Goal: Contribute content: Contribute content

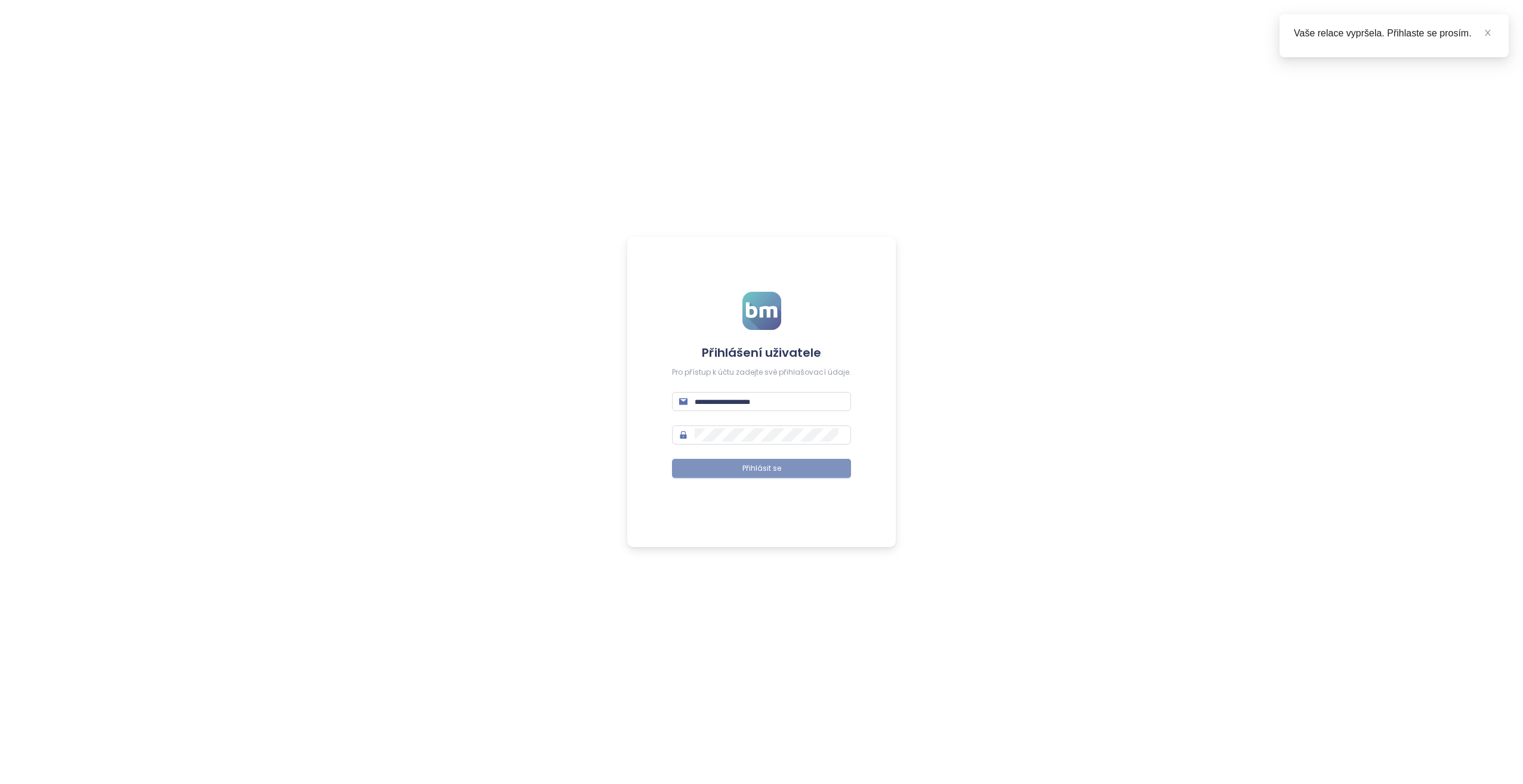
type input "**********"
click at [780, 465] on button "Přihlásit se" at bounding box center [761, 468] width 179 height 19
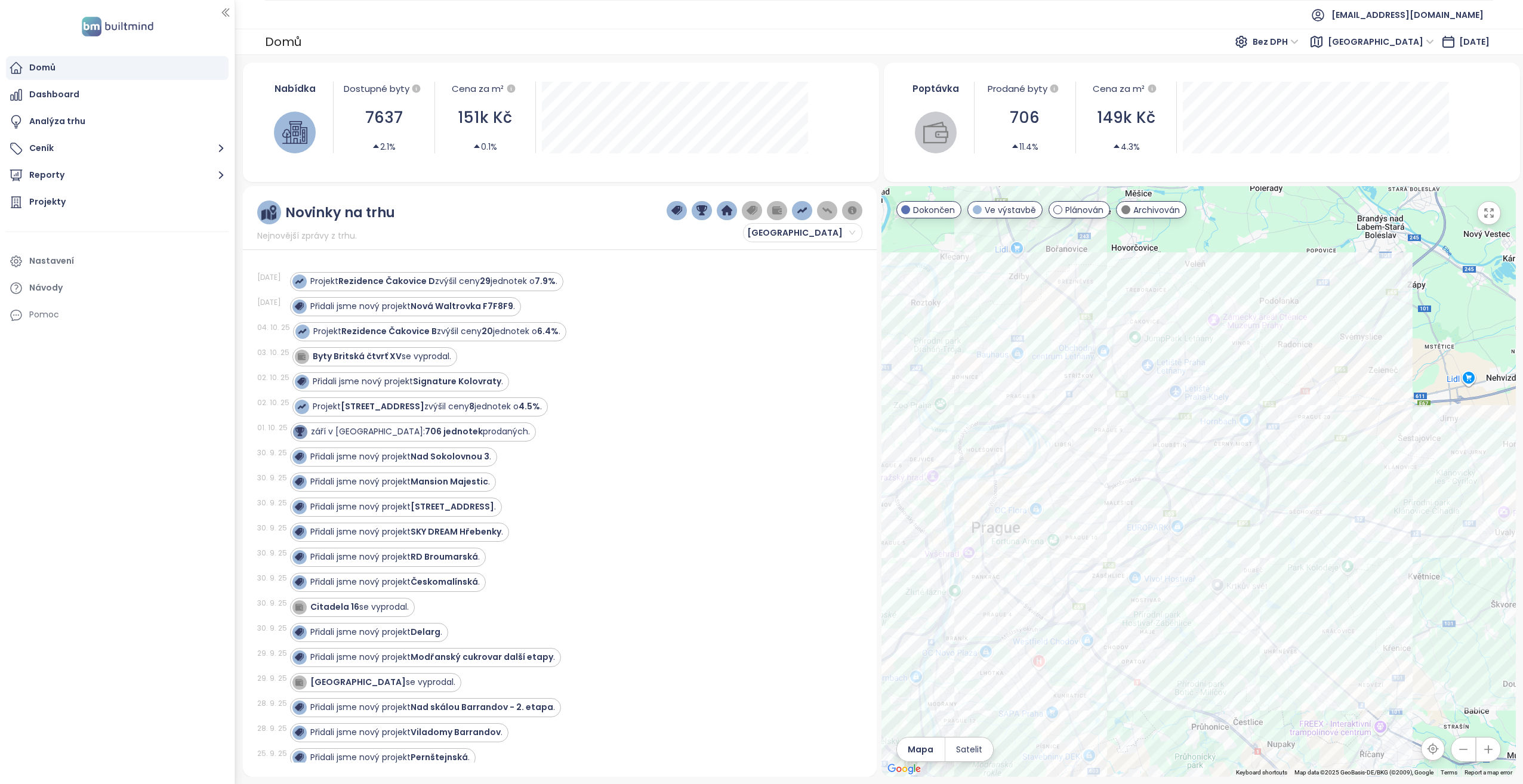
drag, startPoint x: 1311, startPoint y: 453, endPoint x: 1293, endPoint y: 531, distance: 80.0
click at [1293, 531] on div at bounding box center [1198, 481] width 634 height 591
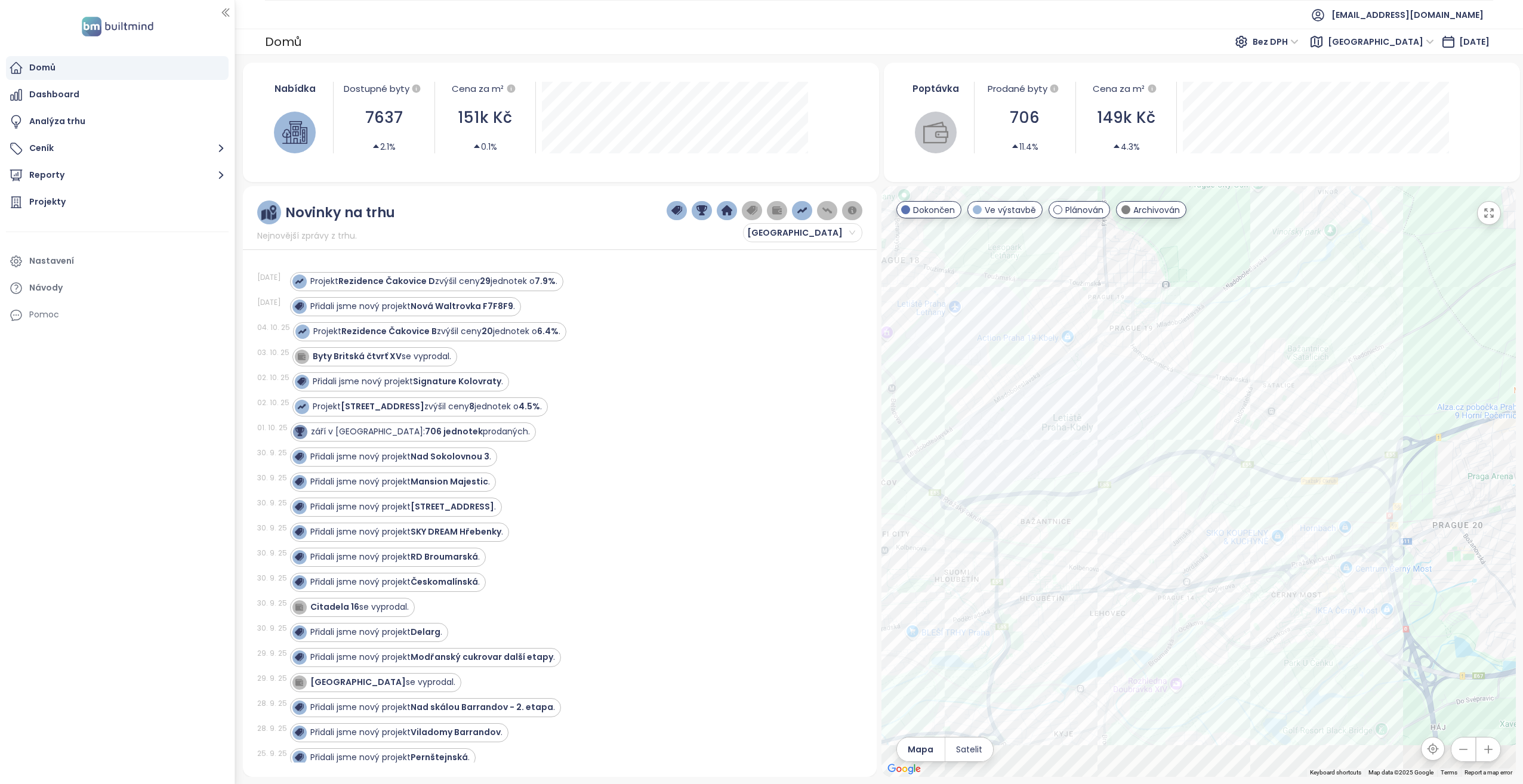
drag, startPoint x: 1212, startPoint y: 481, endPoint x: 1166, endPoint y: 398, distance: 94.9
click at [1166, 398] on div at bounding box center [1198, 481] width 634 height 591
click at [74, 180] on button "Reporty" at bounding box center [117, 176] width 223 height 24
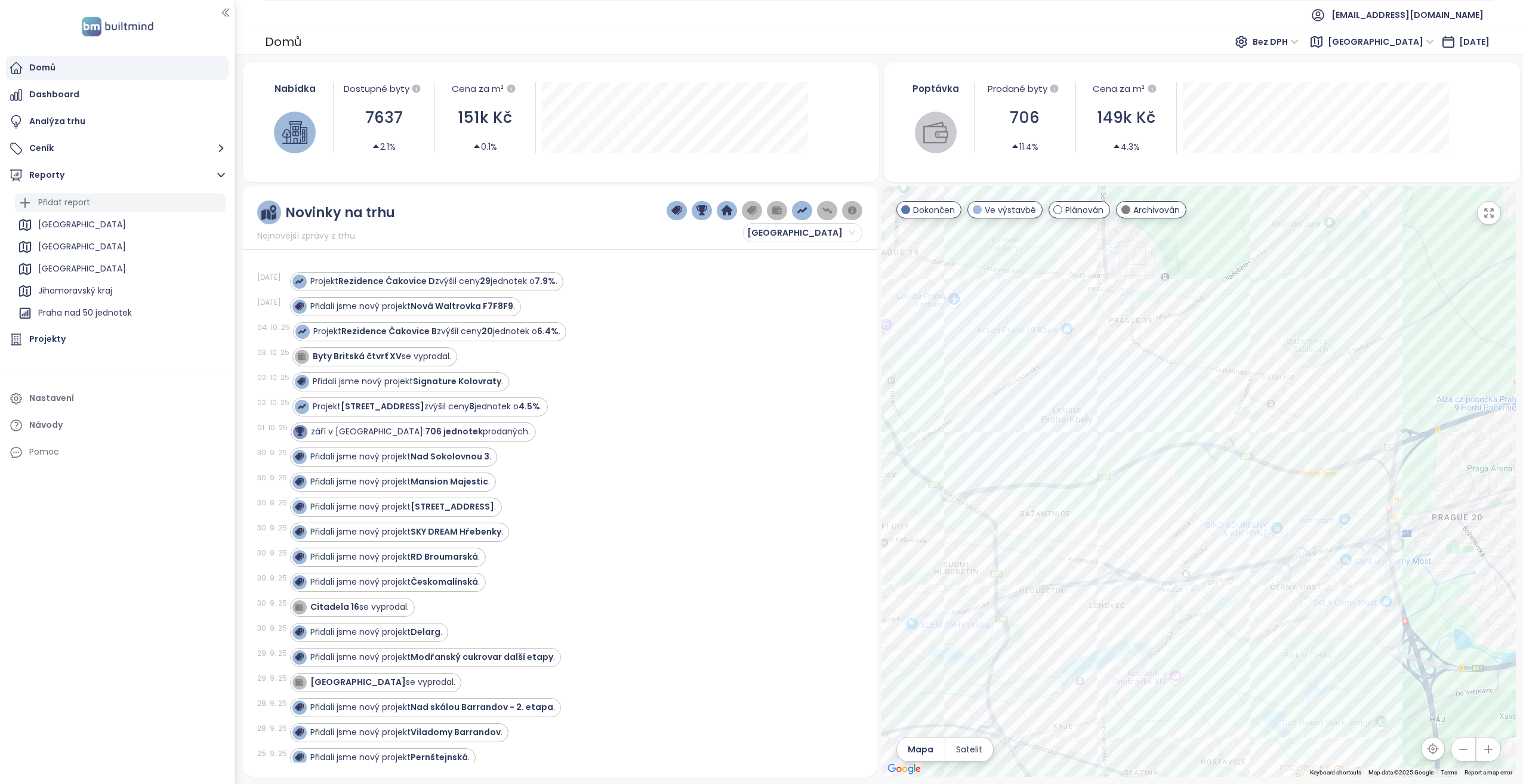
click at [56, 201] on div "Přidat report" at bounding box center [64, 202] width 52 height 15
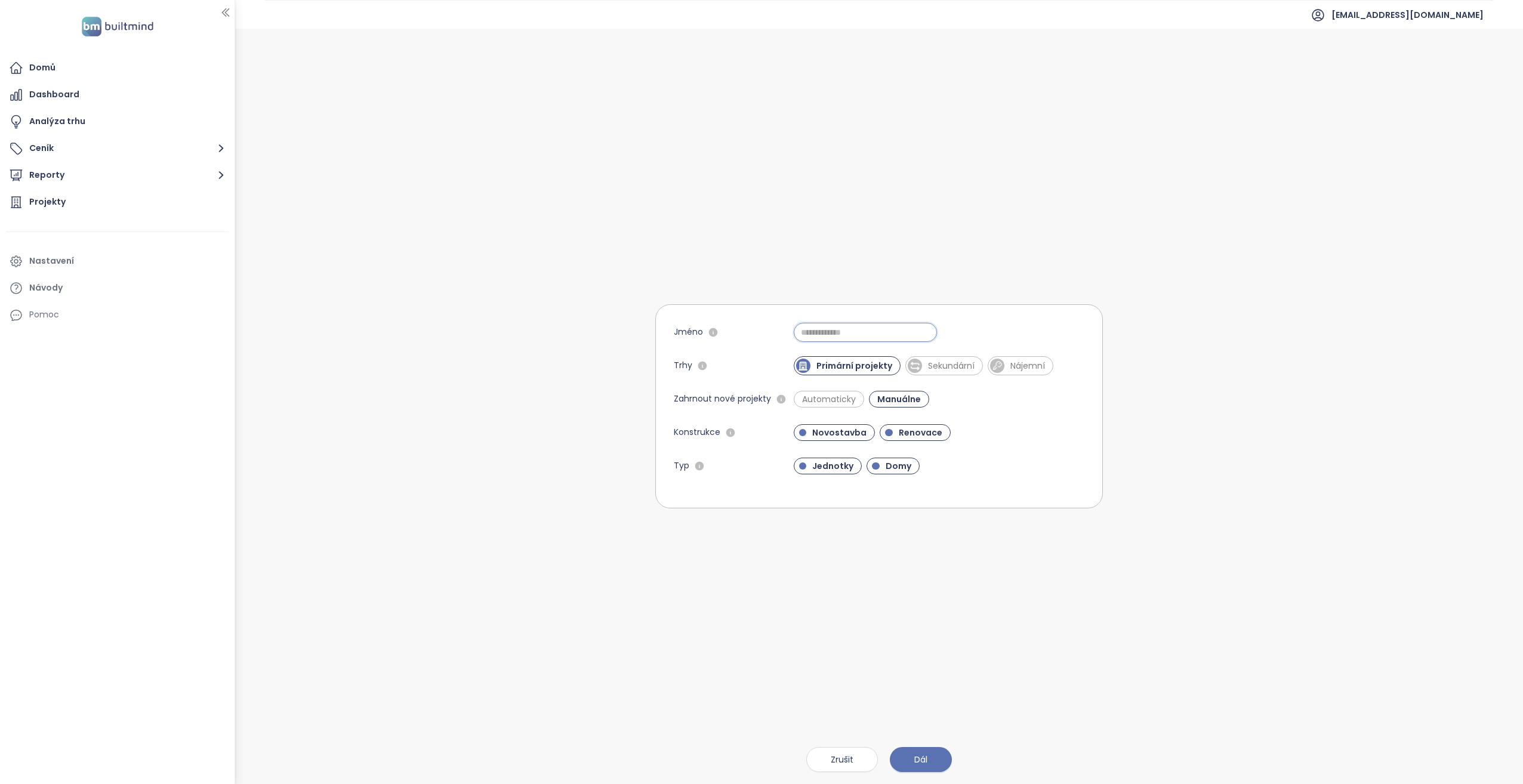
click at [866, 327] on input "Jméno" at bounding box center [866, 332] width 144 height 19
type input "********"
click at [905, 425] on span "Renovace" at bounding box center [915, 432] width 71 height 17
click at [888, 467] on span "Domy" at bounding box center [898, 466] width 38 height 12
click at [839, 395] on span "Automaticky" at bounding box center [828, 398] width 65 height 12
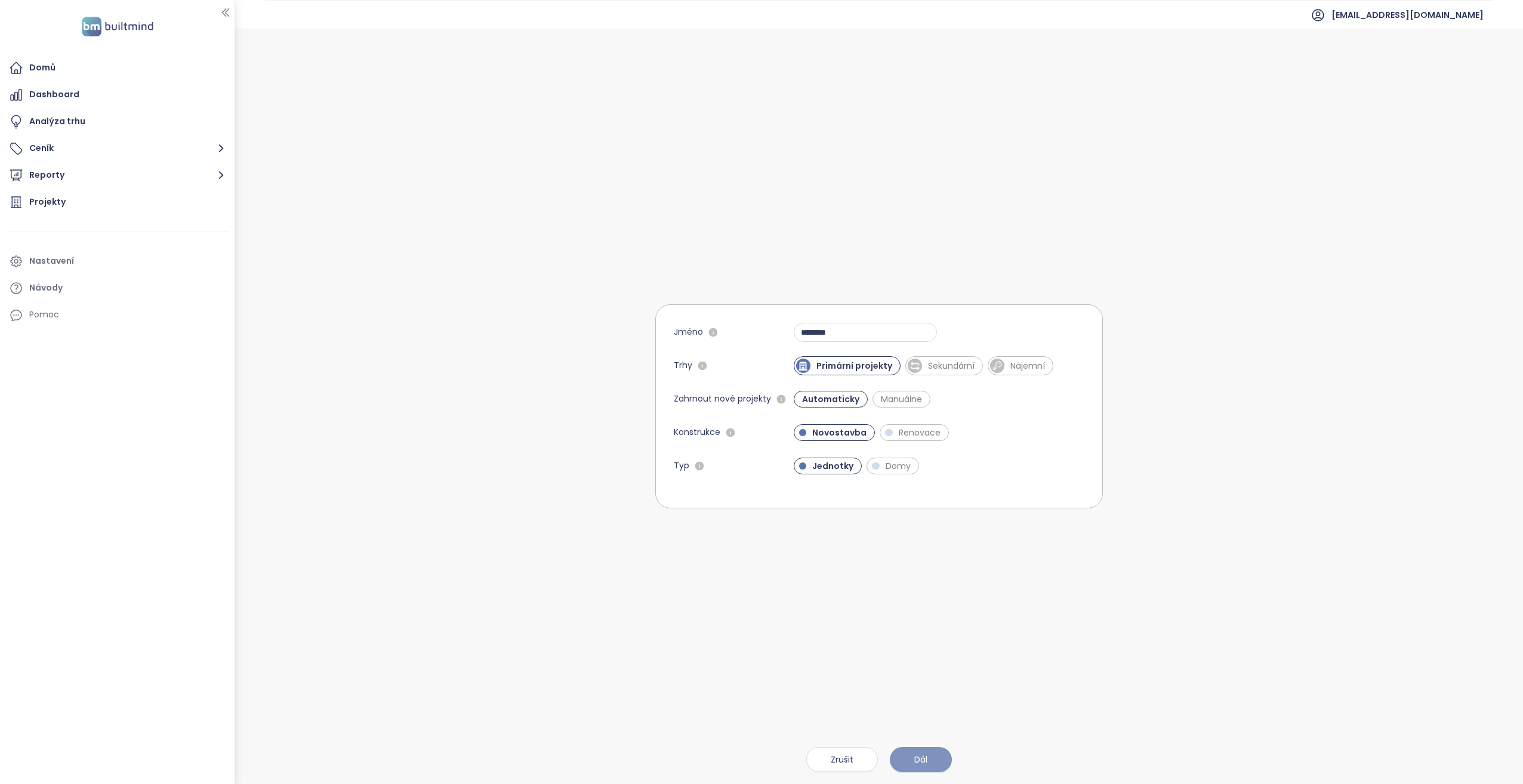
click at [917, 756] on span "Dál" at bounding box center [921, 760] width 13 height 13
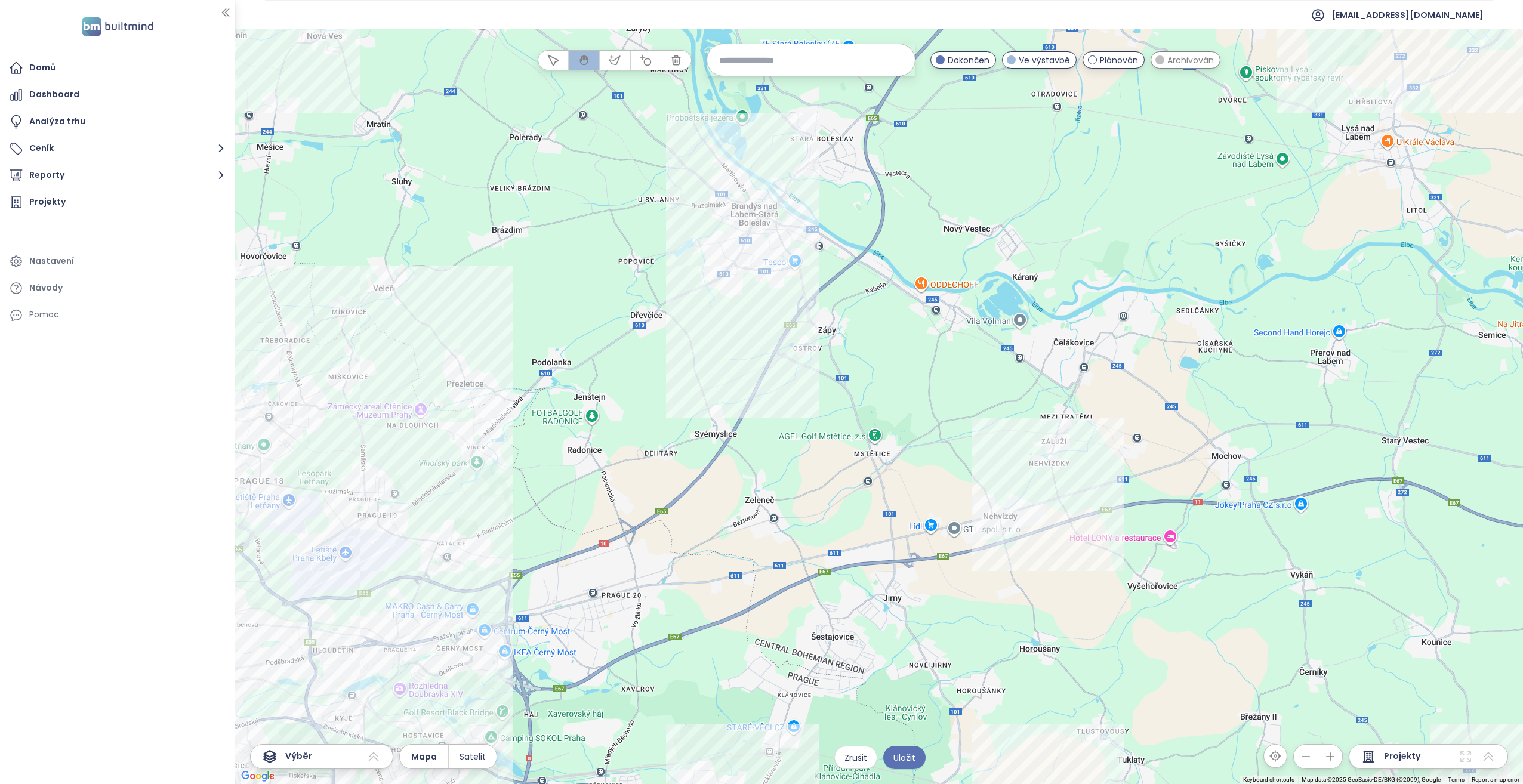
click at [769, 59] on input at bounding box center [812, 60] width 184 height 26
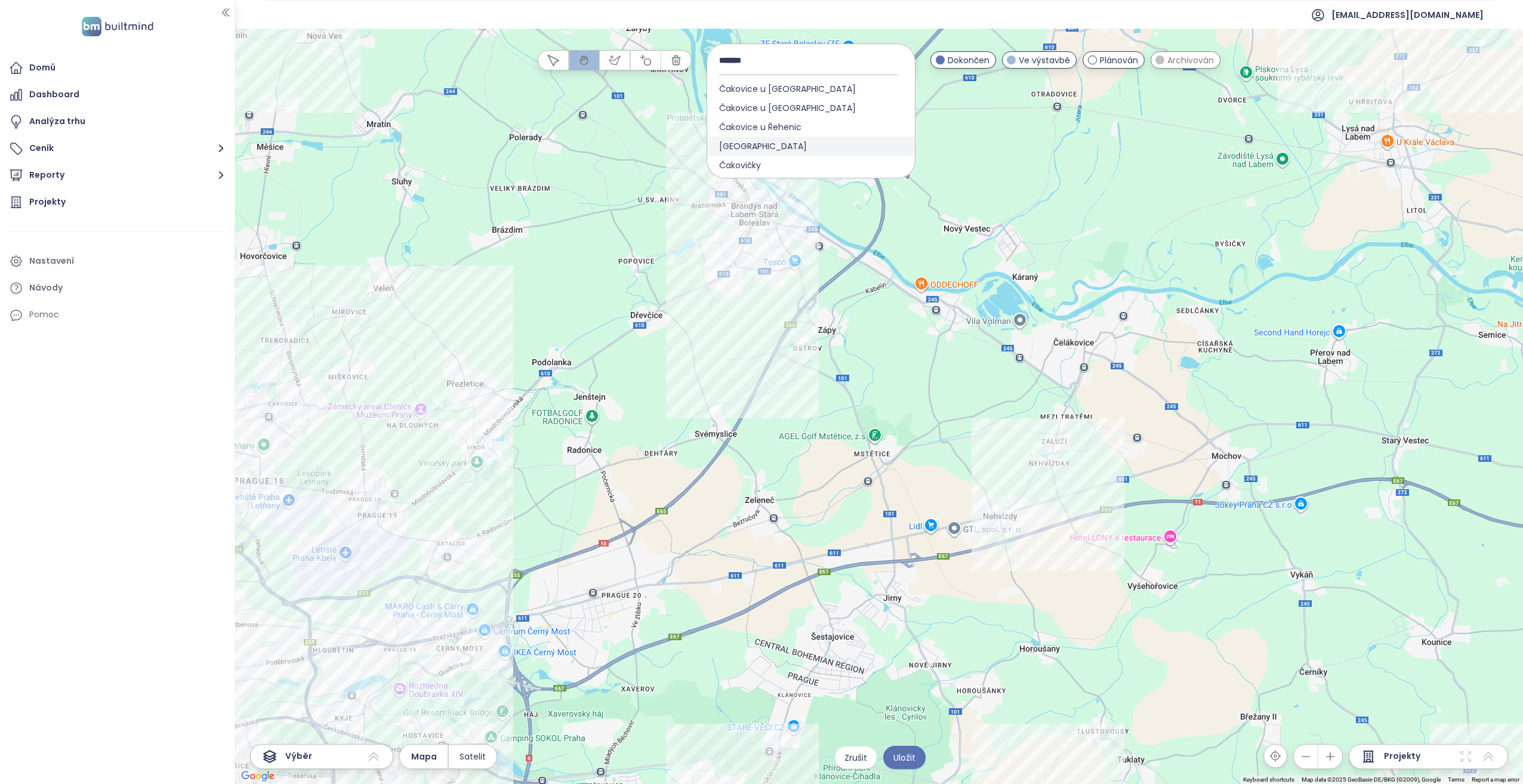
type input "*******"
click at [786, 146] on div "[GEOGRAPHIC_DATA]" at bounding box center [812, 146] width 208 height 19
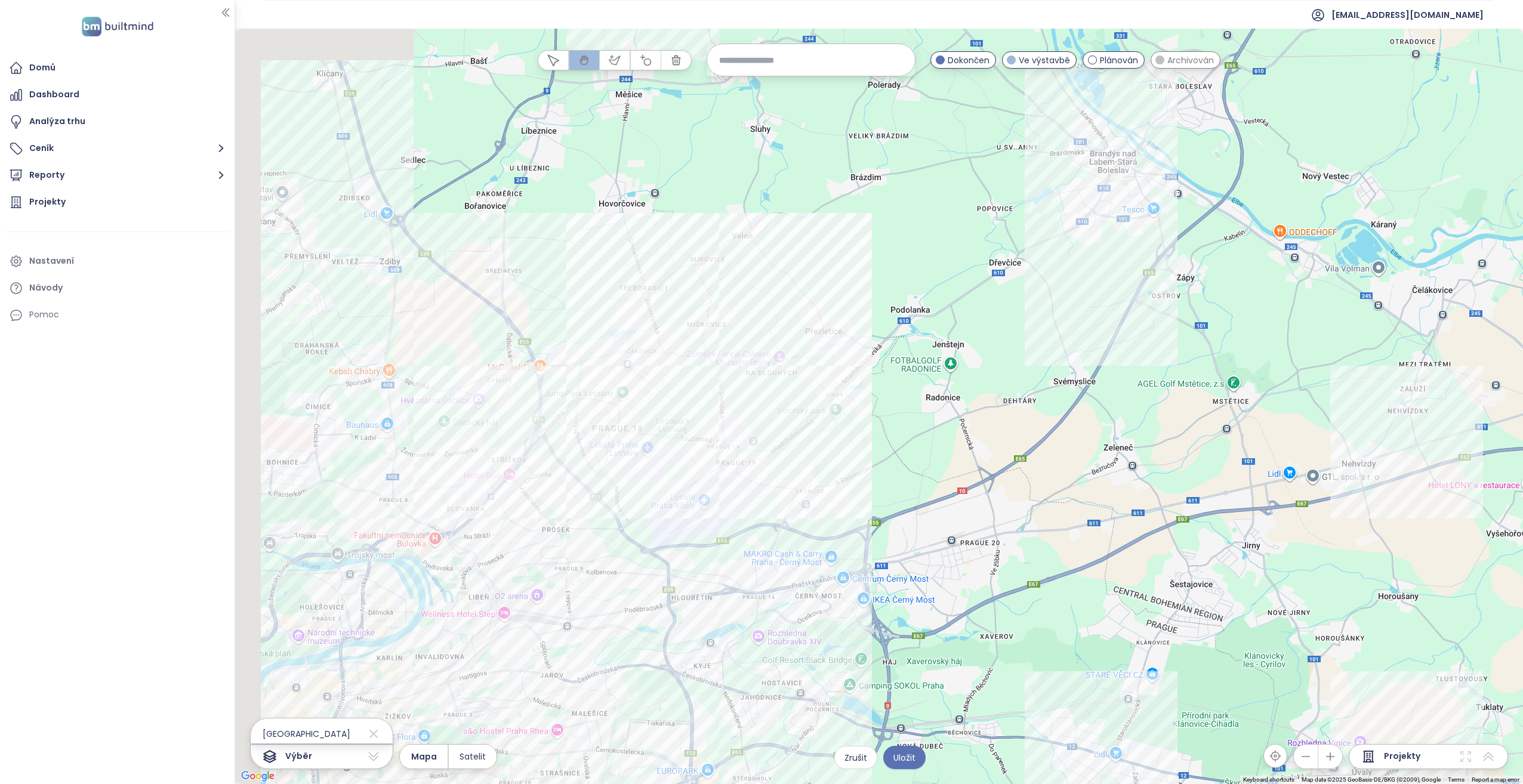
drag, startPoint x: 399, startPoint y: 458, endPoint x: 769, endPoint y: 405, distance: 373.8
click at [769, 405] on div at bounding box center [880, 406] width 1288 height 755
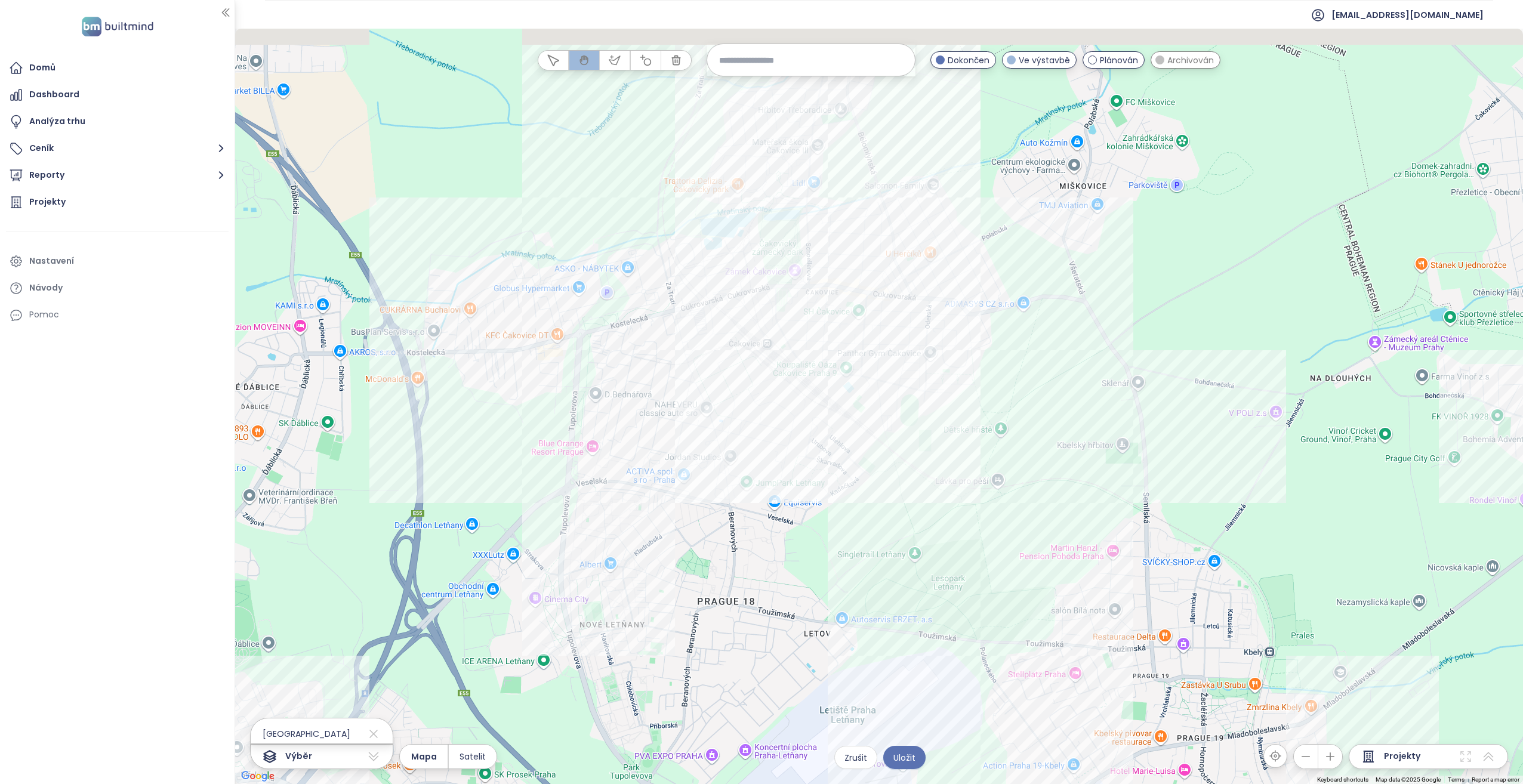
drag, startPoint x: 731, startPoint y: 378, endPoint x: 746, endPoint y: 446, distance: 69.6
click at [746, 446] on div at bounding box center [880, 406] width 1288 height 755
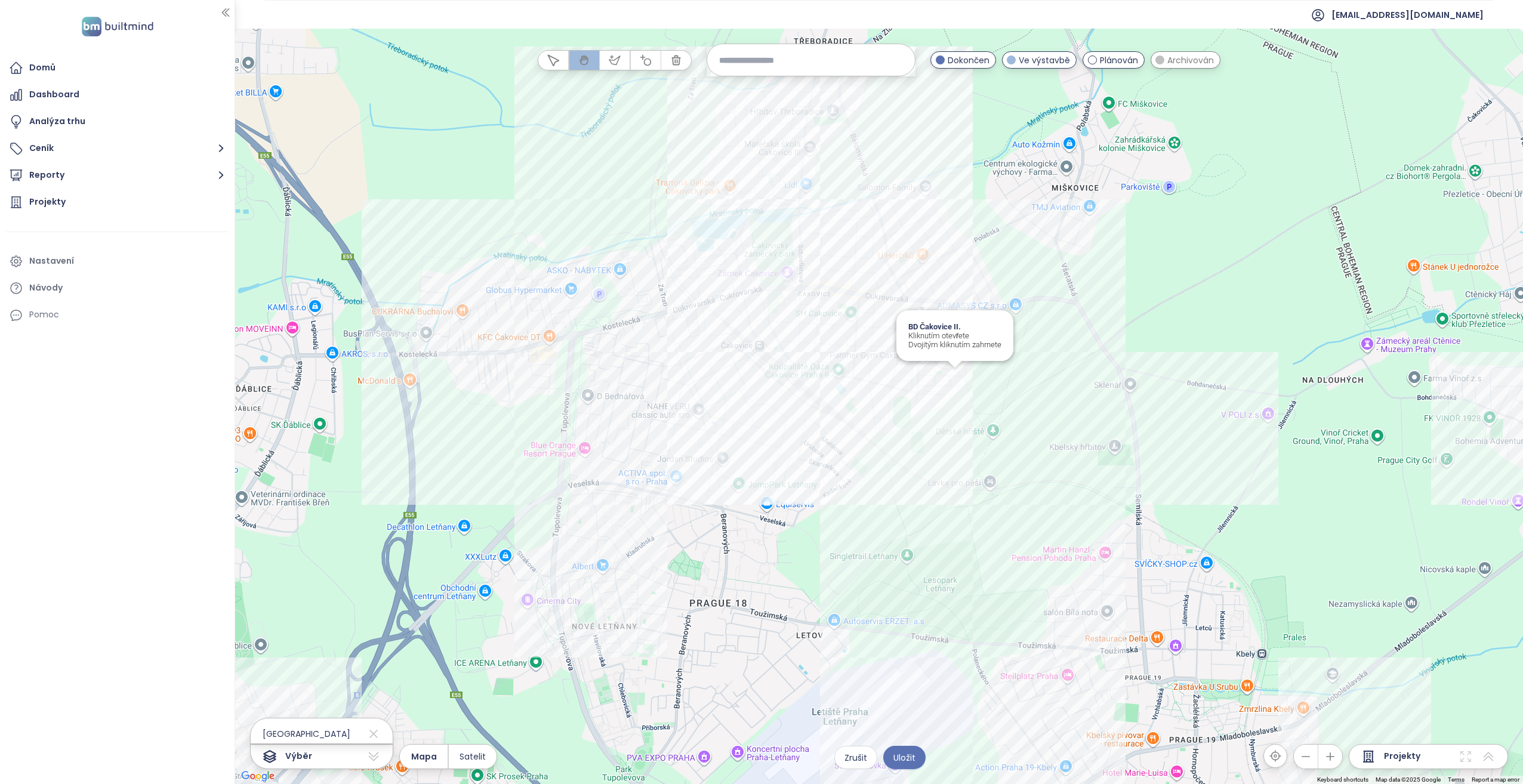
click at [952, 376] on div "BD Čakovice II. Kliknutím otevřete Dvojitým kliknutím zahrnete" at bounding box center [880, 406] width 1288 height 755
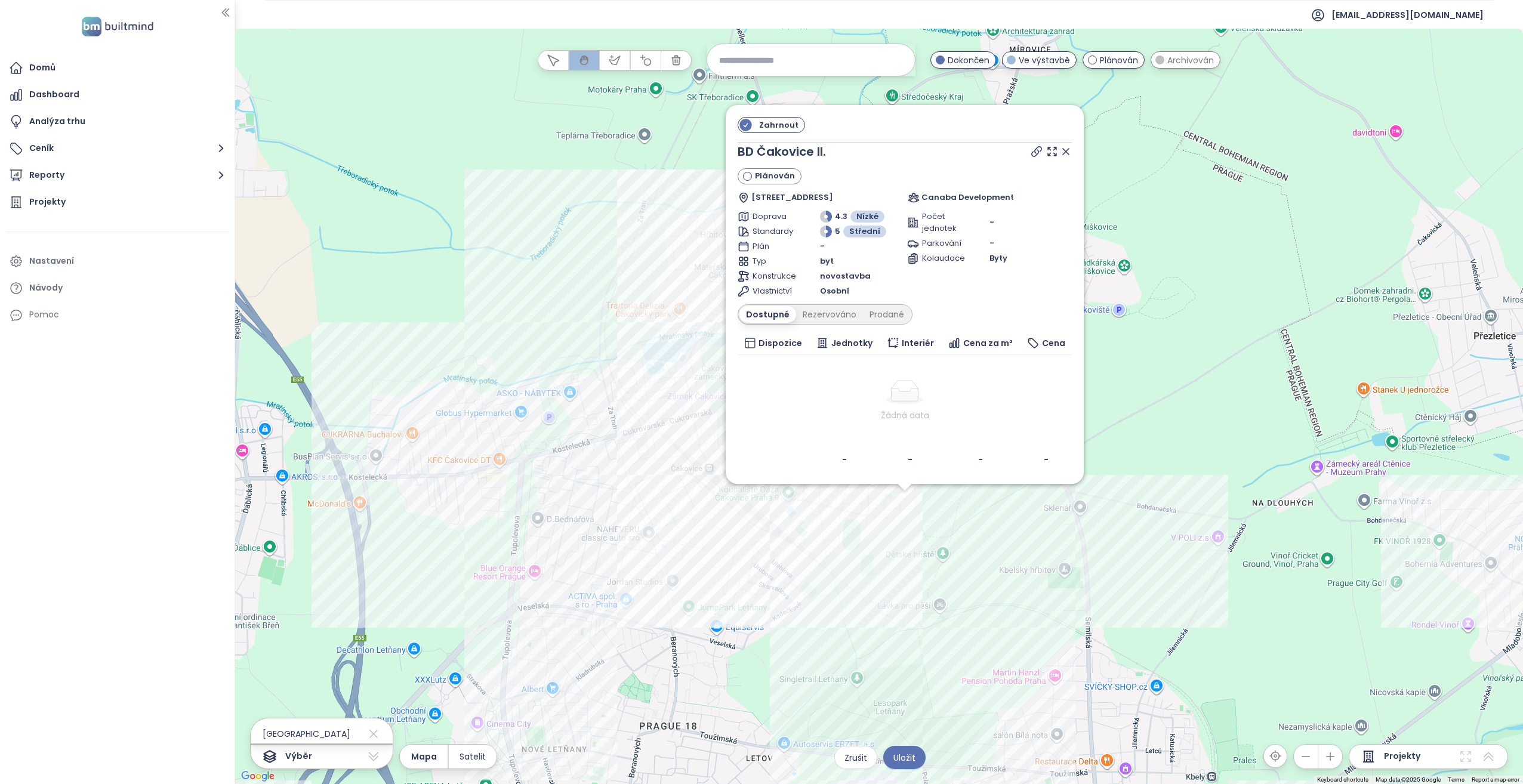
drag, startPoint x: 831, startPoint y: 414, endPoint x: 852, endPoint y: 519, distance: 107.1
click at [852, 519] on div "Zahrnout BD Čakovice II. Plánován [GEOGRAPHIC_DATA] 23, 196 00 [GEOGRAPHIC_DATA…" at bounding box center [880, 406] width 1288 height 755
click at [1067, 153] on icon at bounding box center [1066, 151] width 12 height 12
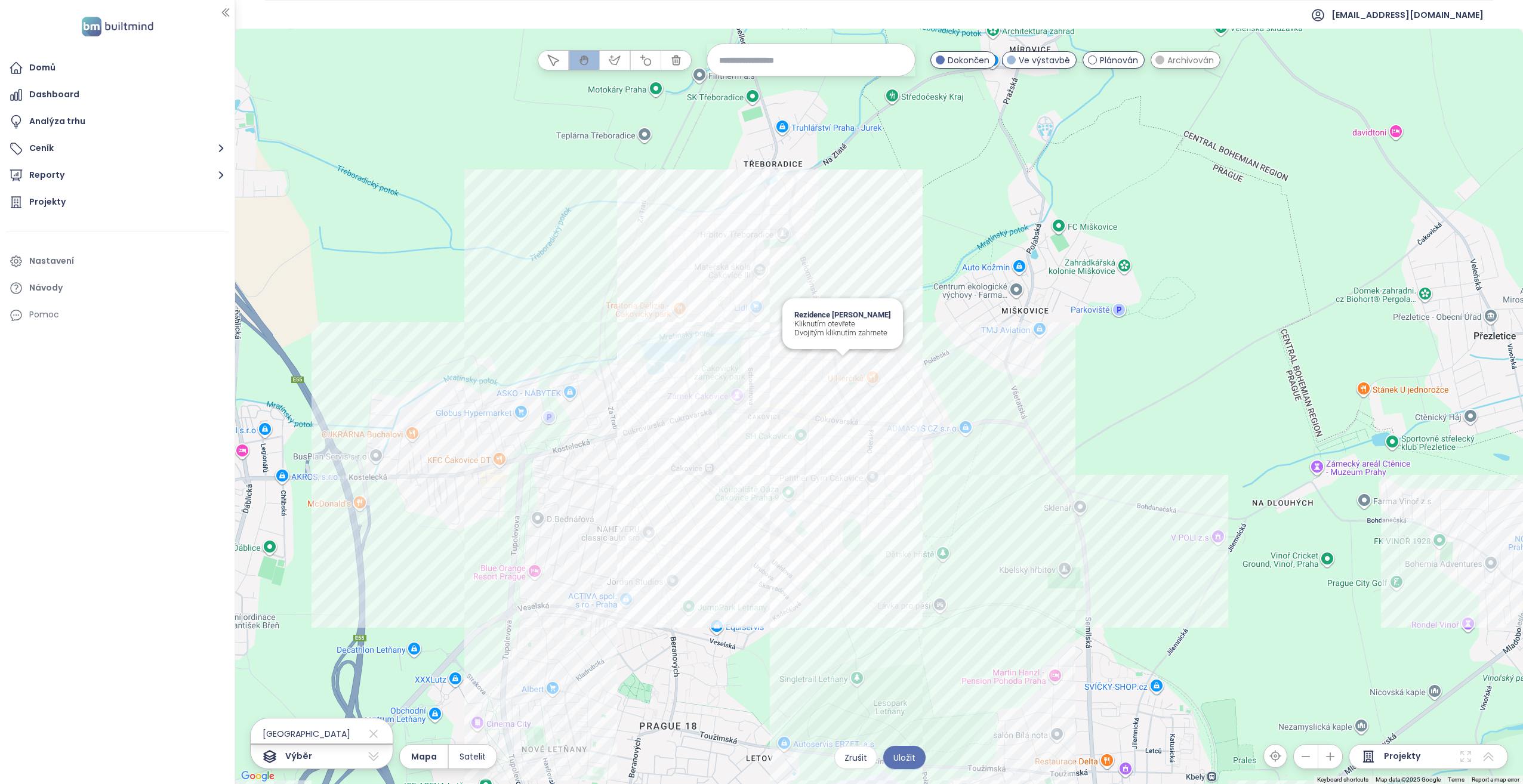
click at [839, 363] on div "Rezidence [PERSON_NAME] Kliknutím otevřete Dvojitým kliknutím zahrnete" at bounding box center [880, 406] width 1288 height 755
click at [843, 366] on div "Rezidence [PERSON_NAME] Kliknutím otevřete Dvojitým kliknutím zahrnete" at bounding box center [880, 406] width 1288 height 755
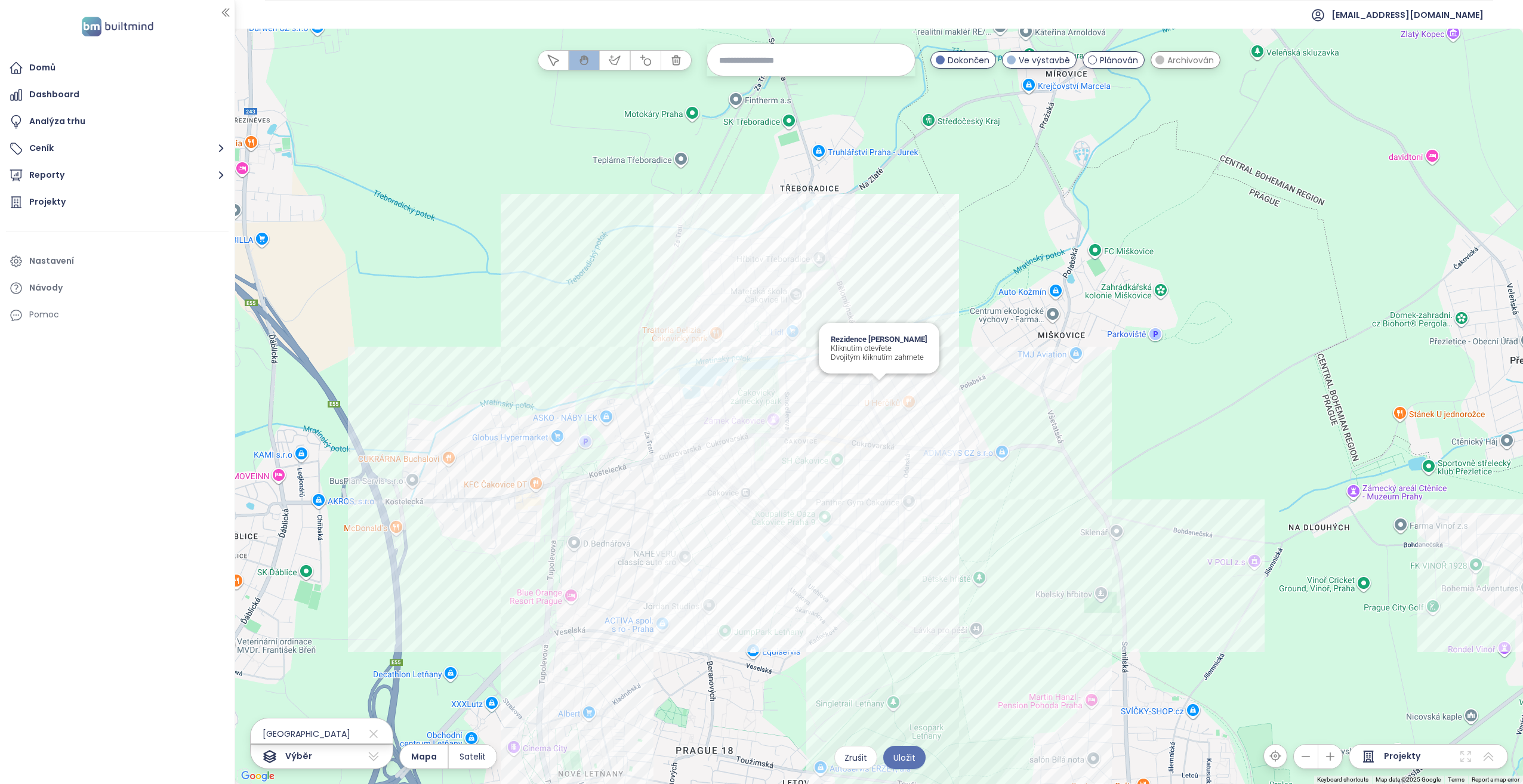
click at [843, 366] on div "Rezidence [PERSON_NAME] Kliknutím otevřete Dvojitým kliknutím zahrnete" at bounding box center [879, 348] width 121 height 51
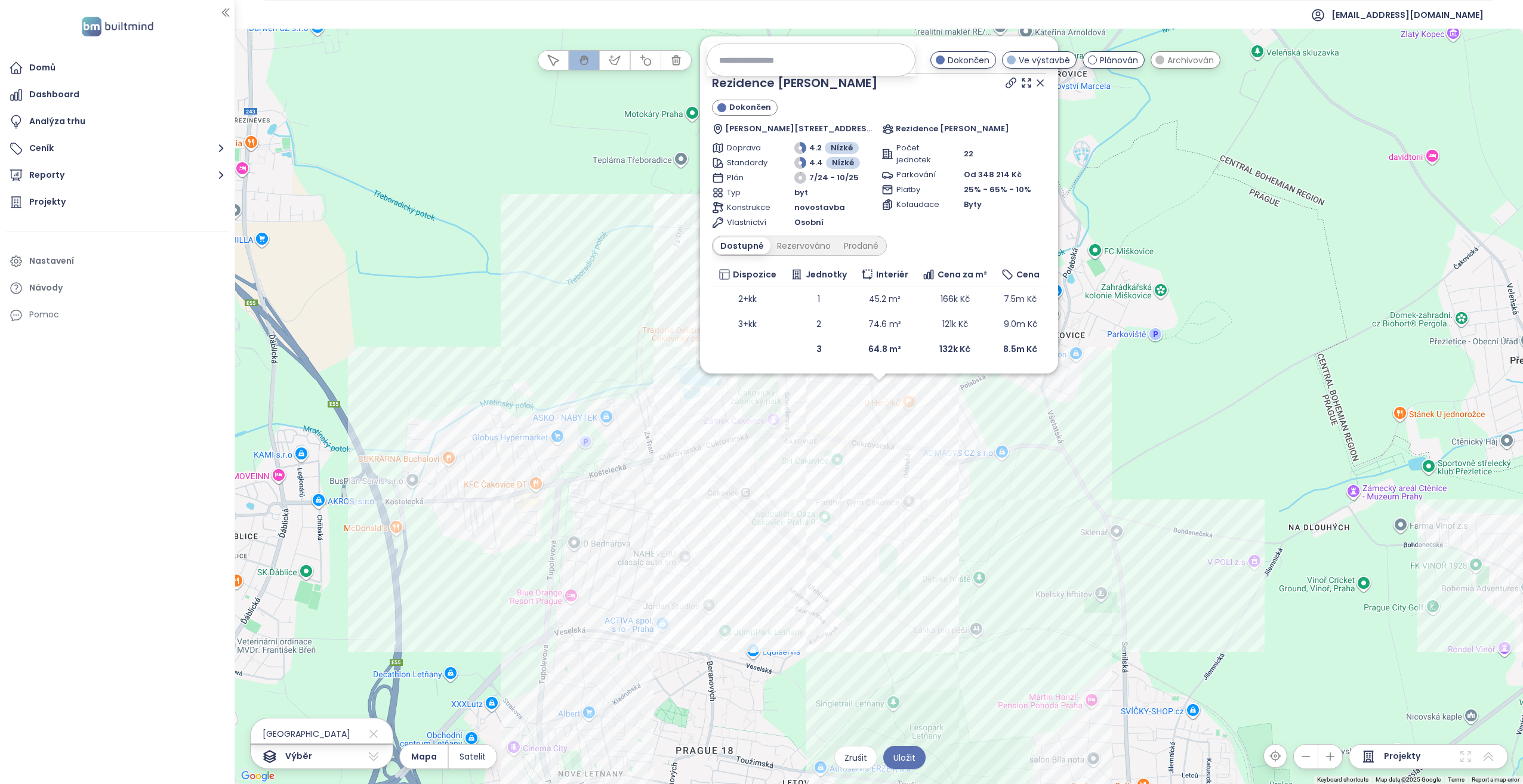
click at [880, 388] on div "Zahrnout Rezidence [PERSON_NAME] Dokončen [STREET_ADDRESS] Rezidence [PERSON_NA…" at bounding box center [880, 406] width 1288 height 755
click at [811, 407] on div "Zahrnout Rezidence [PERSON_NAME] Dokončen [STREET_ADDRESS] Rezidence [PERSON_NA…" at bounding box center [880, 406] width 1288 height 755
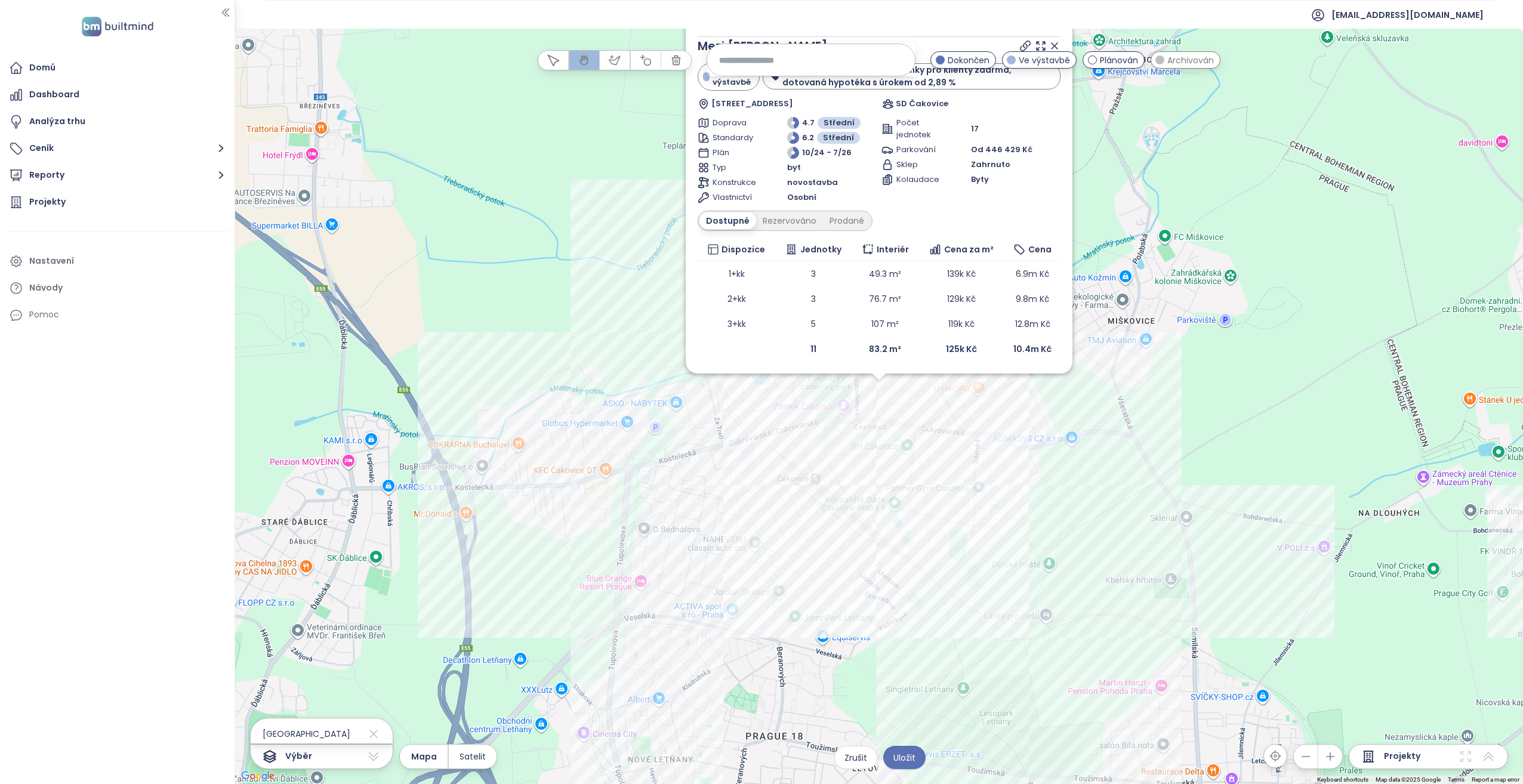
click at [881, 391] on div "Zahrnout Mezi Vilami Čakovice Ve výstavbě návrh designové kuchyňské linky pro k…" at bounding box center [880, 406] width 1288 height 755
click at [1054, 43] on icon at bounding box center [1055, 45] width 12 height 12
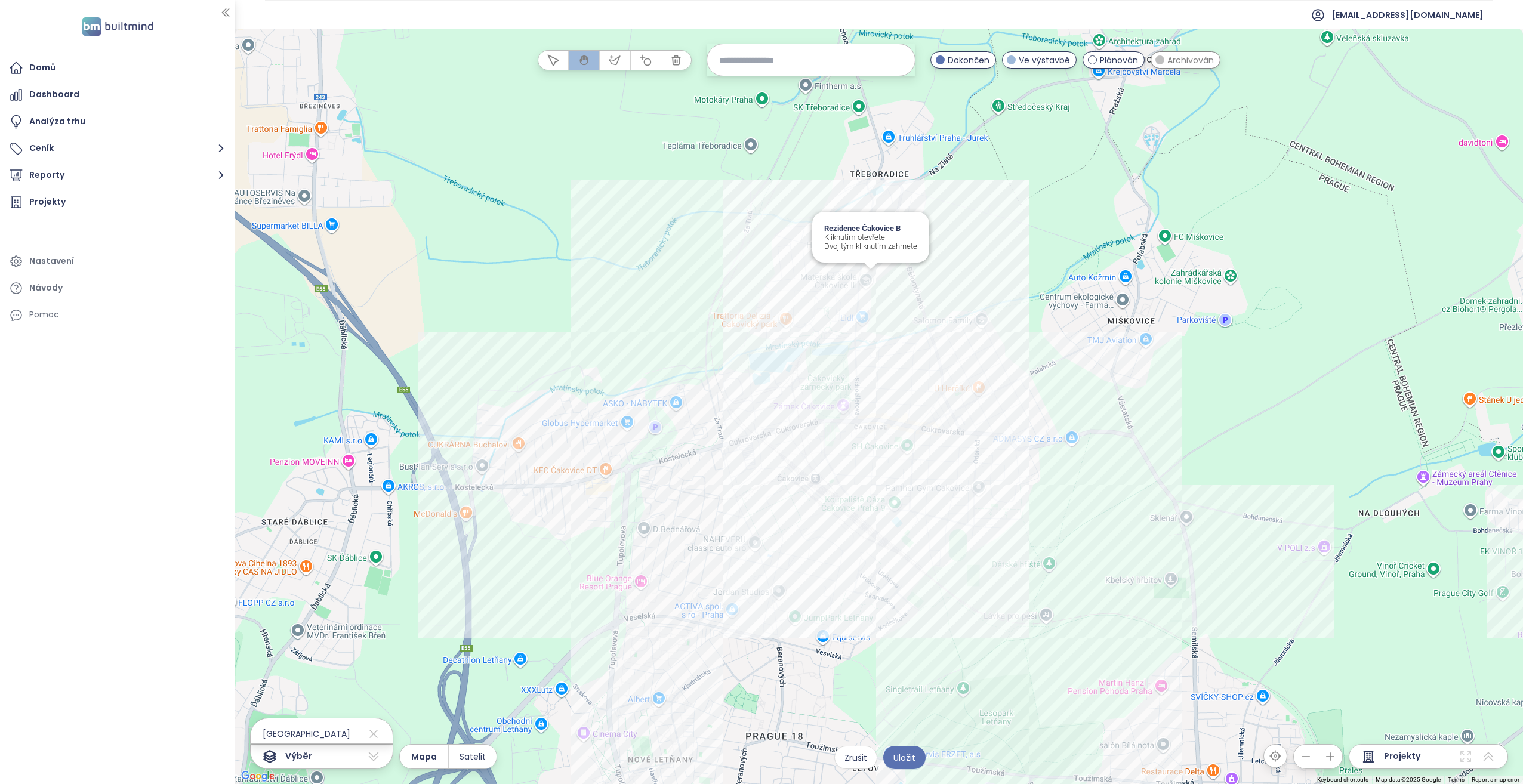
click at [874, 276] on div "Rezidence Čakovice B Kliknutím otevřete Dvojitým kliknutím zahrnete" at bounding box center [880, 406] width 1288 height 755
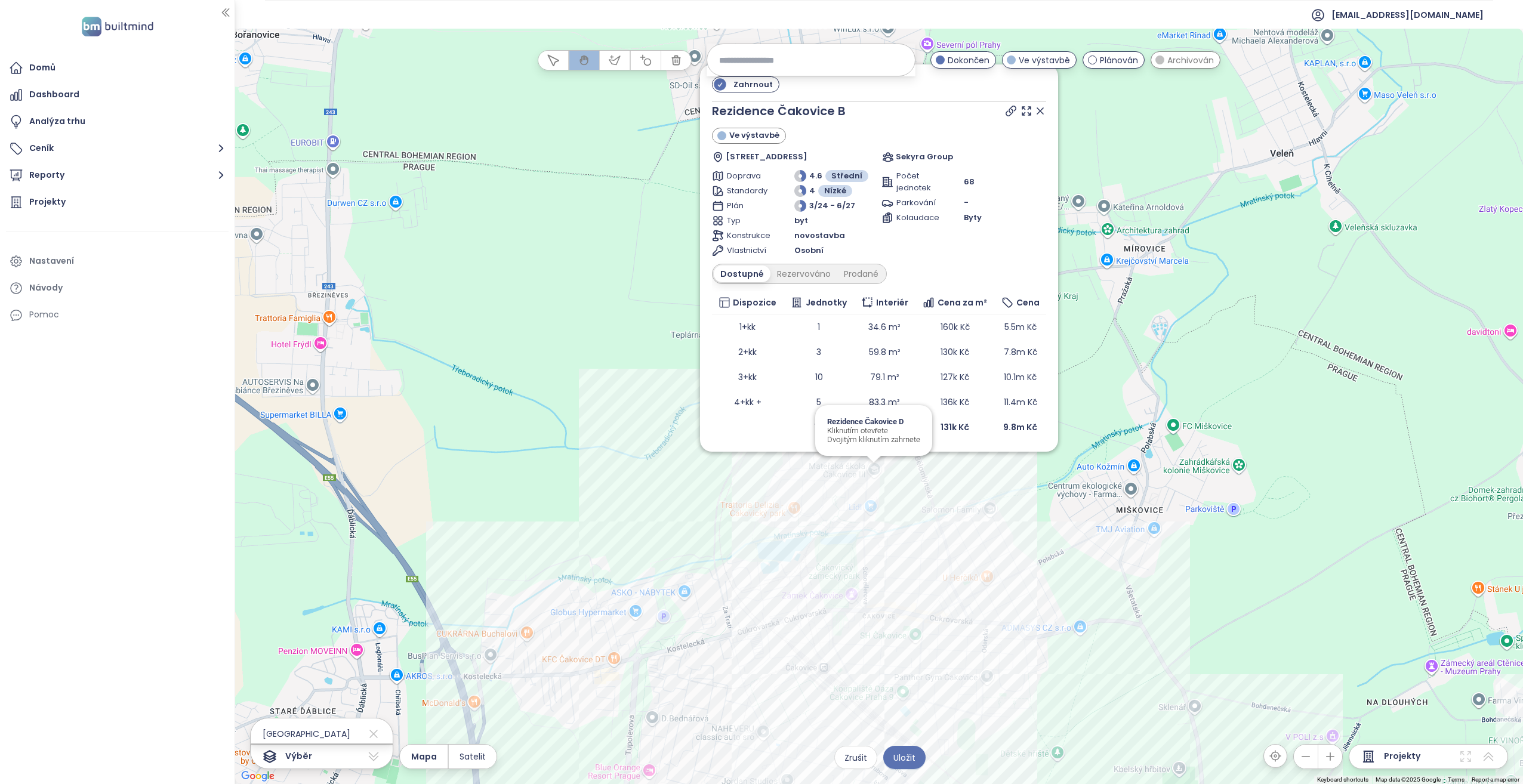
click at [871, 477] on div "Zahrnout Rezidence Čakovice B Ve výstavbě Schoellerova 936/28, 196 00 [GEOGRAPH…" at bounding box center [880, 406] width 1288 height 755
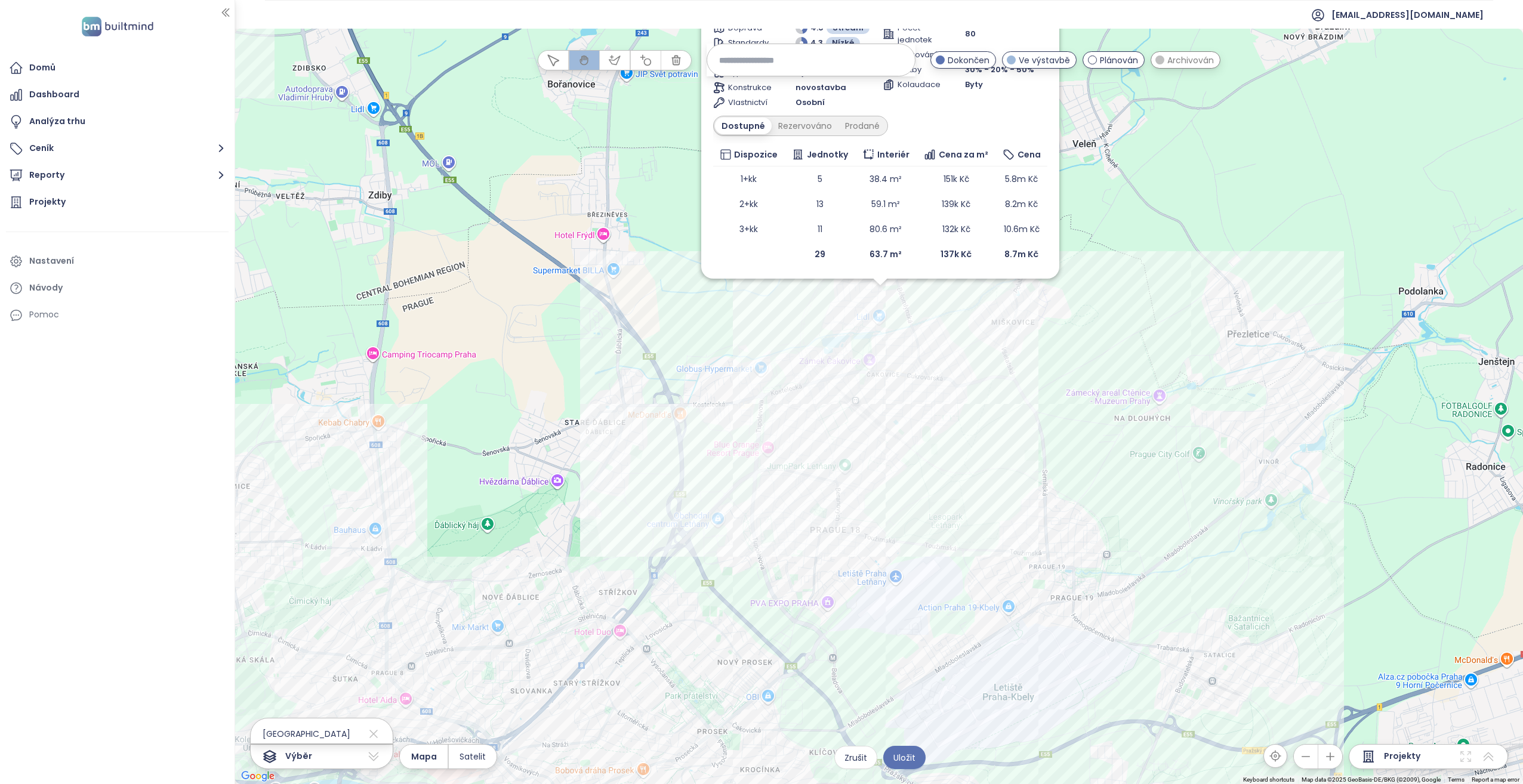
drag, startPoint x: 947, startPoint y: 579, endPoint x: 917, endPoint y: 465, distance: 117.9
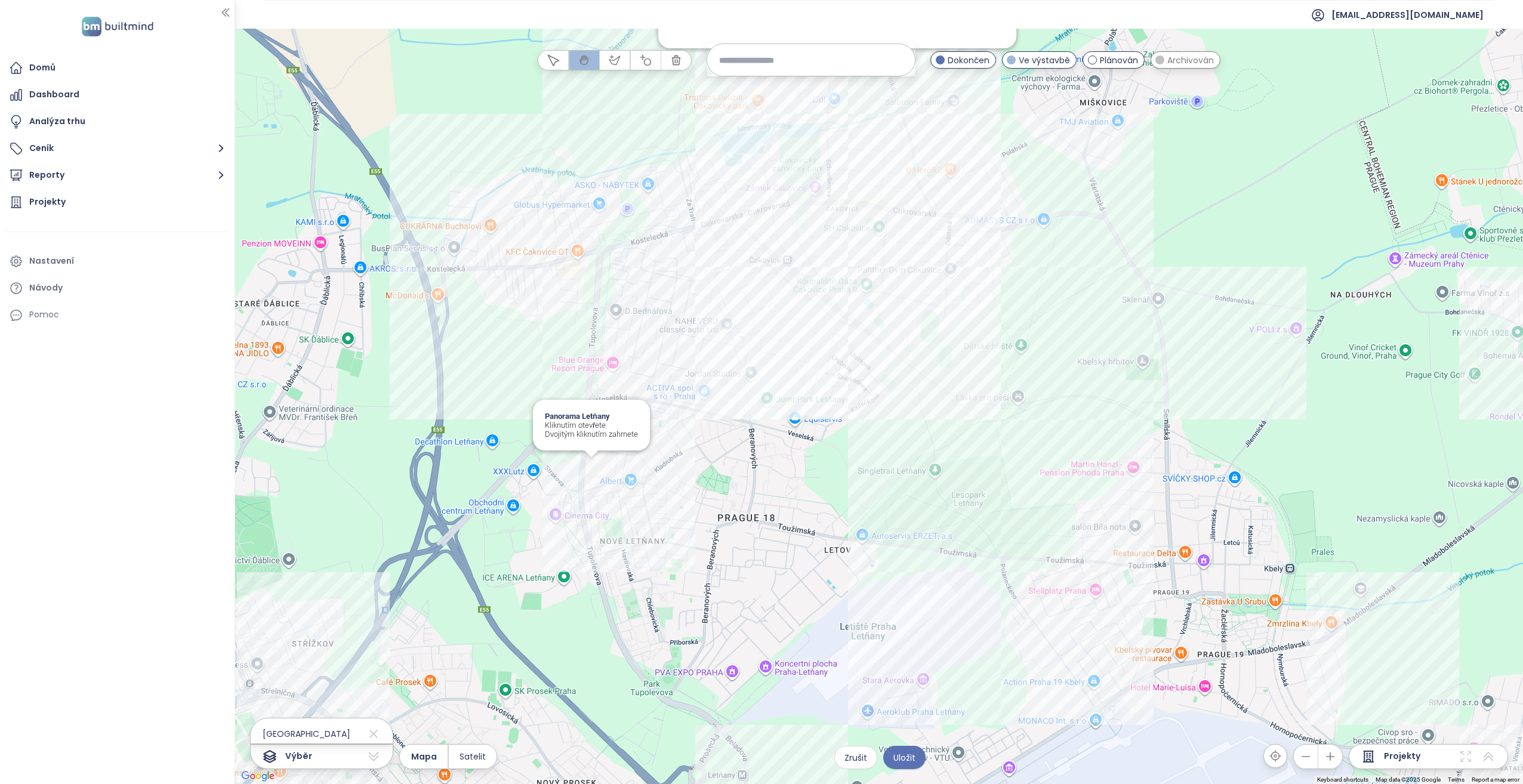
click at [592, 467] on div "Zahrnout Rezidence Čakovice D Ve výstavbě Schoellerova 210/57, 196 00 [GEOGRAPH…" at bounding box center [880, 406] width 1288 height 755
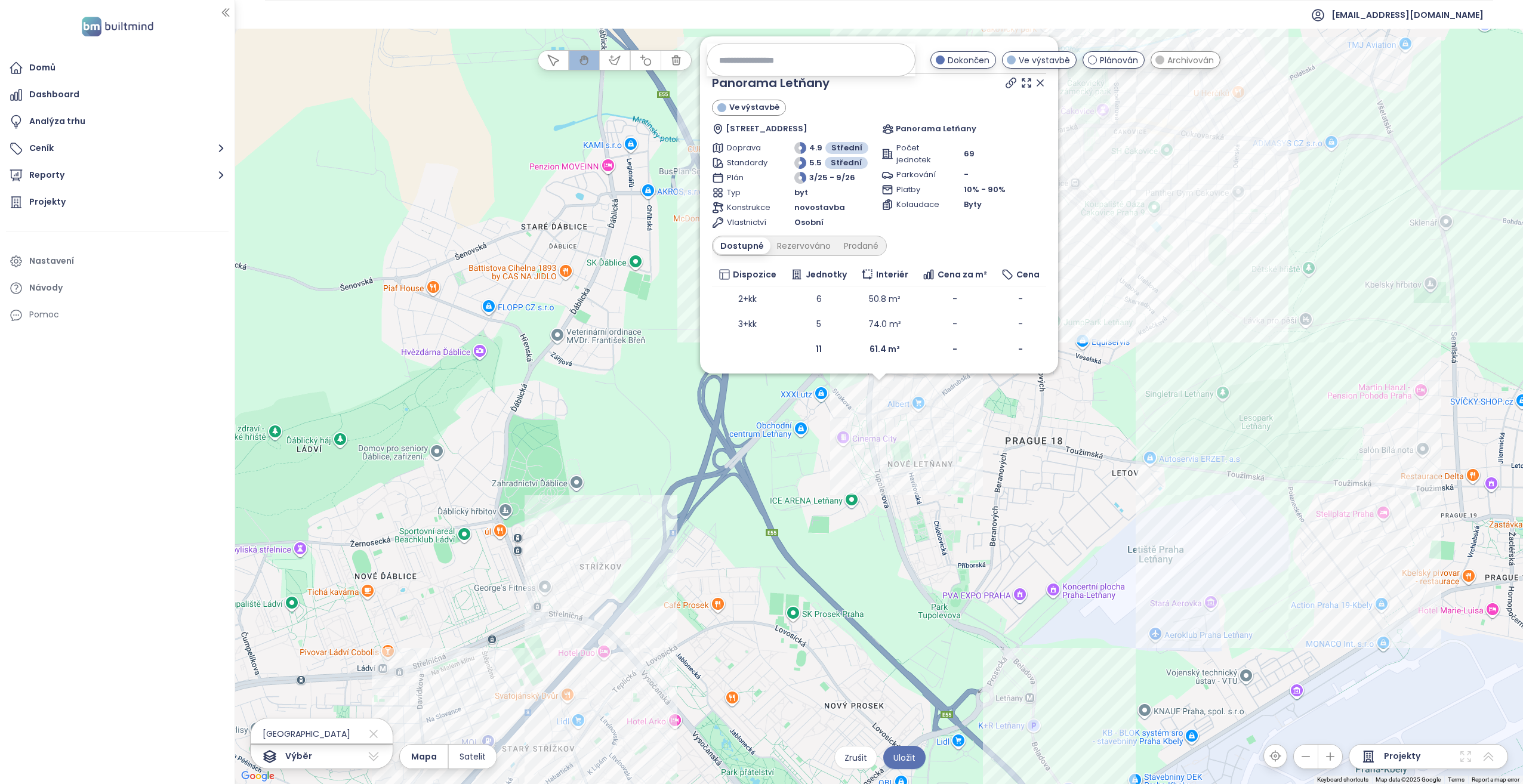
click at [875, 388] on div "Zahrnout Panorama Letňany Ve výstavbě [STREET_ADDRESS] Panorama Letňany Doprava…" at bounding box center [880, 406] width 1288 height 755
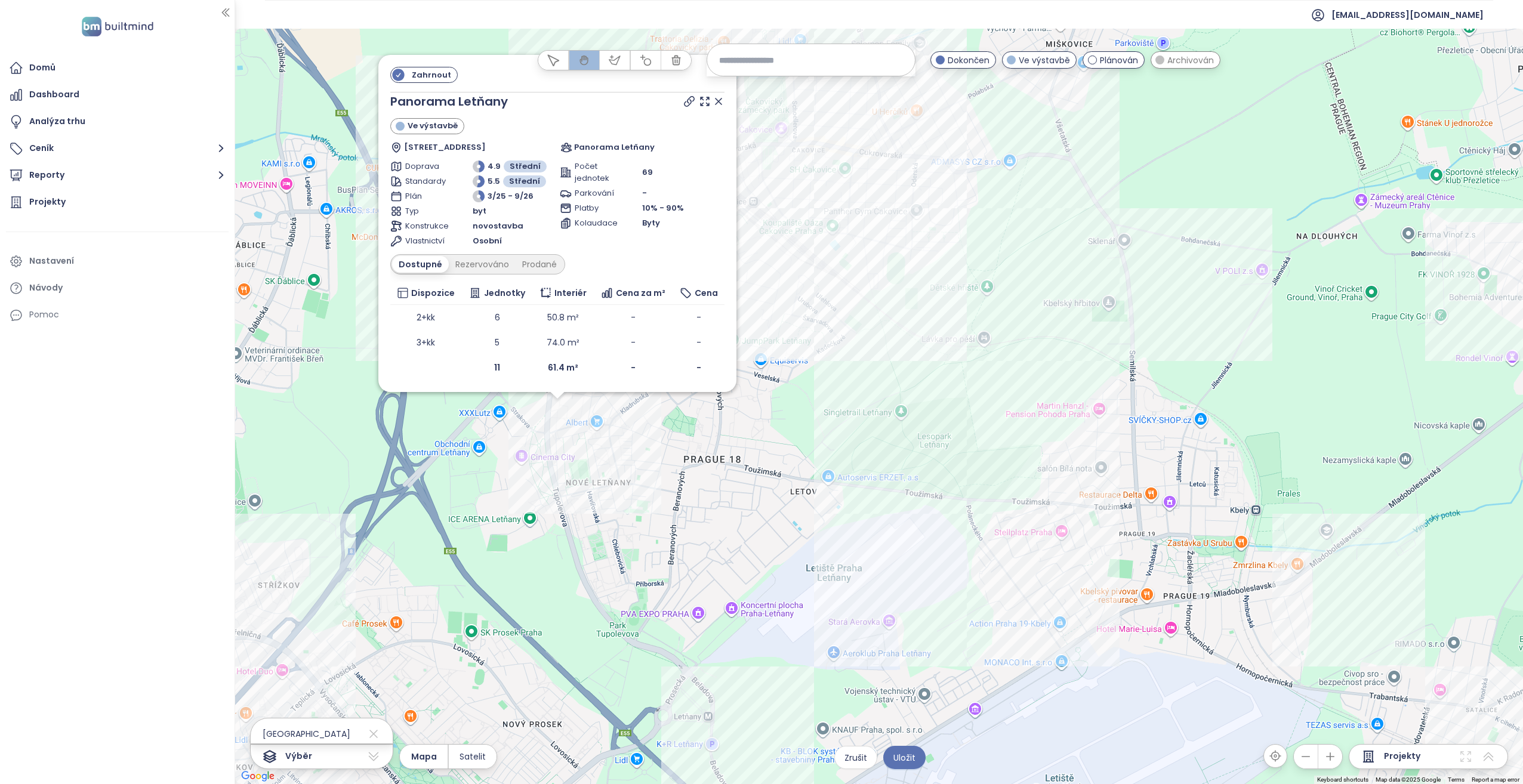
drag, startPoint x: 1085, startPoint y: 435, endPoint x: 760, endPoint y: 455, distance: 325.6
click at [760, 455] on div "Zahrnout Panorama Letňany Ve výstavbě [STREET_ADDRESS] Panorama Letňany Doprava…" at bounding box center [880, 406] width 1288 height 755
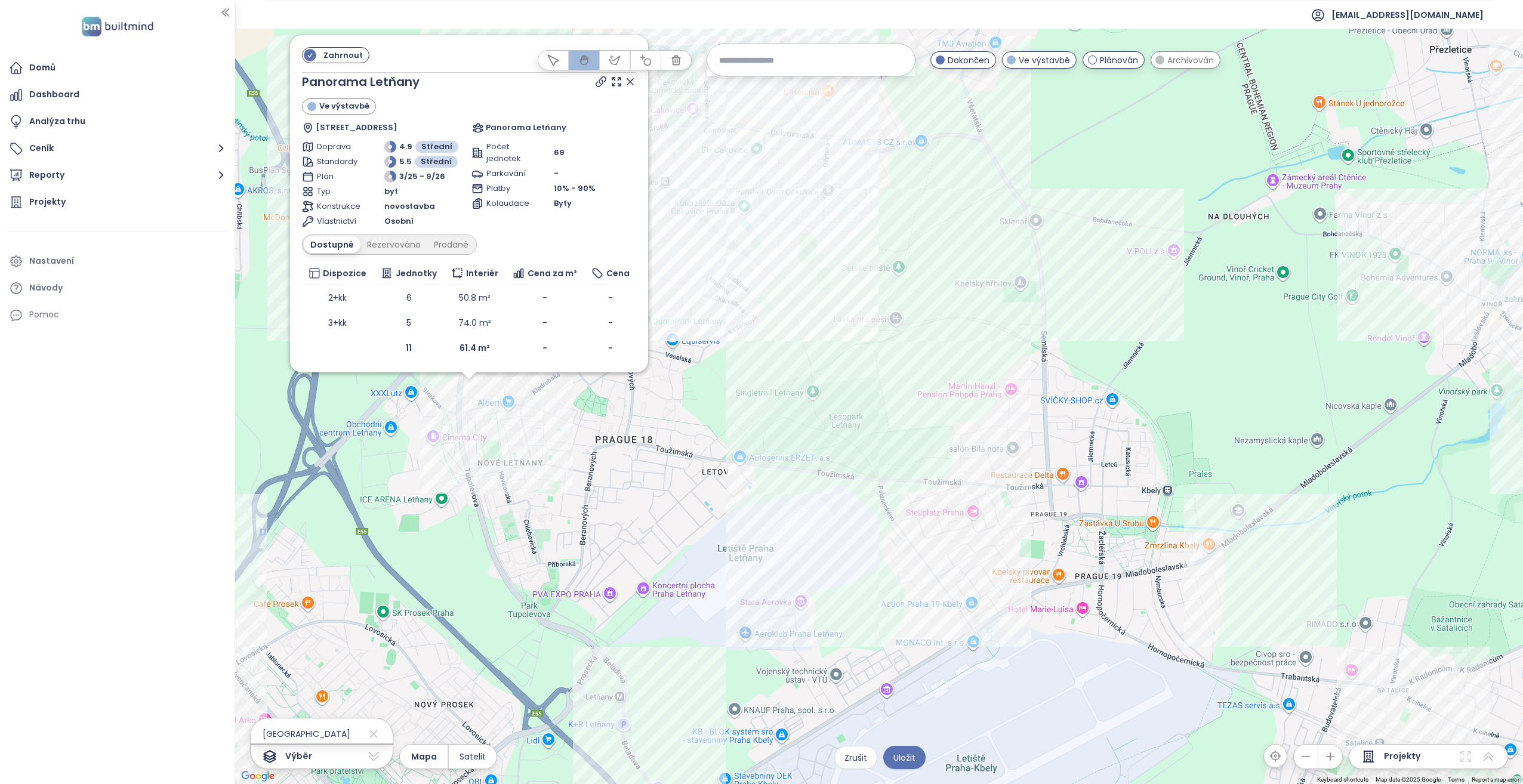
click at [953, 411] on div "Zahrnout Panorama Letňany Ve výstavbě [STREET_ADDRESS] Panorama Letňany Doprava…" at bounding box center [880, 406] width 1288 height 755
click at [1286, 547] on div "Zahrnout Panorama Letňany Ve výstavbě [STREET_ADDRESS] Panorama Letňany Doprava…" at bounding box center [880, 406] width 1288 height 755
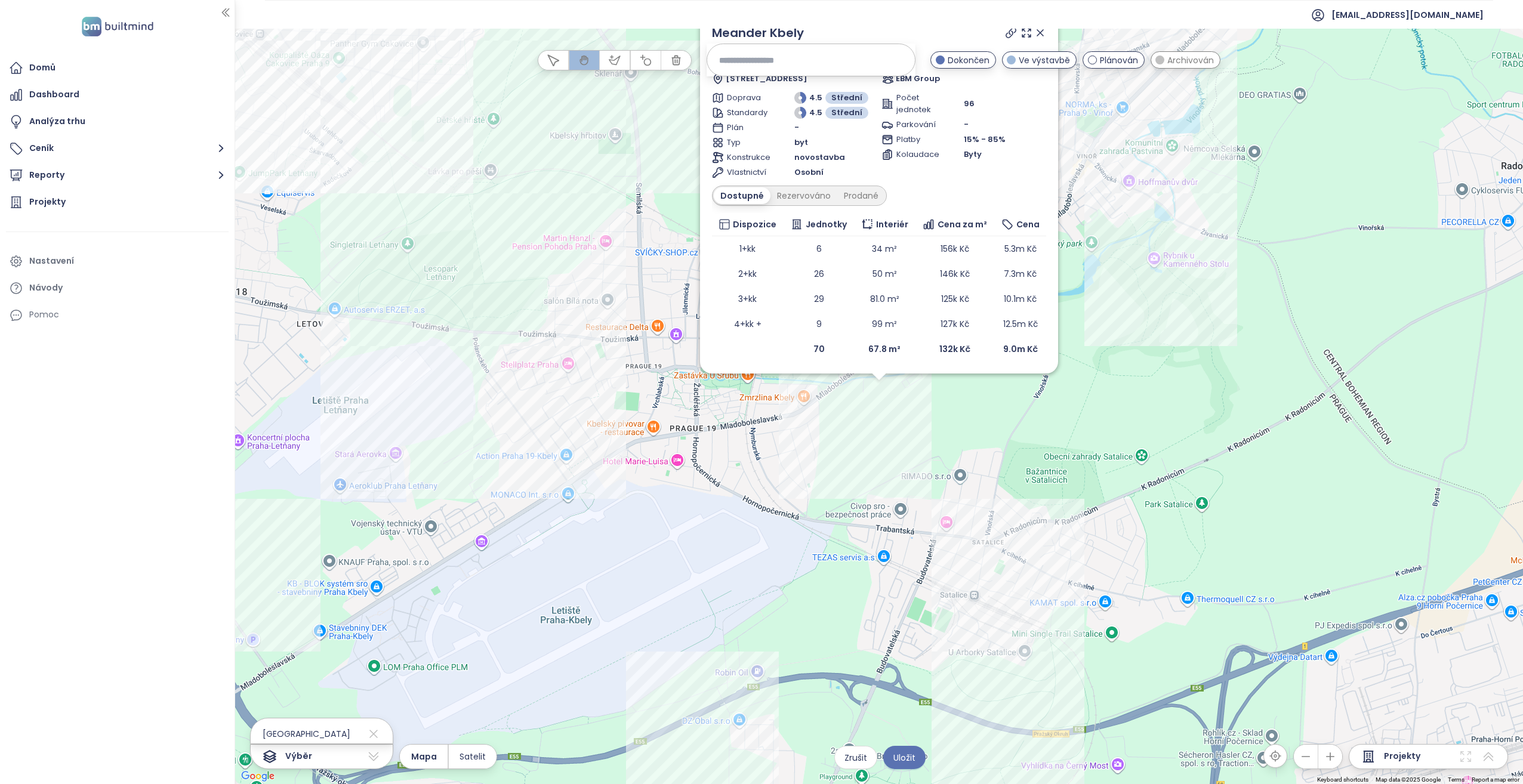
click at [883, 397] on div "Zahrnout Meander Kbely Ve výstavbě K Vinoři 757/9, 197 00 [GEOGRAPHIC_DATA]-Kbe…" at bounding box center [880, 406] width 1288 height 755
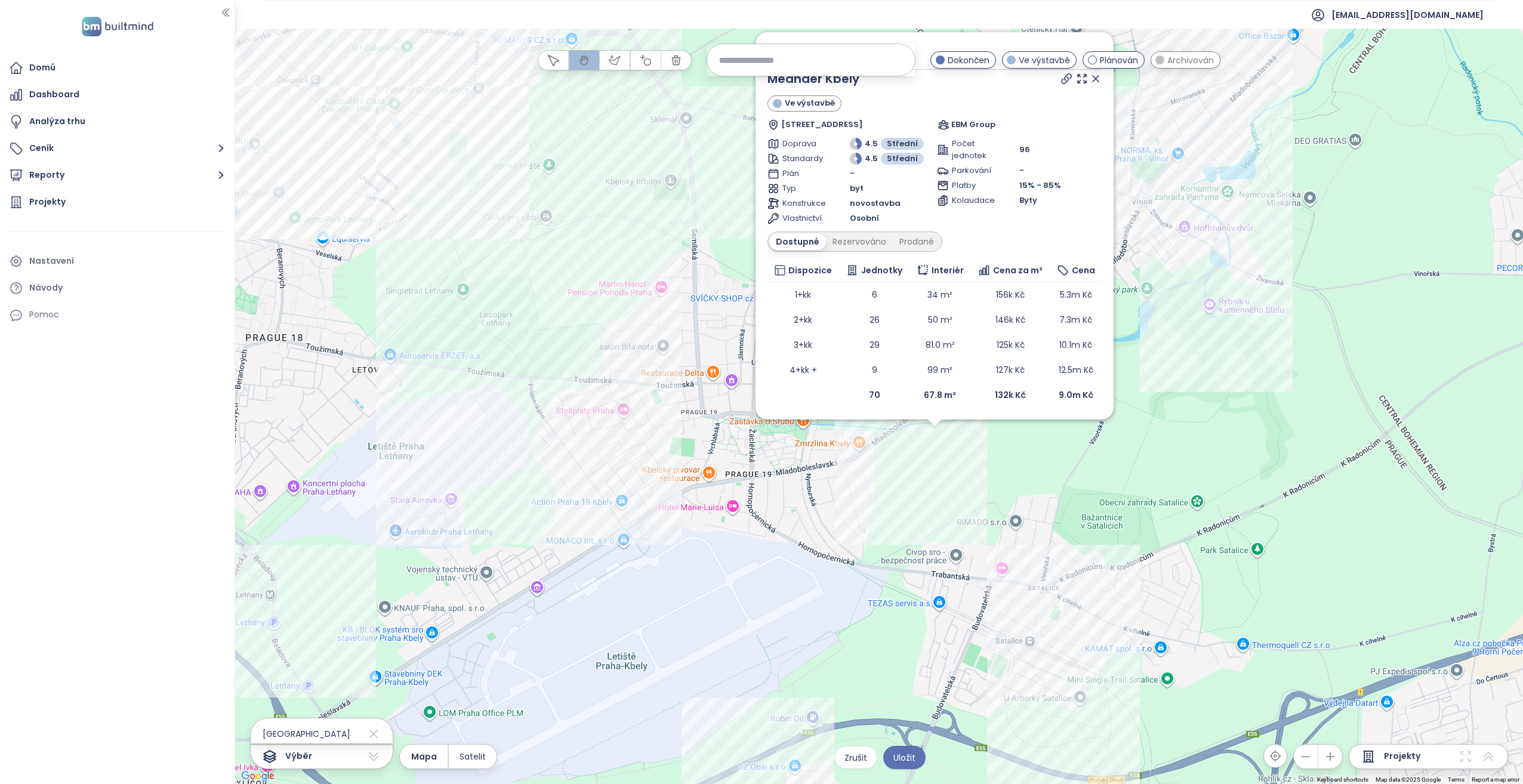
drag, startPoint x: 829, startPoint y: 450, endPoint x: 915, endPoint y: 510, distance: 104.9
click at [915, 510] on div "Zahrnout Meander Kbely Ve výstavbě K Vinoři 757/9, 197 00 [GEOGRAPHIC_DATA]-Kbe…" at bounding box center [880, 406] width 1288 height 755
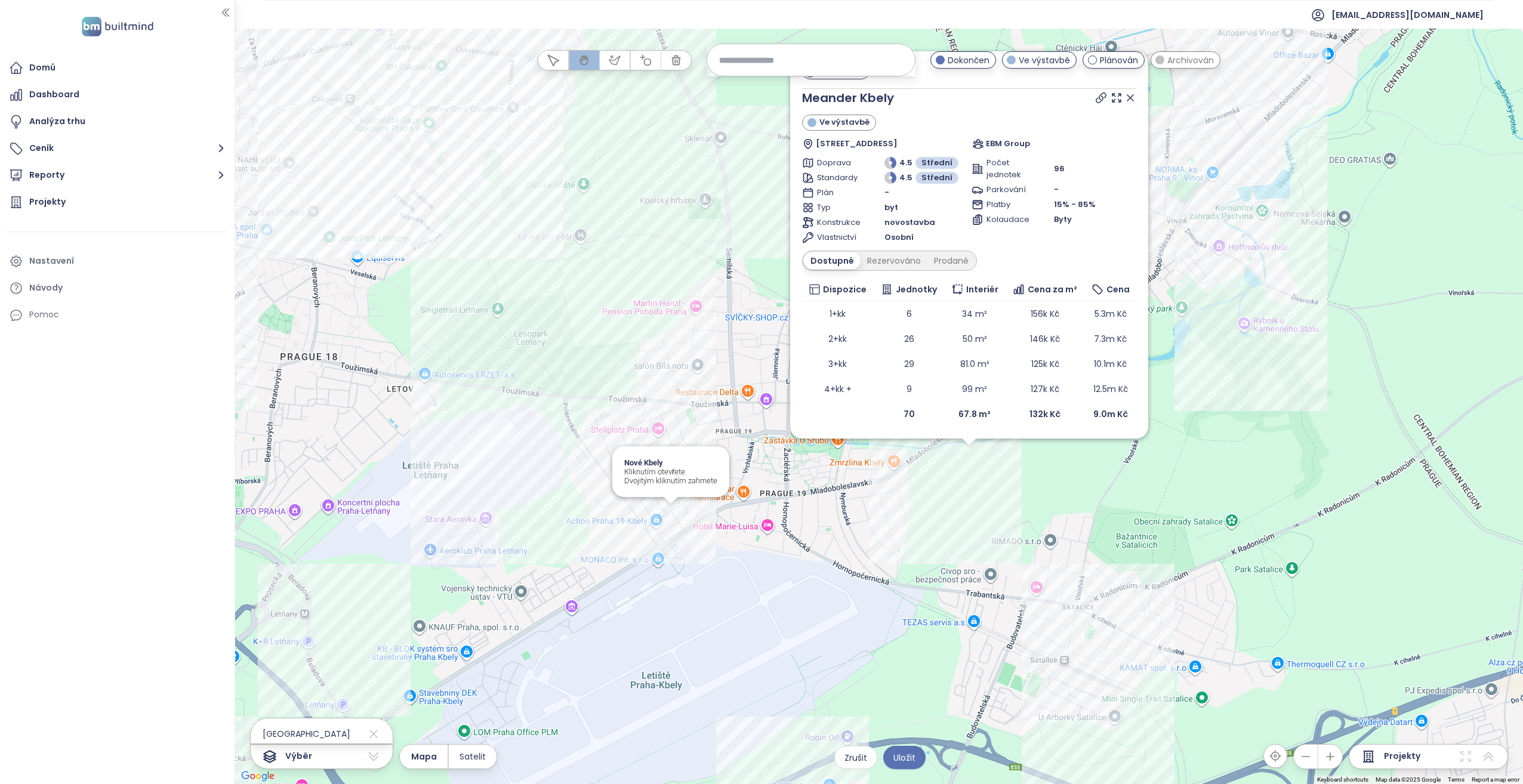
click at [672, 515] on div "Zahrnout Meander Kbely Ve výstavbě K Vinoři 757/9, 197 00 [GEOGRAPHIC_DATA]-Kbe…" at bounding box center [880, 406] width 1288 height 755
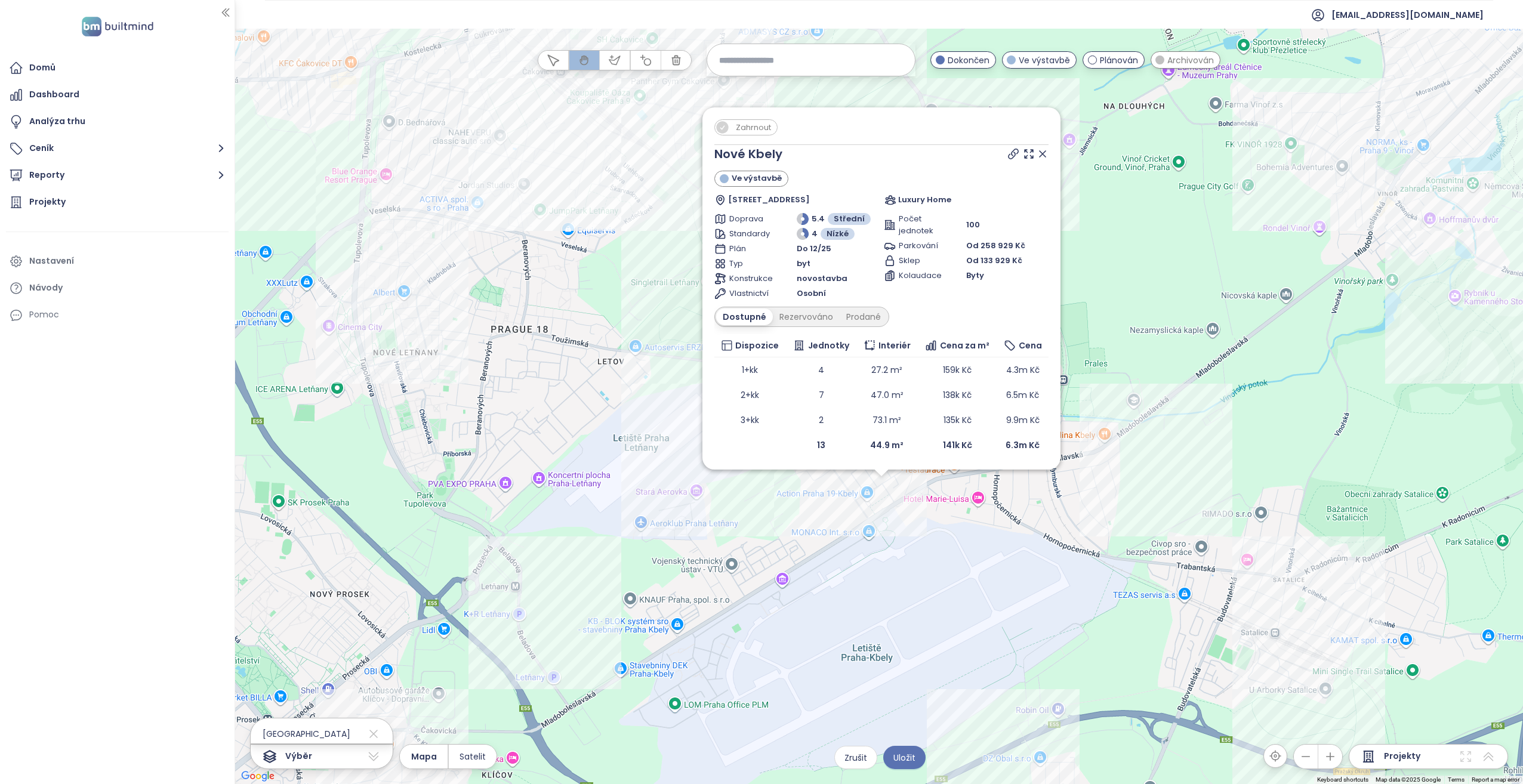
drag, startPoint x: 792, startPoint y: 485, endPoint x: 794, endPoint y: 528, distance: 43.0
click at [794, 528] on div "Zahrnout [GEOGRAPHIC_DATA] Ve výstavbě [STREET_ADDRESS] Luxury Home Doprava 5.4…" at bounding box center [880, 406] width 1288 height 755
click at [786, 483] on div "Zahrnout [GEOGRAPHIC_DATA] Ve výstavbě [STREET_ADDRESS] Luxury Home Doprava 5.4…" at bounding box center [880, 406] width 1288 height 755
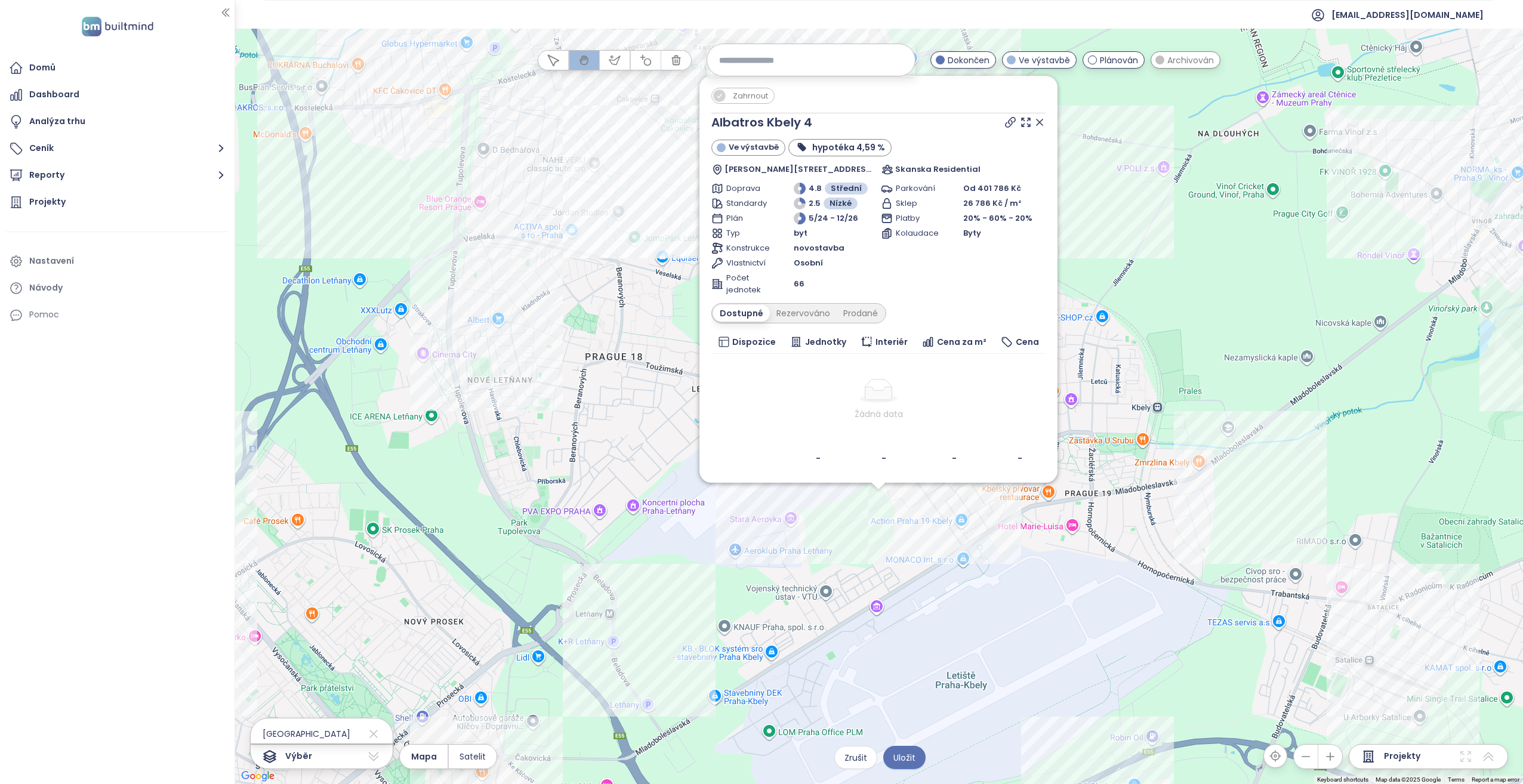
drag, startPoint x: 898, startPoint y: 542, endPoint x: 891, endPoint y: 555, distance: 14.8
click at [891, 557] on div "Zahrnout Albatros Kbely 4 Ve výstavbě hypotéka 4,59 % [PERSON_NAME] 1163/3, 197…" at bounding box center [880, 406] width 1288 height 755
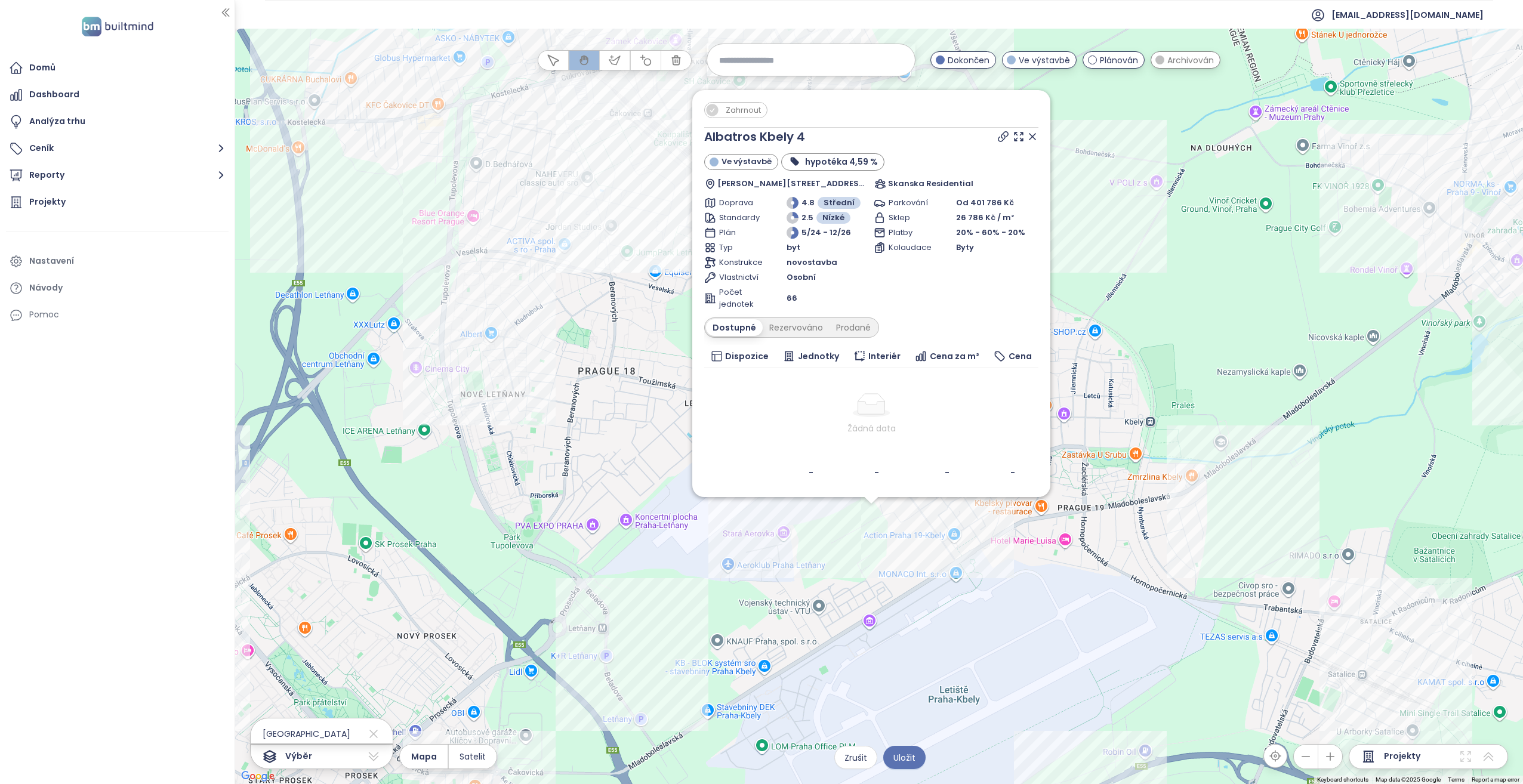
click at [863, 520] on div "Zahrnout Albatros Kbely 4 Ve výstavbě hypotéka 4,59 % [PERSON_NAME] 1163/3, 197…" at bounding box center [880, 406] width 1288 height 755
click at [971, 530] on div "Zahrnout Albatros Kbely 4 Ve výstavbě hypotéka 4,59 % [PERSON_NAME] 1163/3, 197…" at bounding box center [880, 406] width 1288 height 755
click at [836, 534] on div "Zahrnout Albatros Kbely 4 Ve výstavbě hypotéka 4,59 % [PERSON_NAME] 1163/3, 197…" at bounding box center [880, 406] width 1288 height 755
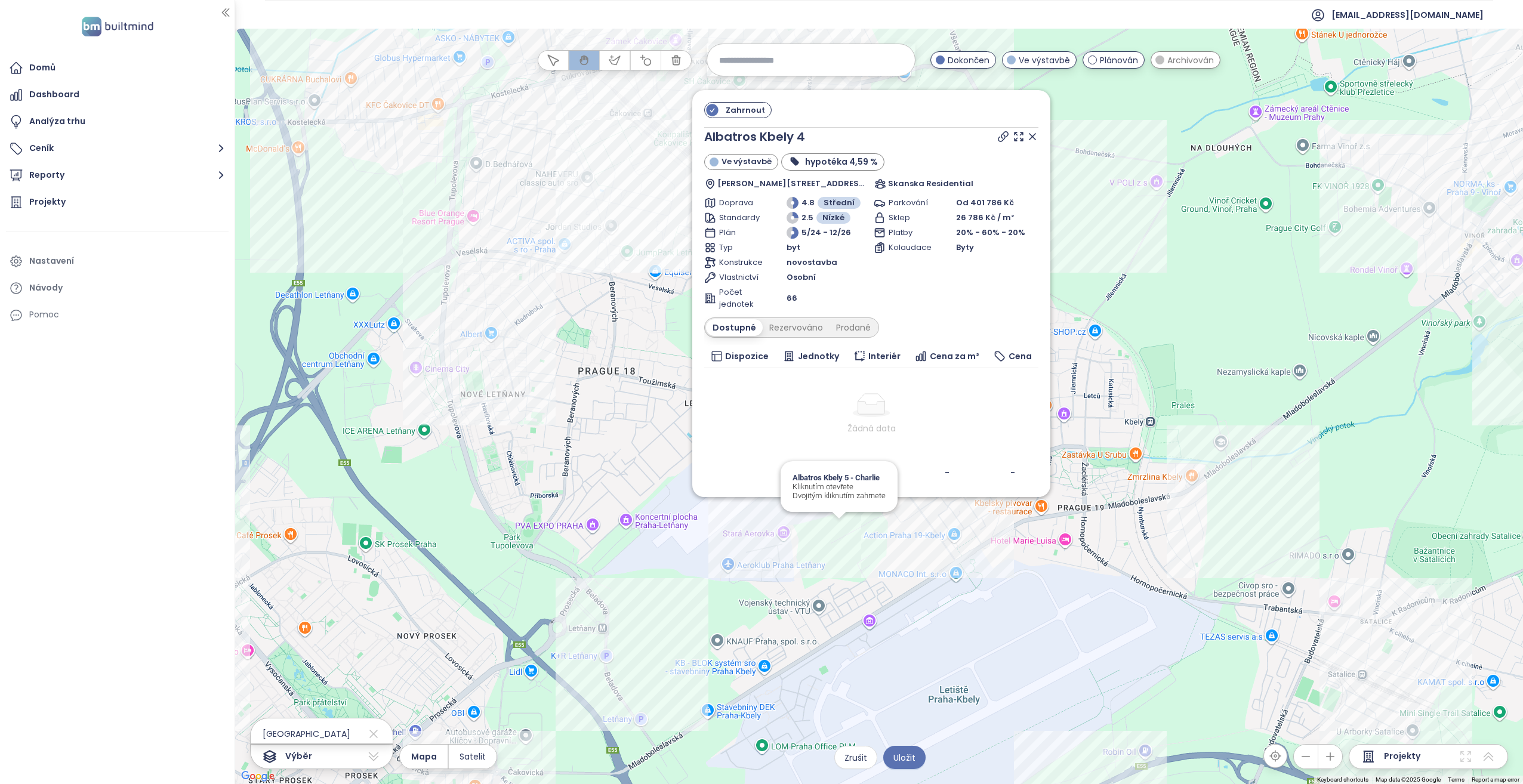
click at [836, 534] on div "Zahrnout Albatros Kbely 4 Ve výstavbě hypotéka 4,59 % [PERSON_NAME] 1163/3, 197…" at bounding box center [880, 406] width 1288 height 755
click at [790, 563] on div "Zahrnout Albatros Kbely 4 Ve výstavbě hypotéka 4,59 % [PERSON_NAME] 1163/3, 197…" at bounding box center [880, 406] width 1288 height 755
click at [1464, 755] on icon at bounding box center [1466, 757] width 11 height 11
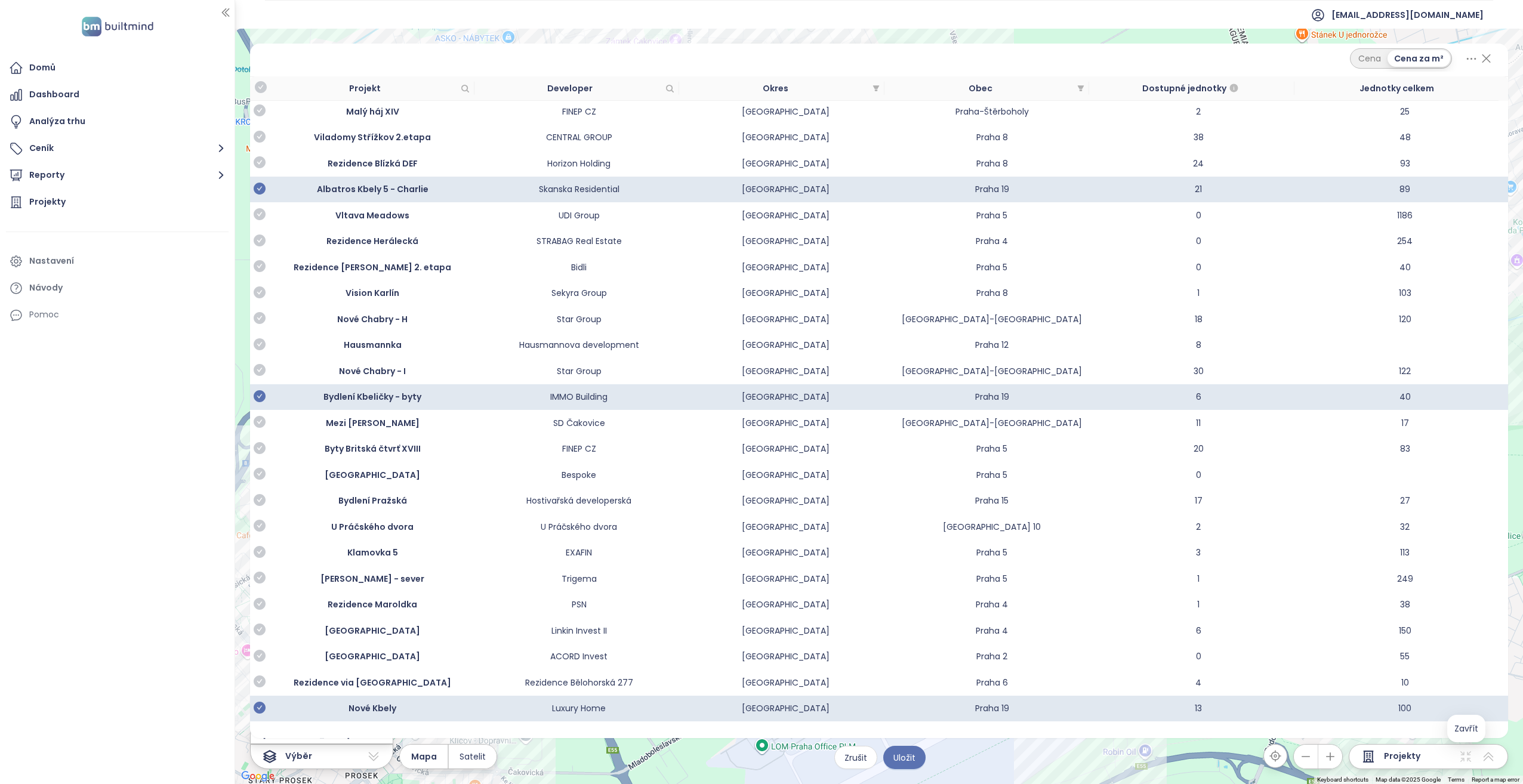
scroll to position [2566, 0]
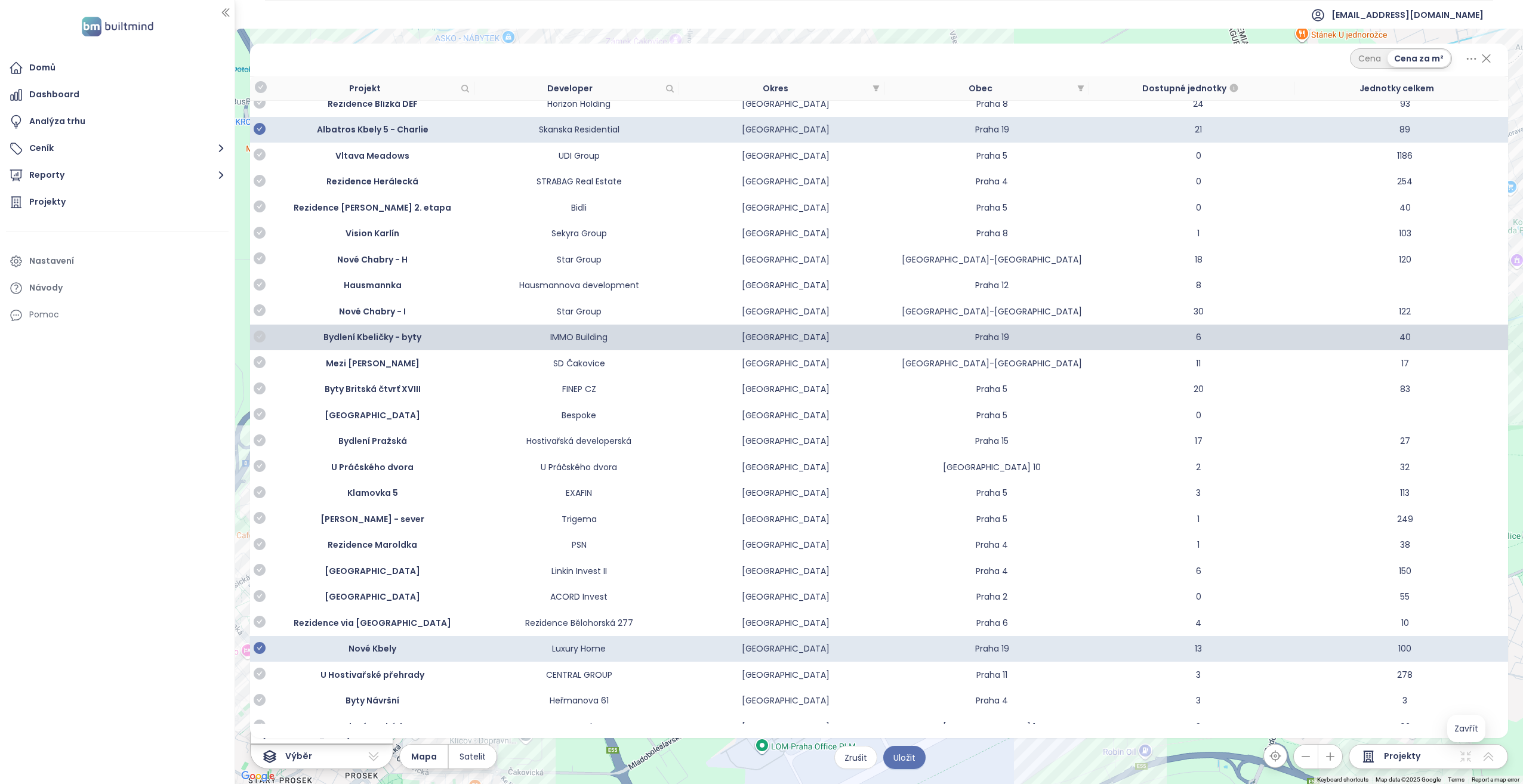
click at [258, 336] on icon "check-circle" at bounding box center [260, 336] width 12 height 12
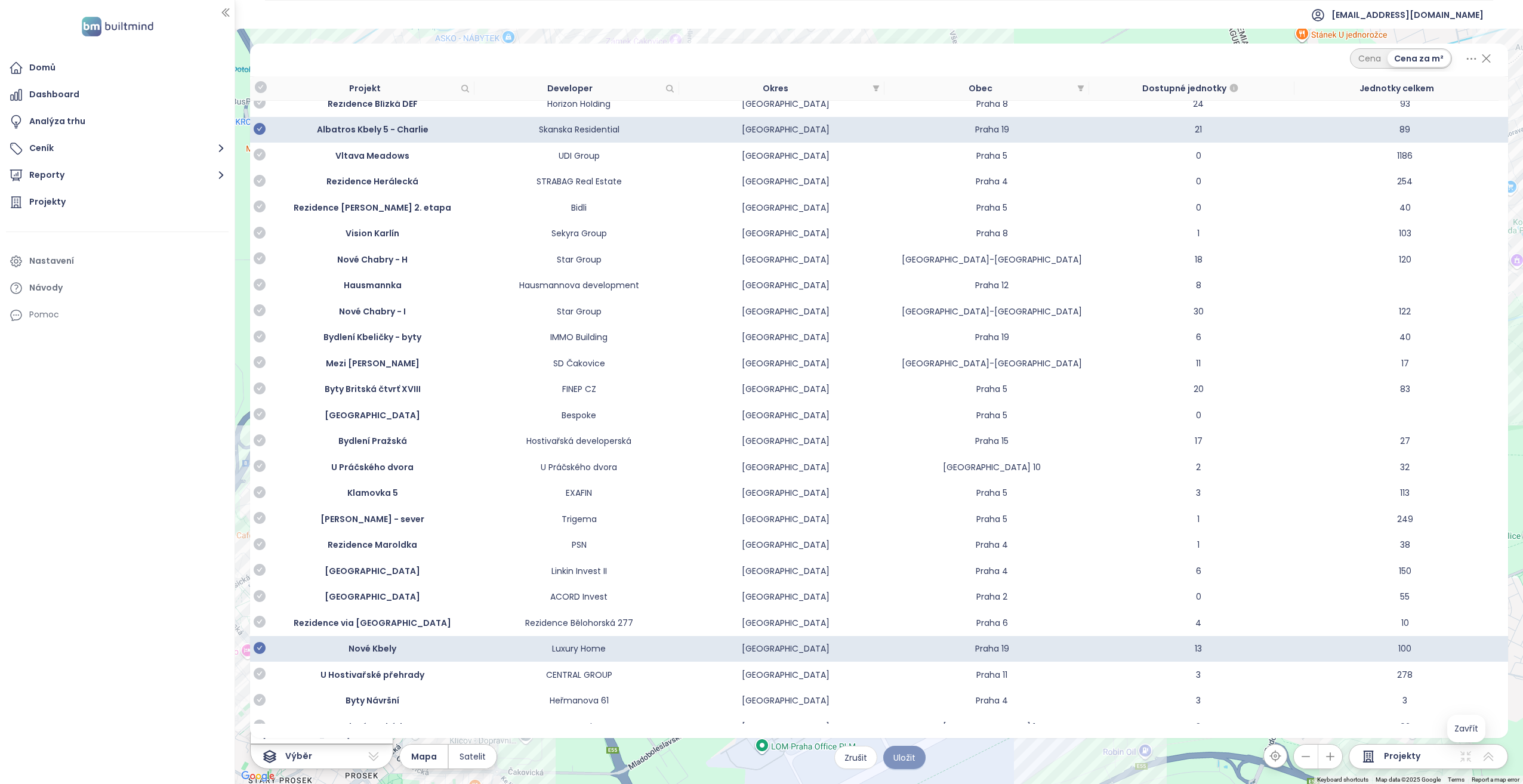
click at [903, 759] on span "Uložit" at bounding box center [905, 758] width 22 height 13
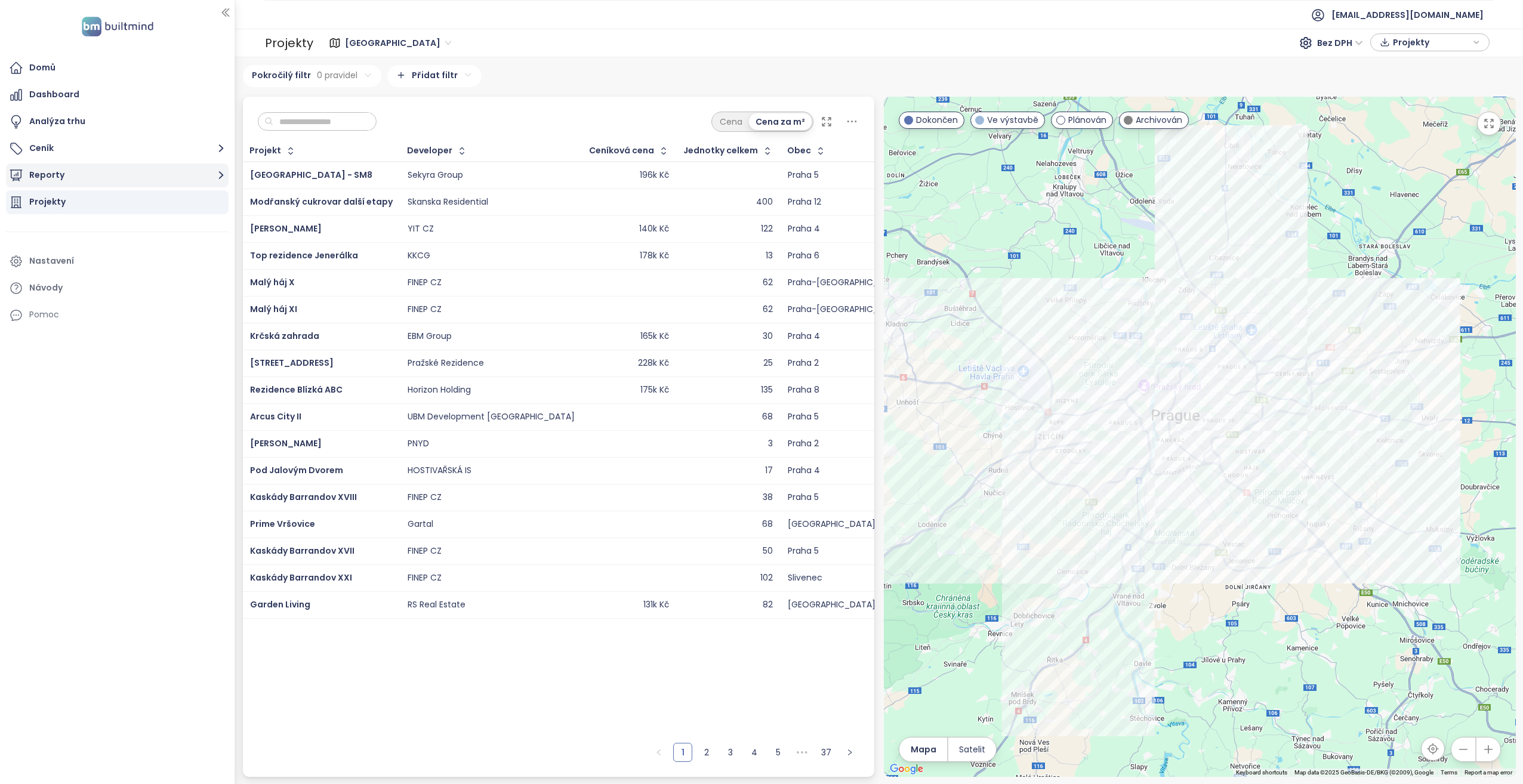
click at [169, 176] on button "Reporty" at bounding box center [117, 176] width 223 height 24
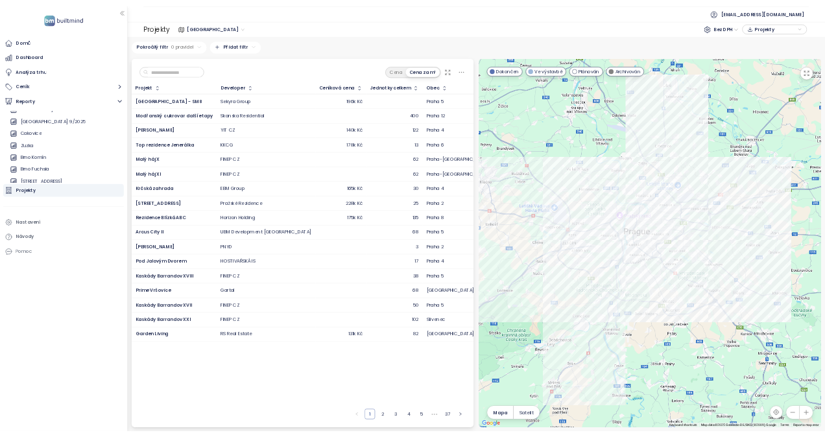
scroll to position [142, 0]
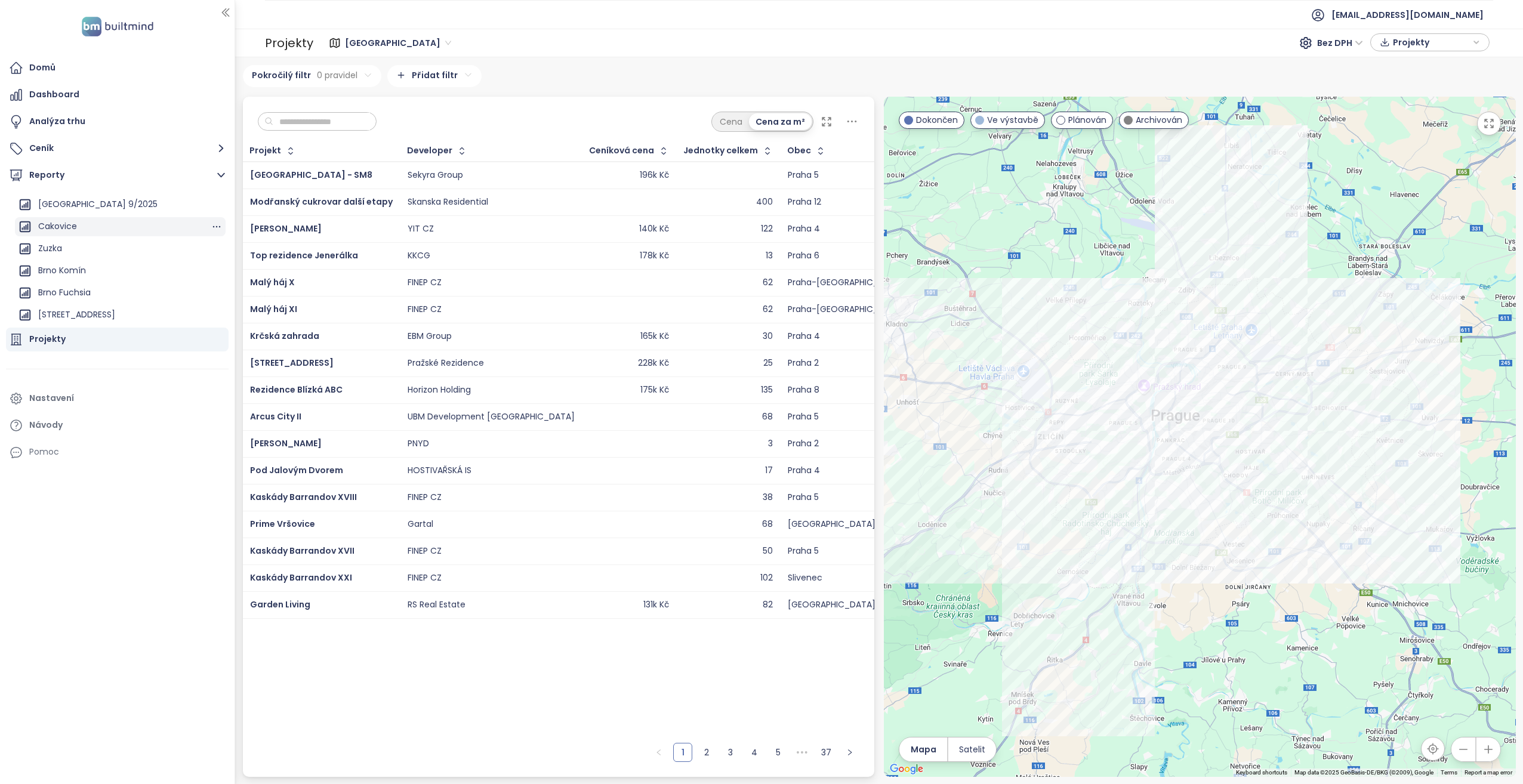
click at [152, 224] on div "Cakovice" at bounding box center [120, 226] width 211 height 19
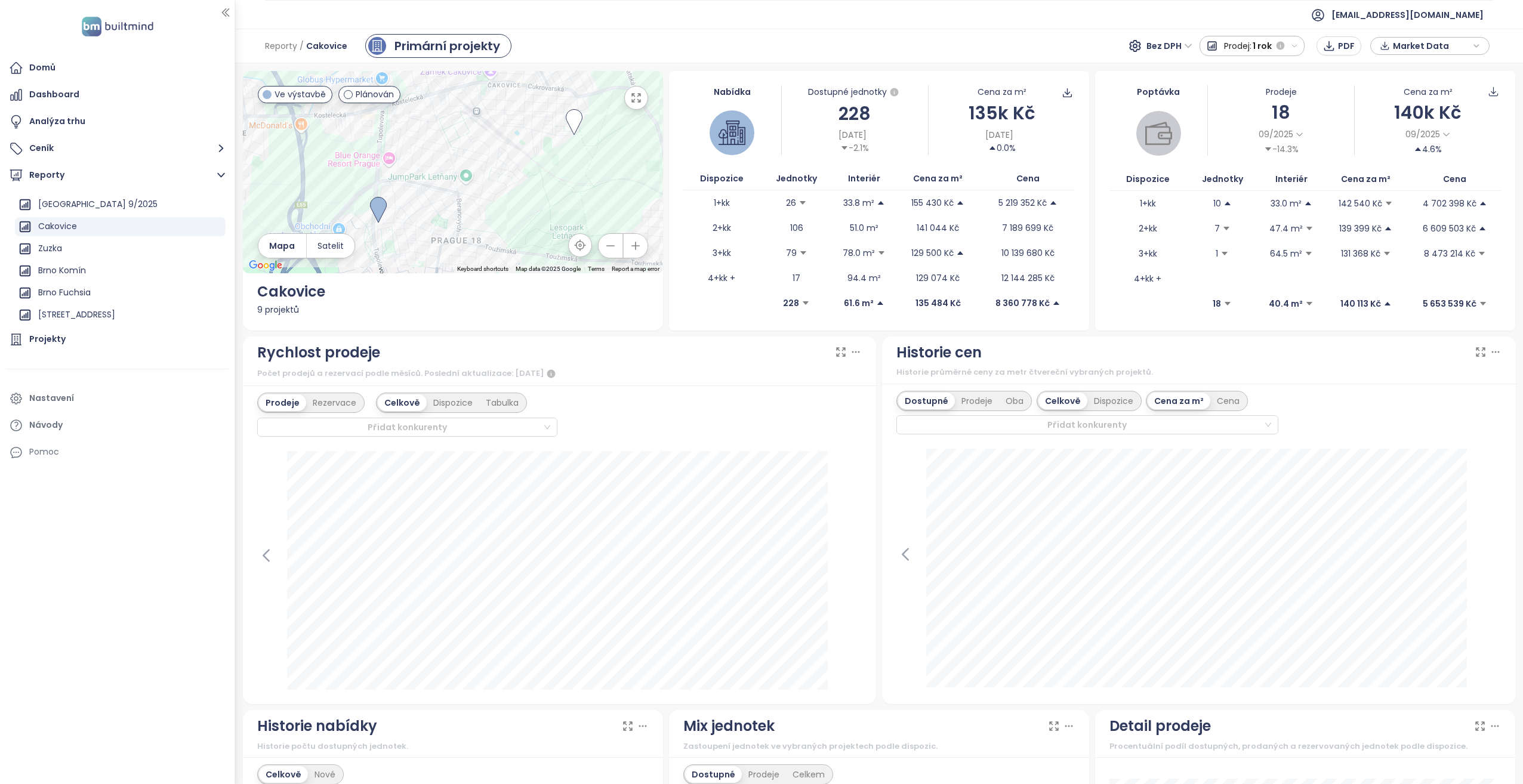
drag, startPoint x: 483, startPoint y: 154, endPoint x: 483, endPoint y: 137, distance: 17.0
click at [483, 137] on div at bounding box center [453, 172] width 421 height 202
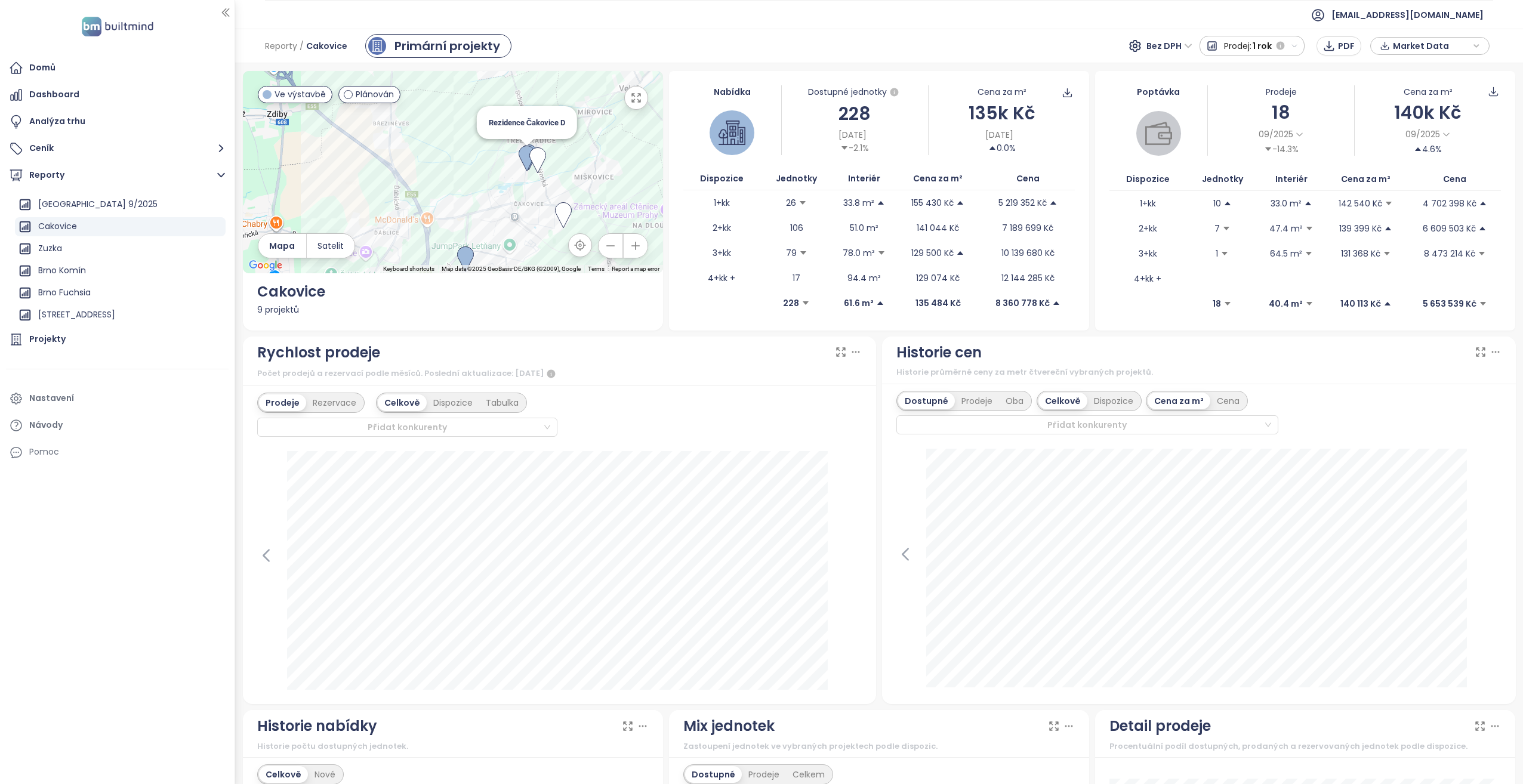
click at [524, 159] on img at bounding box center [527, 158] width 17 height 27
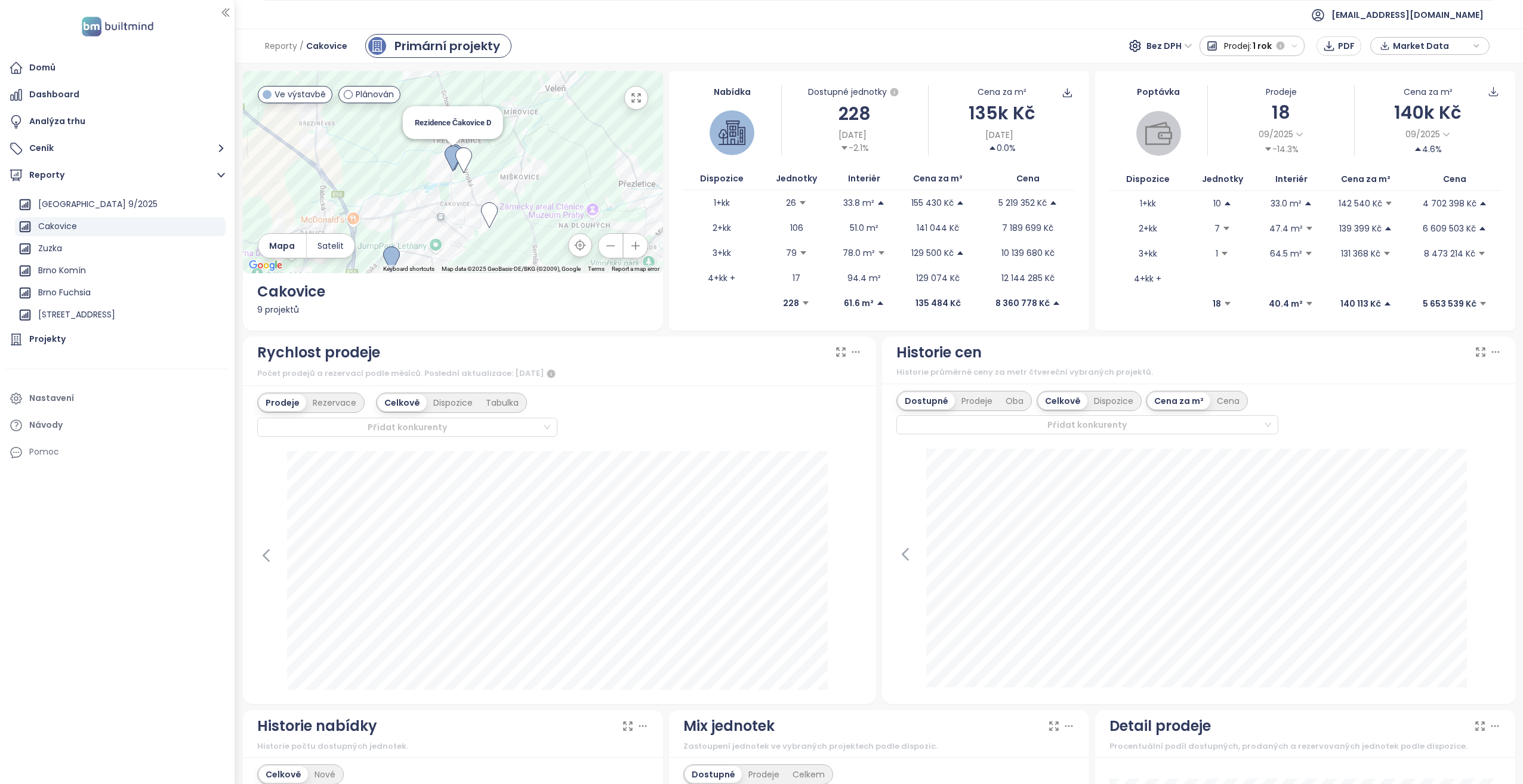
click at [446, 154] on img at bounding box center [453, 158] width 17 height 27
click at [448, 150] on img at bounding box center [453, 158] width 17 height 27
click at [628, 105] on button "button" at bounding box center [636, 98] width 24 height 24
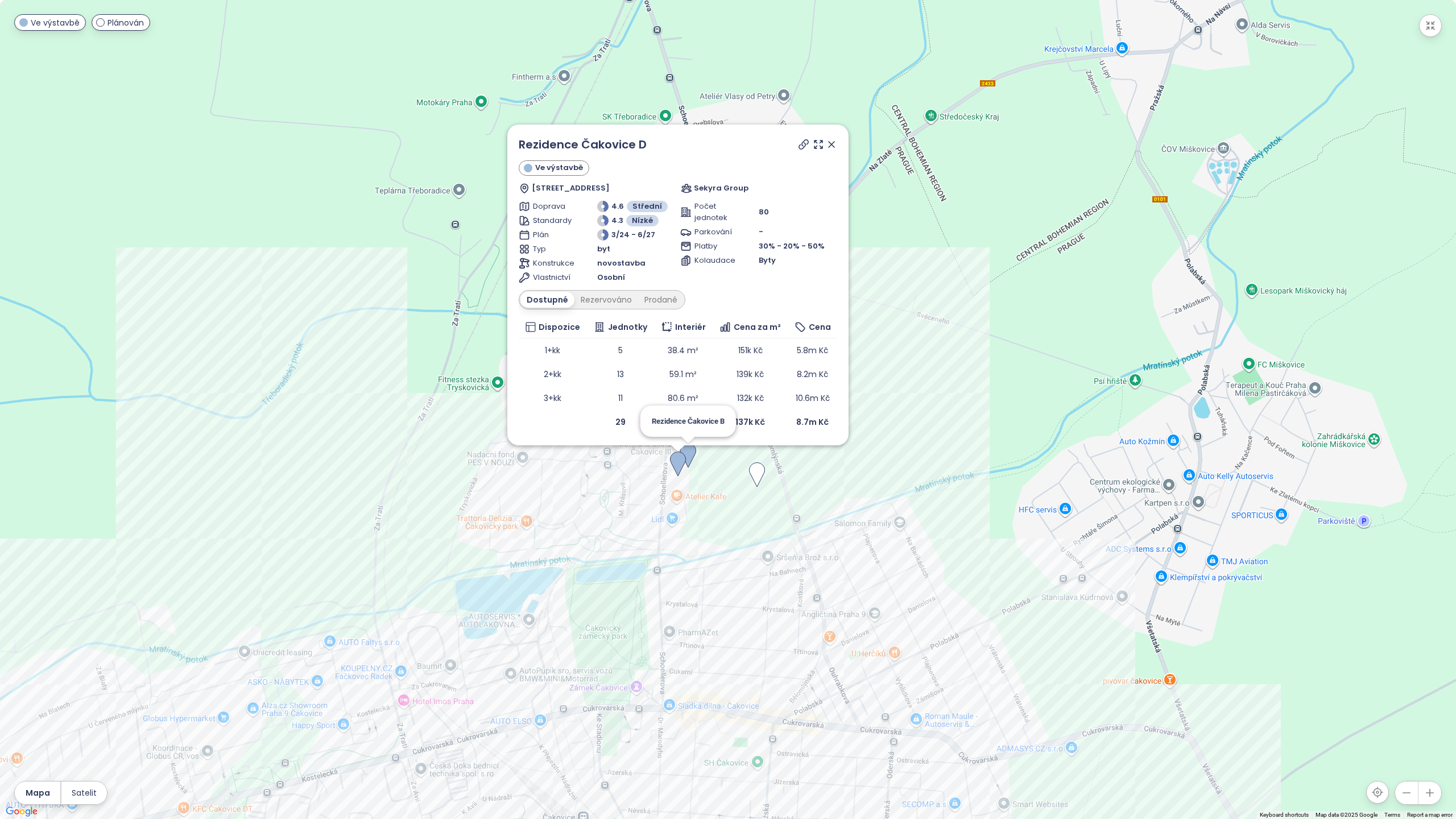
click at [692, 454] on img at bounding box center [689, 455] width 16 height 25
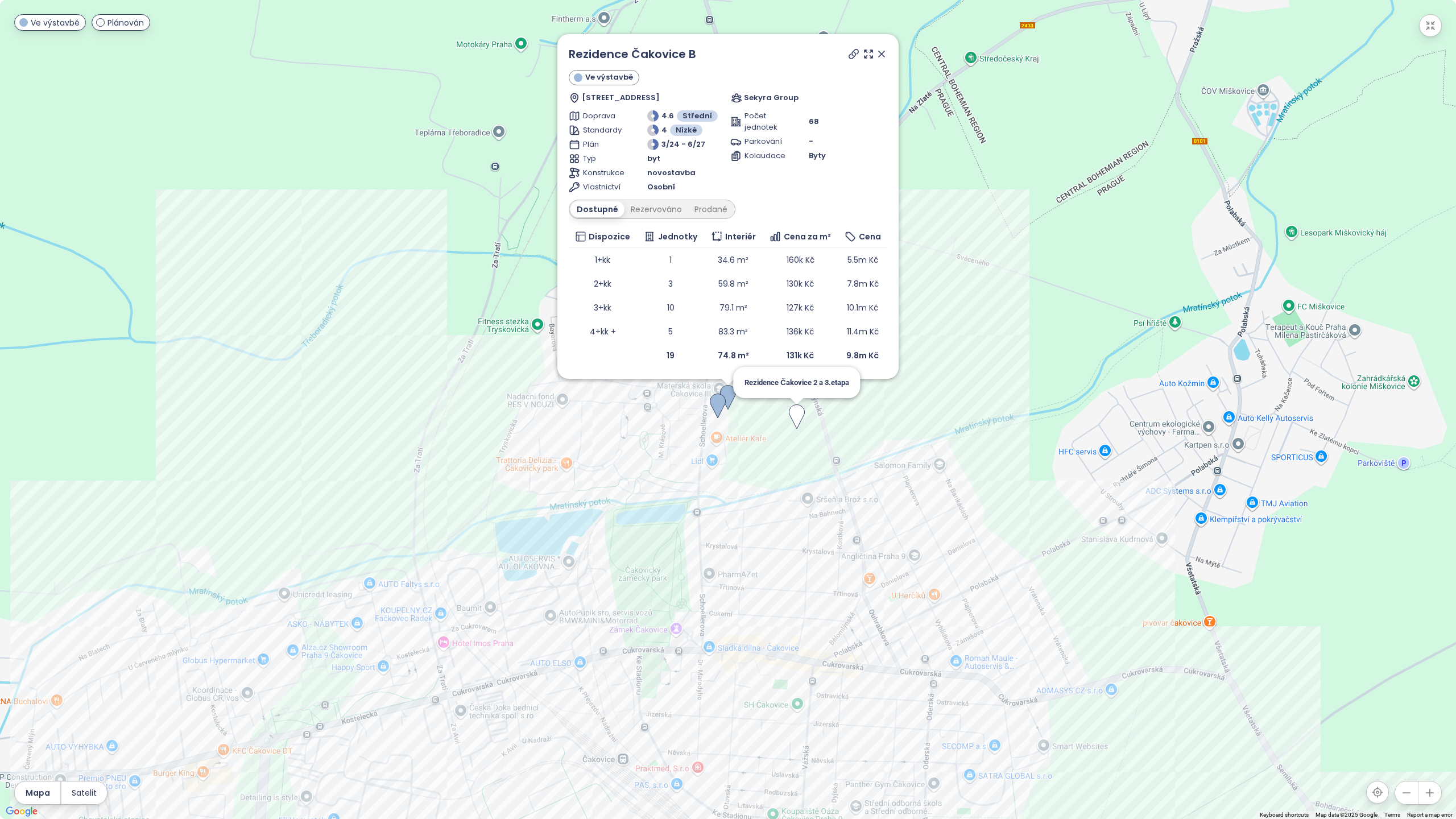
click at [795, 420] on img at bounding box center [797, 417] width 16 height 25
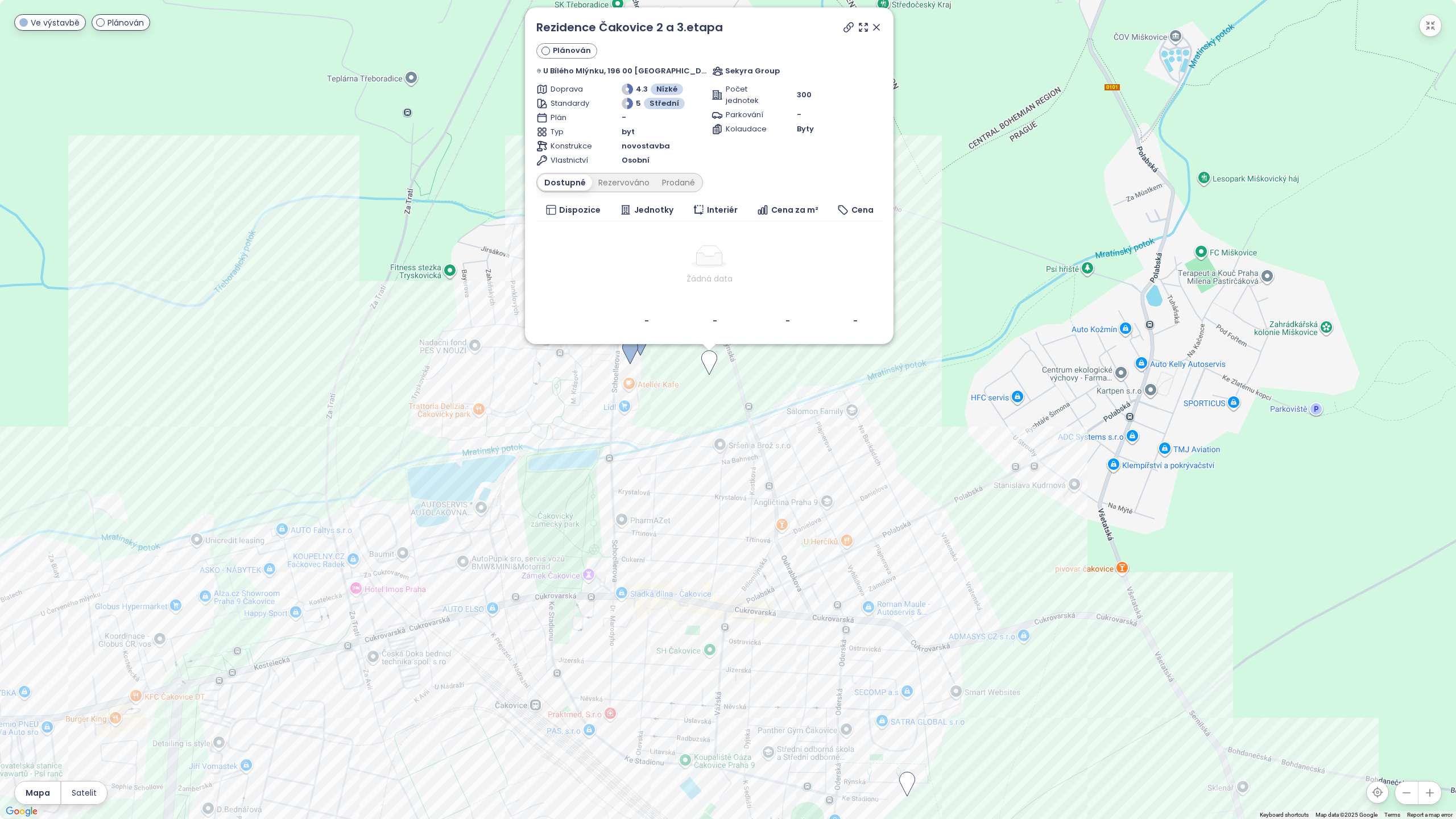
drag, startPoint x: 833, startPoint y: 530, endPoint x: 797, endPoint y: 319, distance: 214.0
click at [797, 319] on div "Rezidence Čakovice 2 a 3.etapa Plánován U Bílého Mlýnku, 196 00 [GEOGRAPHIC_DAT…" at bounding box center [728, 410] width 1456 height 819
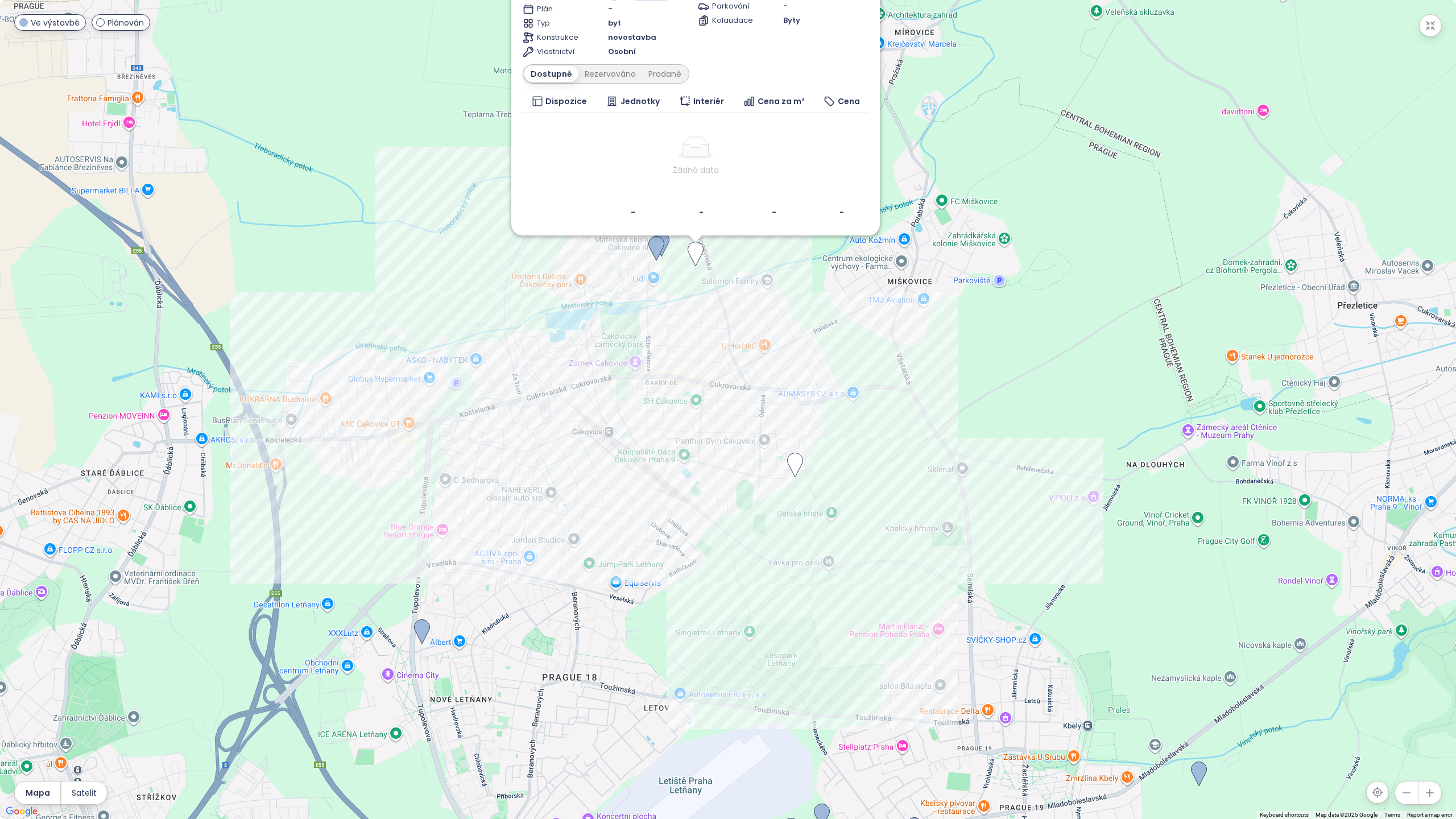
drag, startPoint x: 815, startPoint y: 552, endPoint x: 776, endPoint y: 424, distance: 133.8
click at [776, 424] on div "Rezidence Čakovice 2 a 3.etapa Plánován U Bílého Mlýnku, 196 00 [GEOGRAPHIC_DAT…" at bounding box center [728, 410] width 1456 height 819
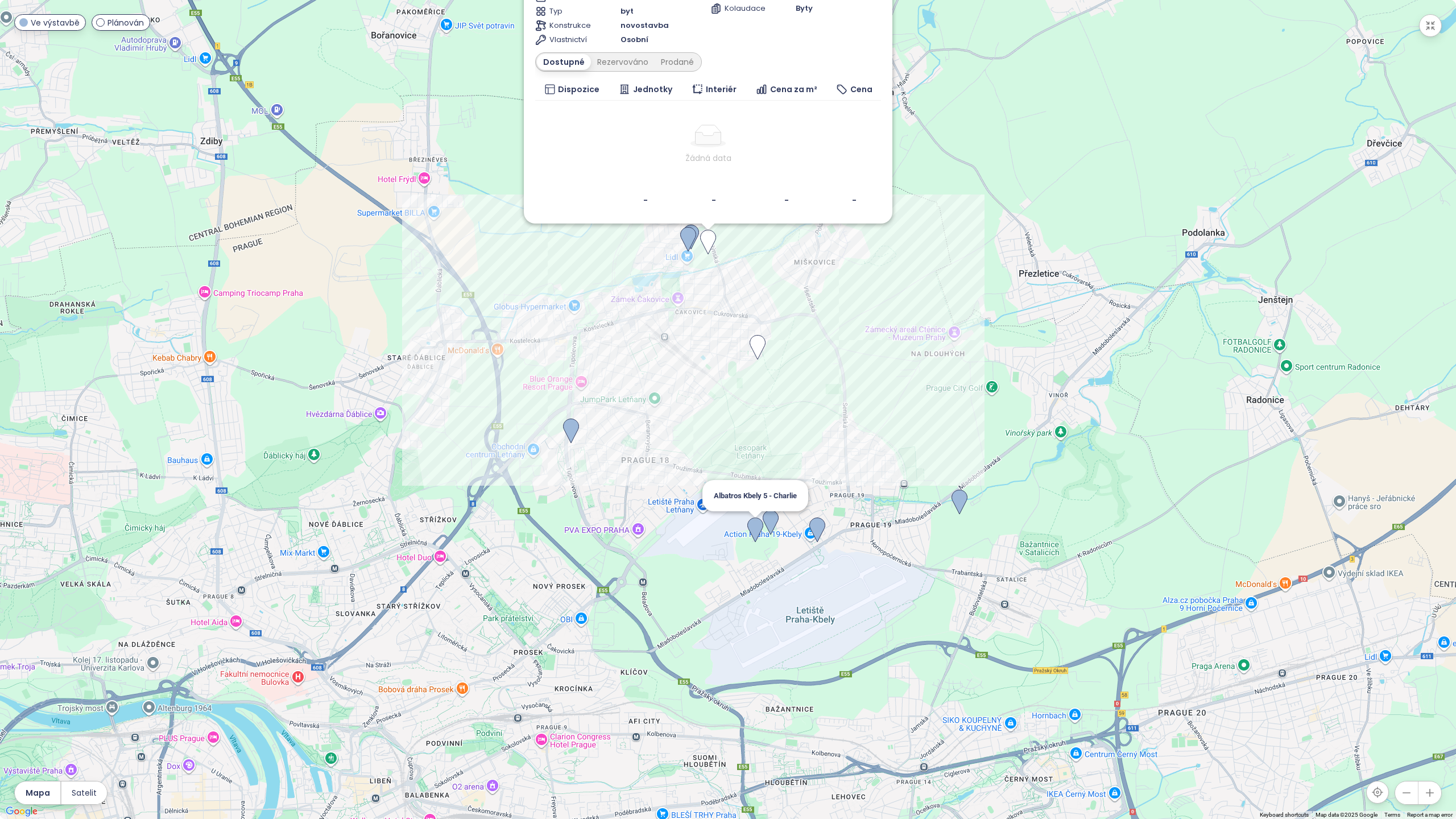
click at [755, 524] on img at bounding box center [755, 530] width 16 height 25
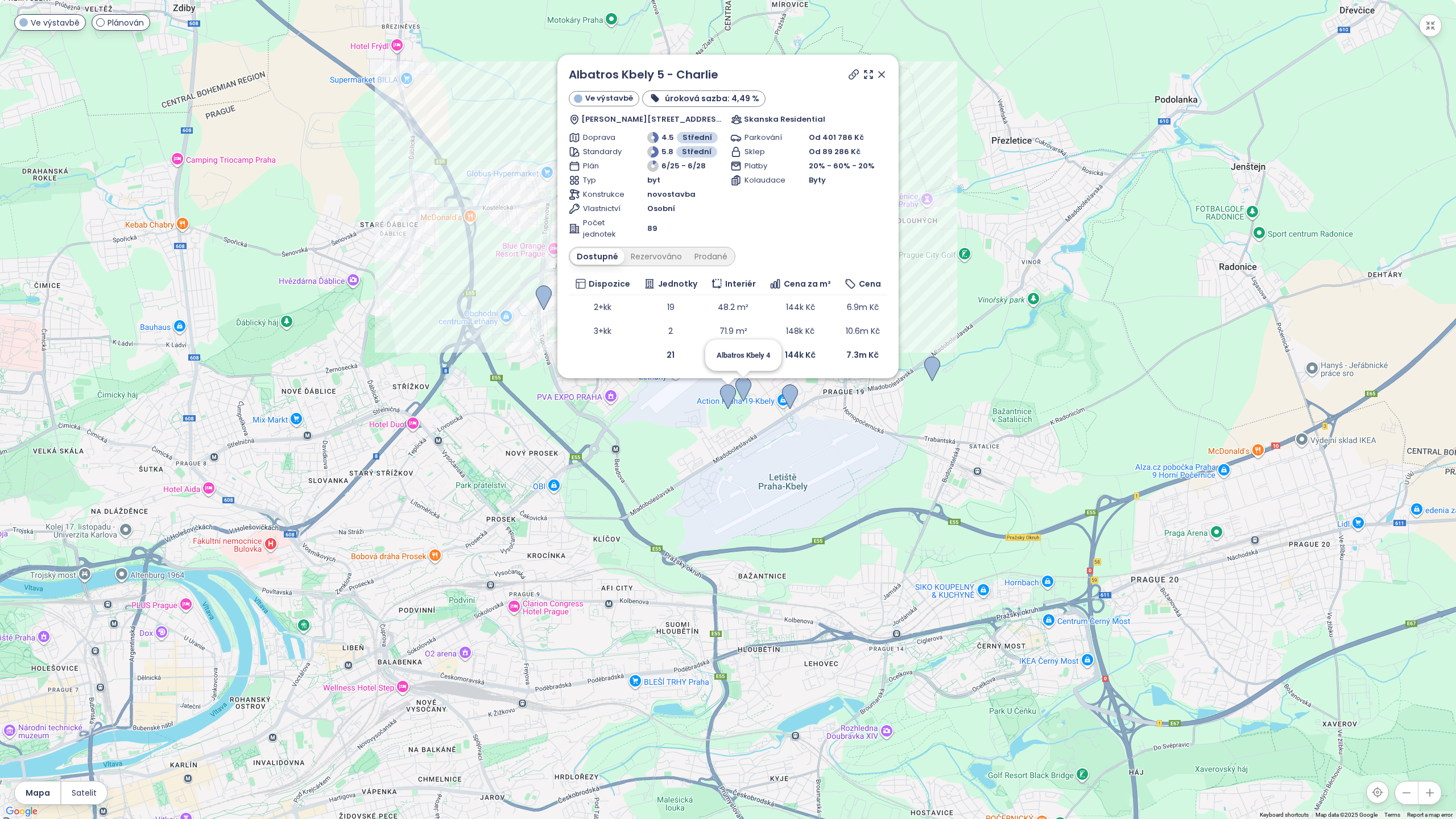
click at [749, 389] on img at bounding box center [744, 389] width 16 height 25
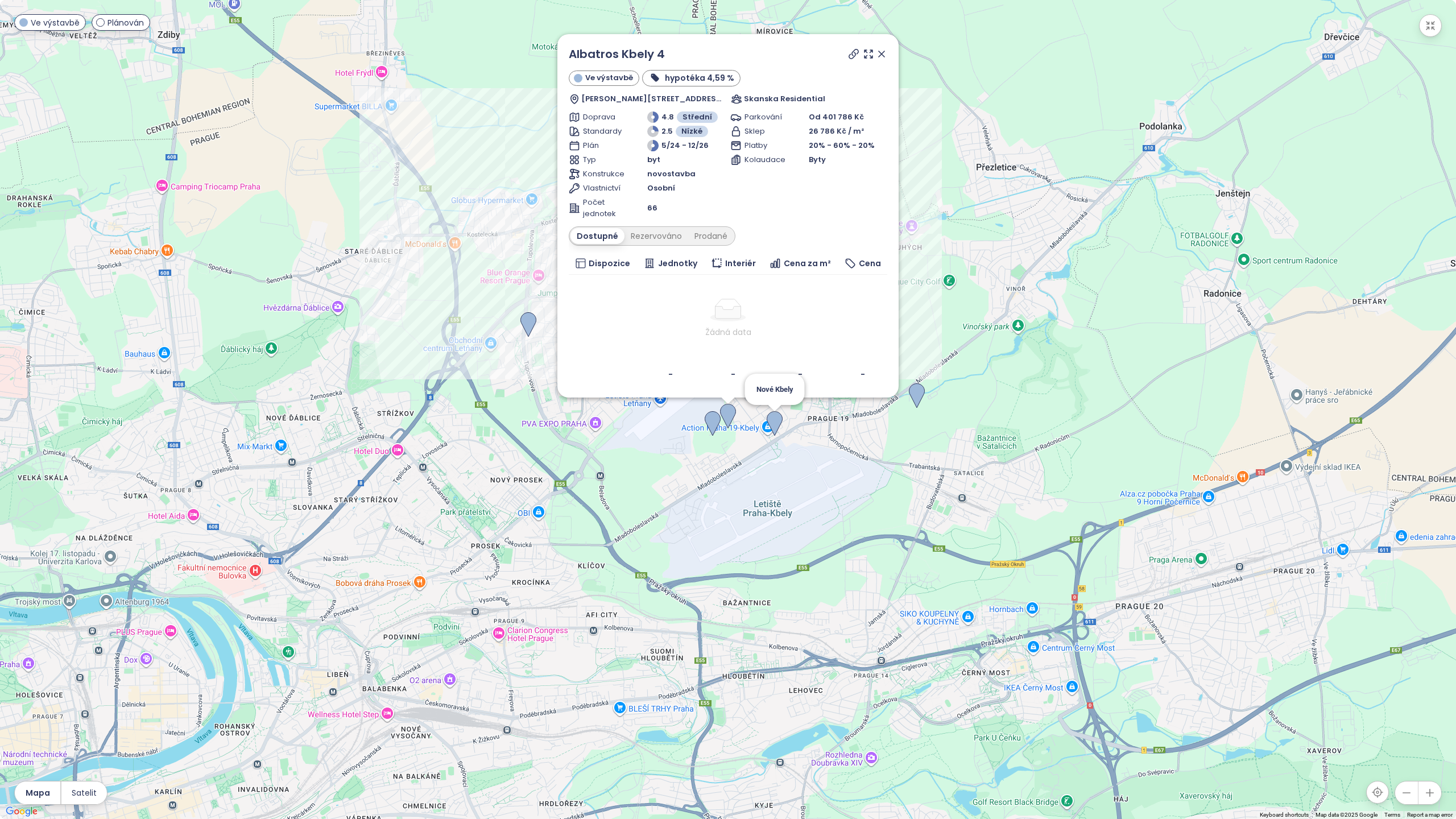
click at [779, 422] on img at bounding box center [774, 424] width 16 height 25
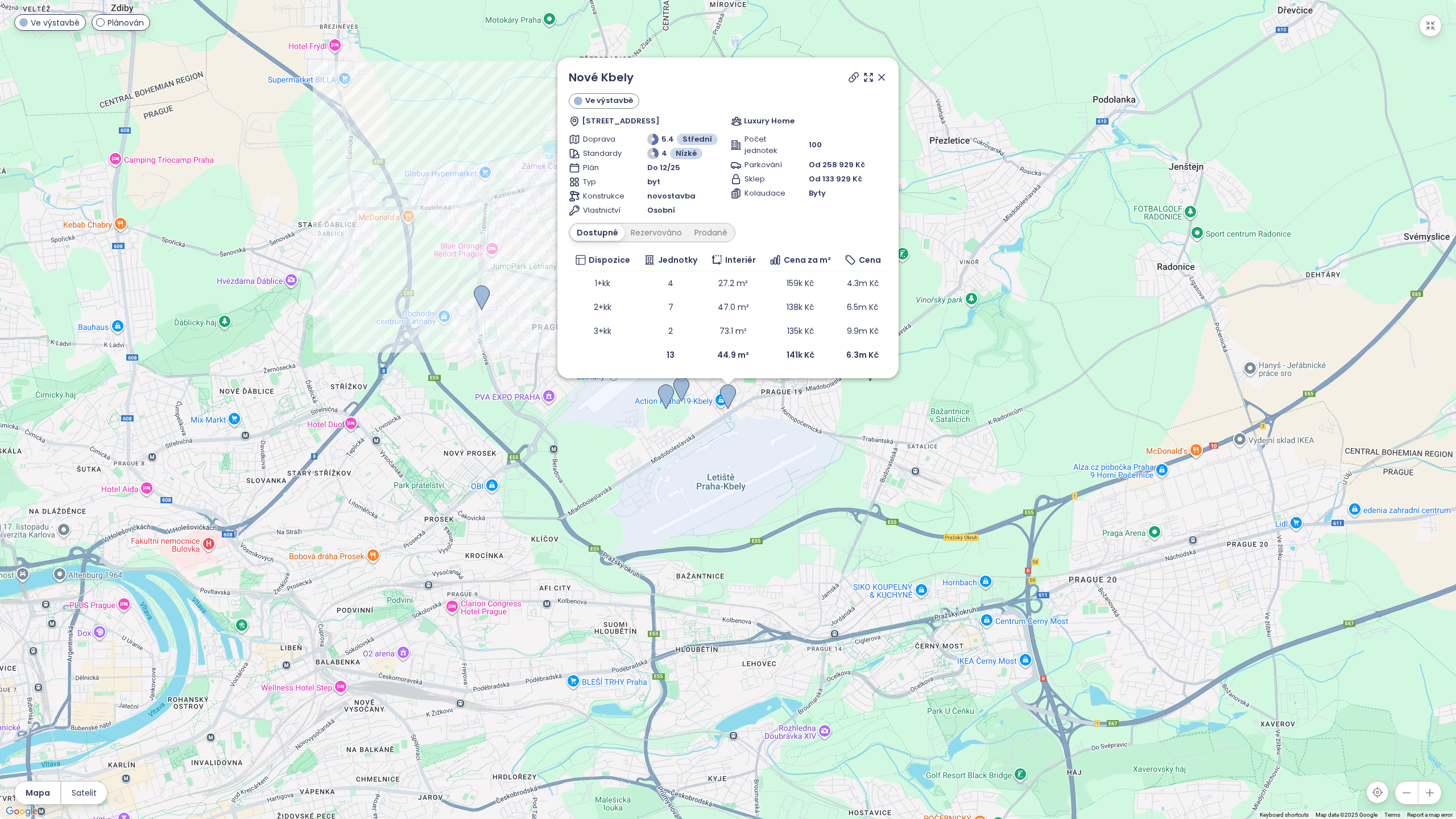
click at [873, 388] on div "[GEOGRAPHIC_DATA] Ve výstavbě [STREET_ADDRESS] Luxury Home Doprava 5.4 Střední …" at bounding box center [728, 410] width 1456 height 819
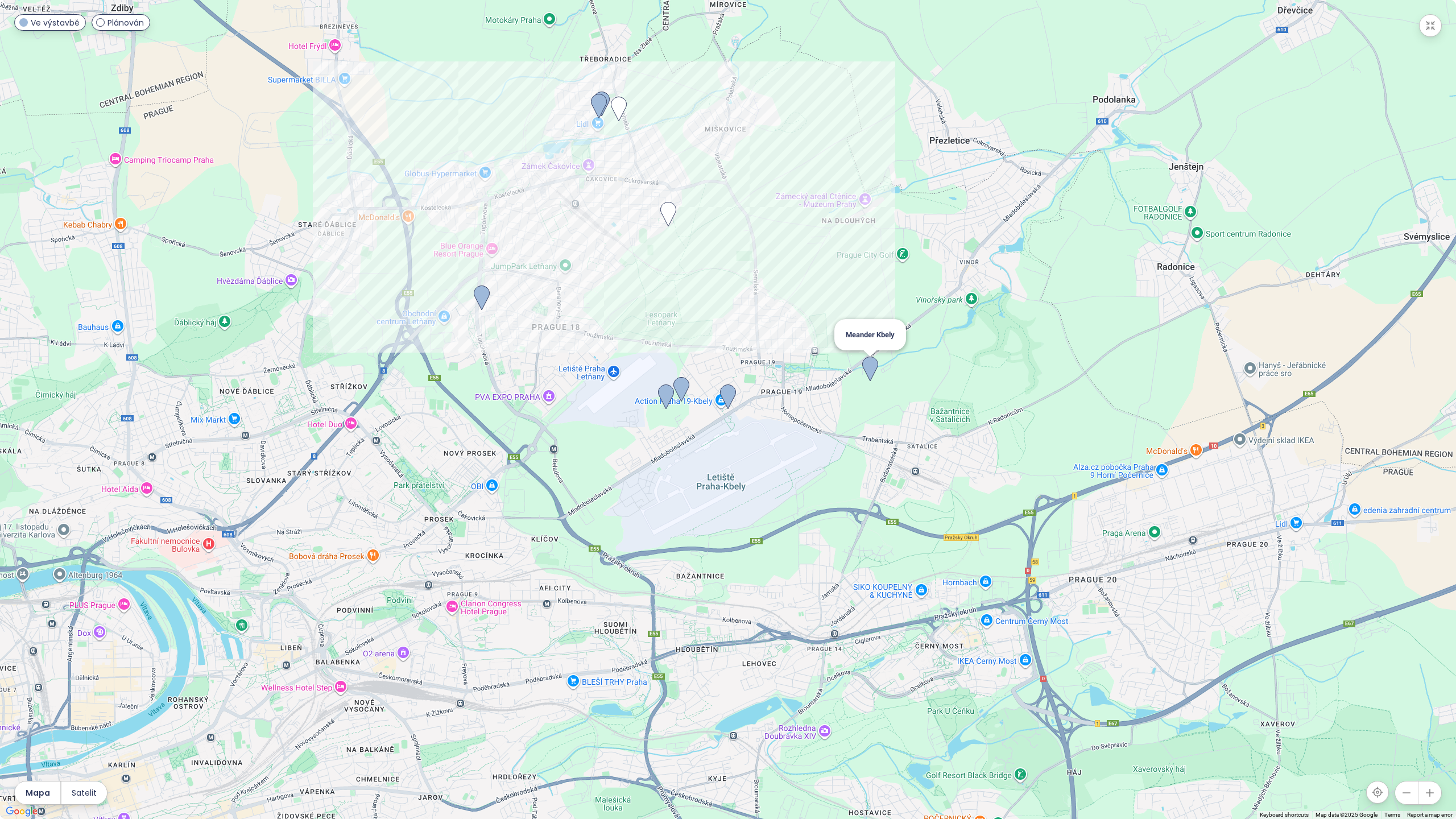
click at [873, 370] on img at bounding box center [870, 369] width 16 height 25
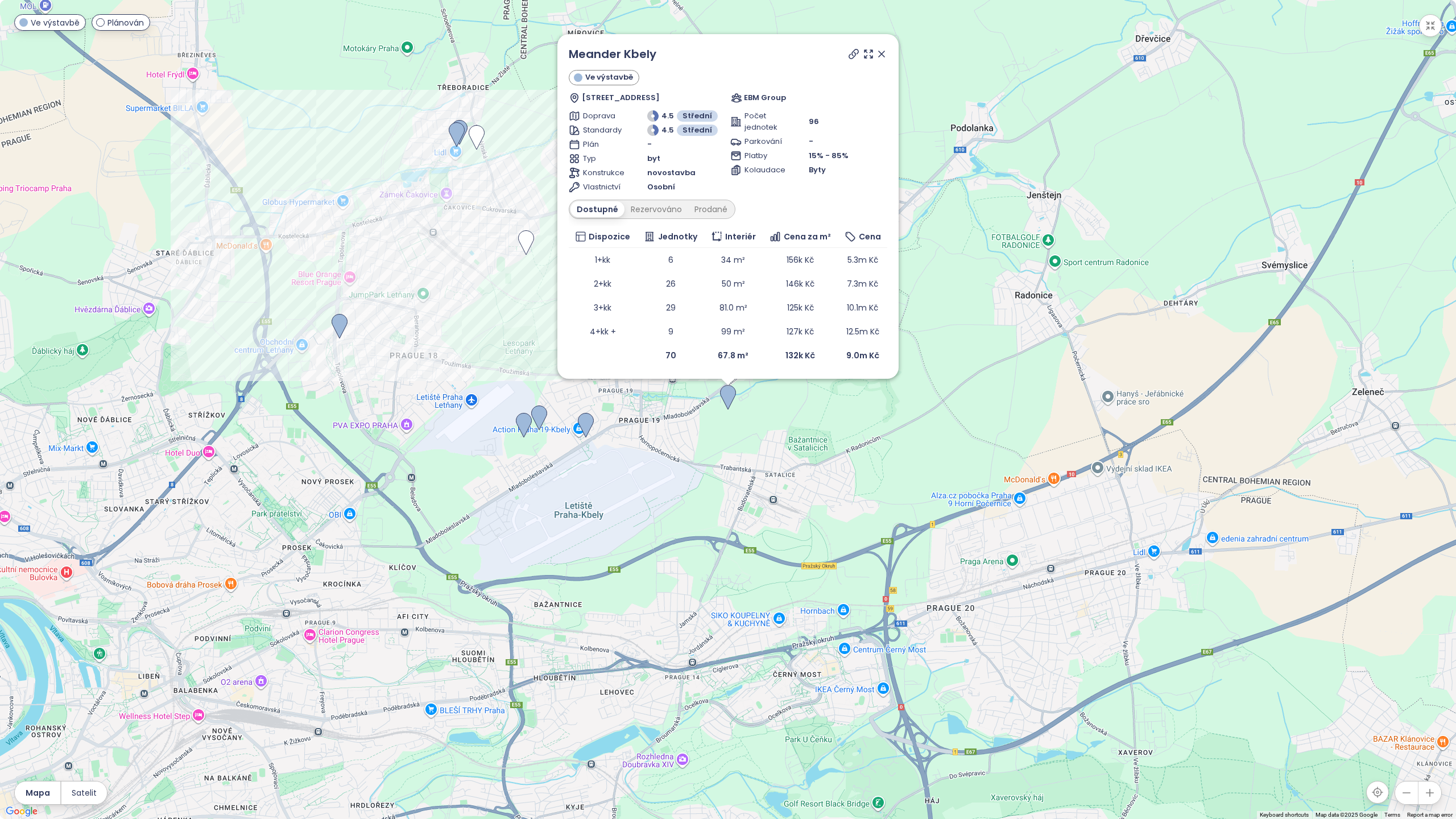
click at [1431, 32] on button "button" at bounding box center [1431, 25] width 23 height 23
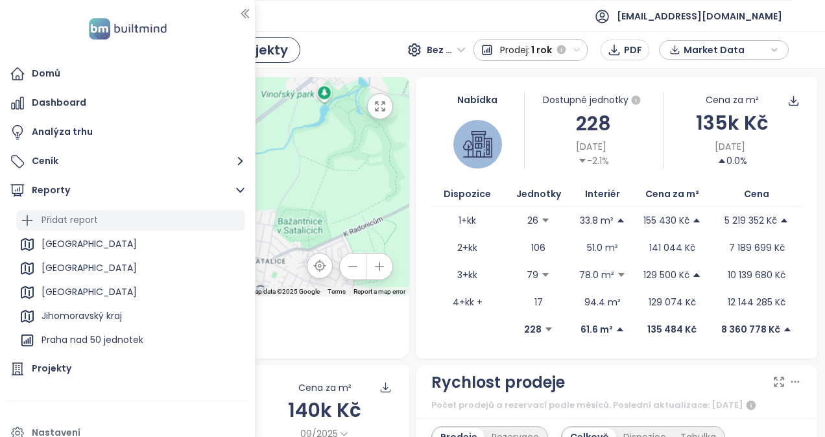
click at [65, 214] on div "Přidat report" at bounding box center [70, 220] width 56 height 16
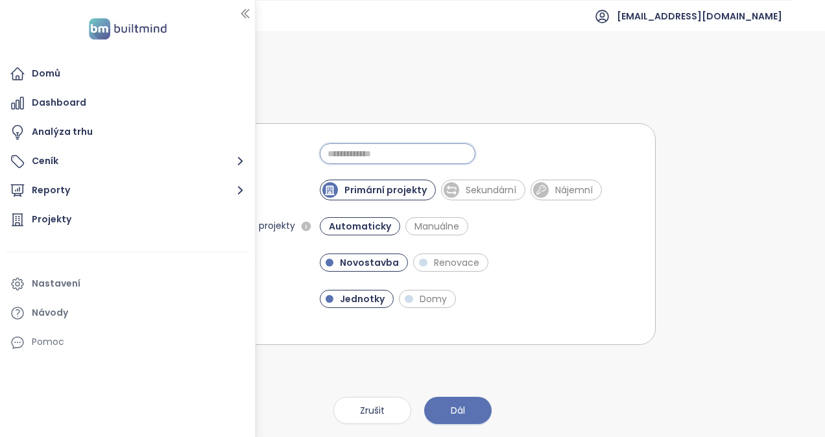
click at [381, 152] on input "Jméno" at bounding box center [398, 153] width 156 height 21
click at [418, 292] on span "Domy" at bounding box center [427, 299] width 57 height 18
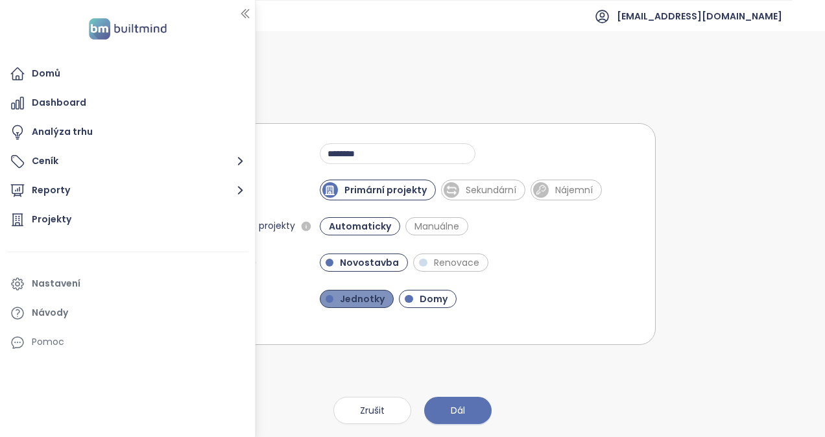
click at [373, 298] on span "Jednotky" at bounding box center [362, 299] width 58 height 13
click at [239, 10] on icon "button" at bounding box center [245, 13] width 13 height 13
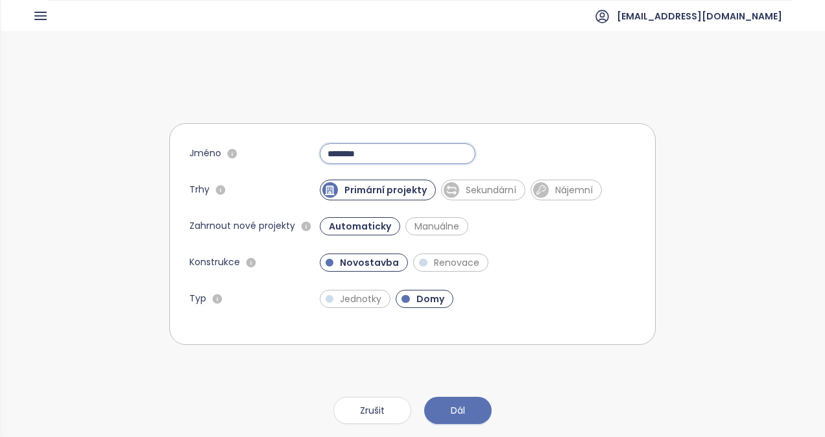
click at [420, 149] on input "********" at bounding box center [398, 153] width 156 height 21
type input "**********"
click at [400, 265] on span "Novostavba" at bounding box center [369, 262] width 72 height 13
click at [453, 262] on span "Renovace" at bounding box center [456, 262] width 58 height 13
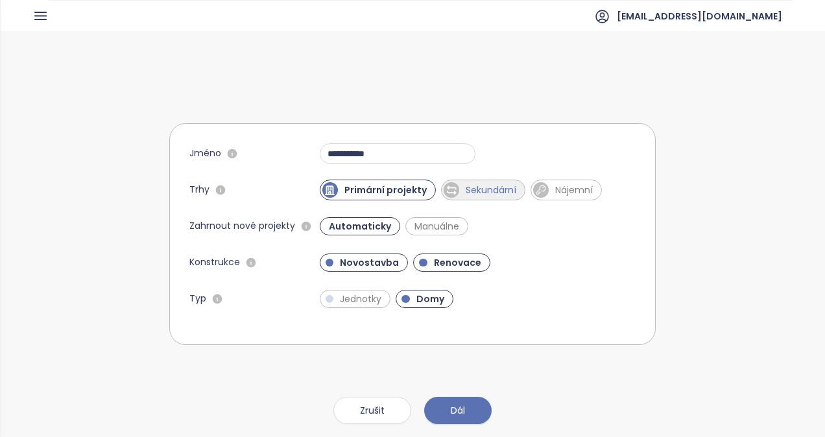
click at [490, 196] on span "Sekundární" at bounding box center [491, 190] width 64 height 13
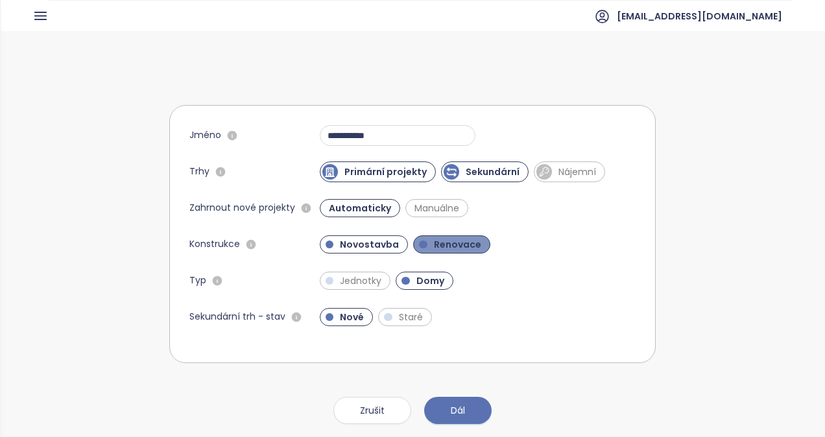
click at [450, 240] on span "Renovace" at bounding box center [457, 244] width 60 height 13
click at [485, 165] on span "Sekundární" at bounding box center [492, 171] width 67 height 13
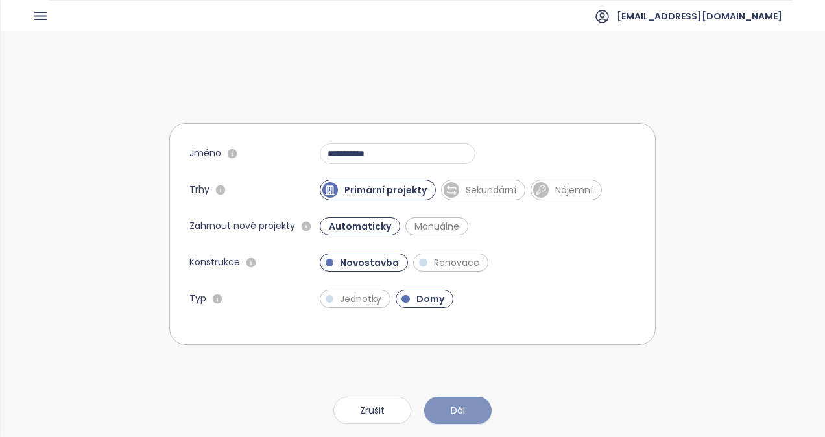
click at [467, 416] on button "Dál" at bounding box center [457, 410] width 67 height 27
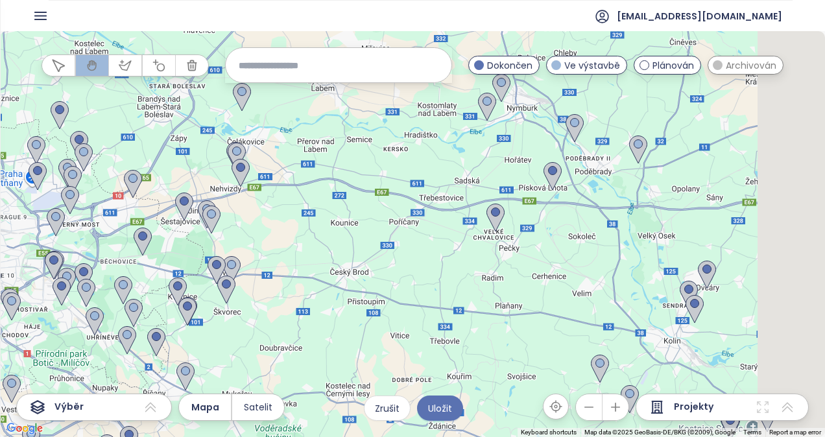
drag, startPoint x: 485, startPoint y: 174, endPoint x: 287, endPoint y: 199, distance: 199.4
click at [283, 198] on div at bounding box center [412, 234] width 825 height 406
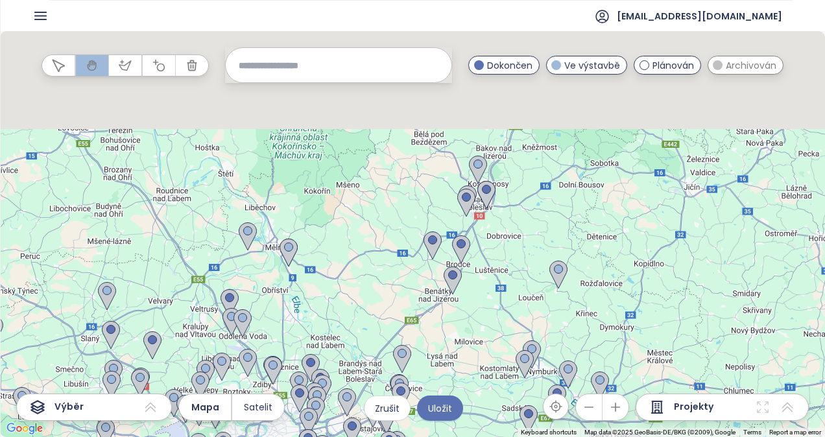
drag, startPoint x: 603, startPoint y: 245, endPoint x: 619, endPoint y: 379, distance: 134.5
click at [642, 414] on div "← Move left → Move right ↑ Move up ↓ Move down + Zoom in - Zoom out Home Jump l…" at bounding box center [412, 234] width 825 height 406
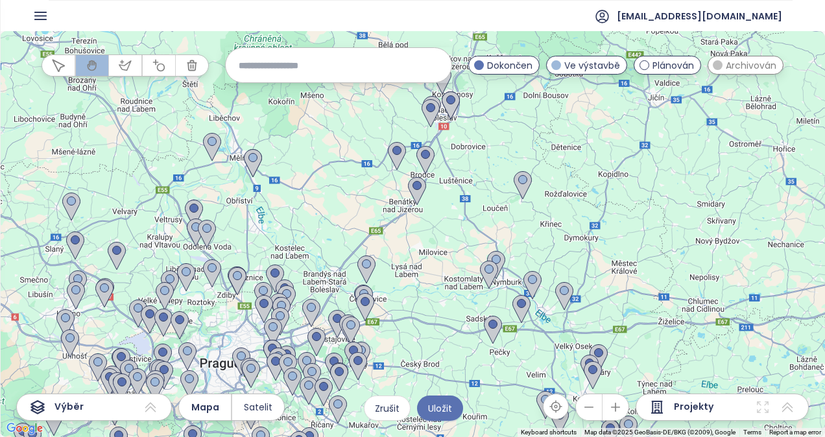
drag, startPoint x: 420, startPoint y: 222, endPoint x: 428, endPoint y: 51, distance: 171.4
click at [428, 51] on div "← Move left → Move right ↑ Move up ↓ Move down + Zoom in - Zoom out Home Jump l…" at bounding box center [412, 234] width 825 height 406
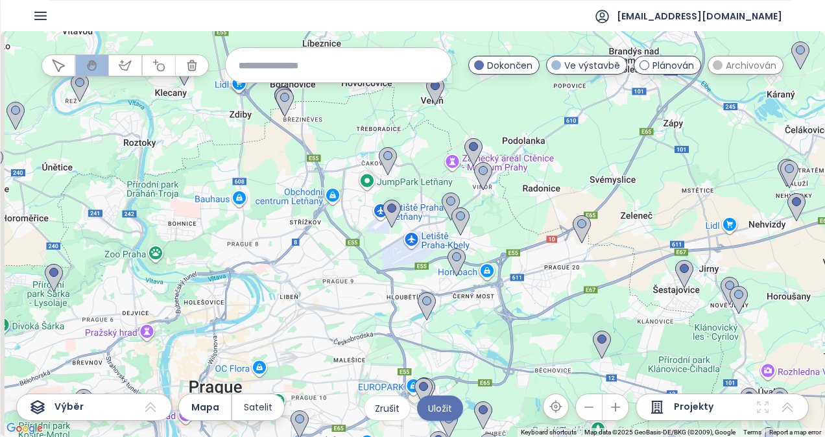
drag, startPoint x: 420, startPoint y: 301, endPoint x: 544, endPoint y: 278, distance: 125.4
click at [544, 278] on div at bounding box center [412, 234] width 825 height 406
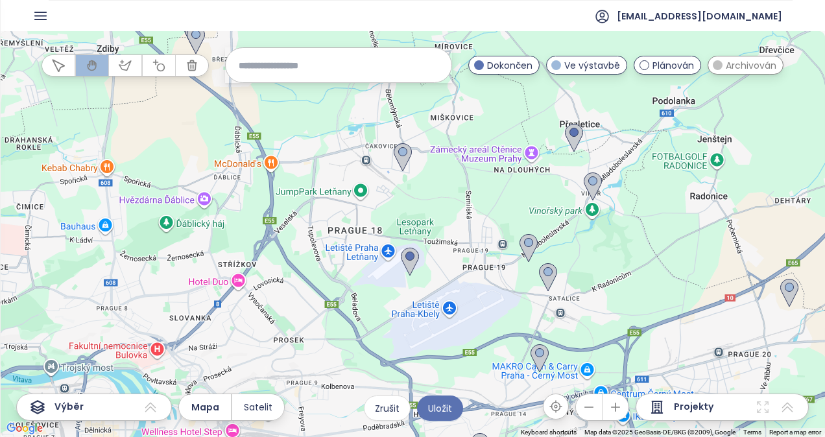
drag, startPoint x: 497, startPoint y: 230, endPoint x: 512, endPoint y: 283, distance: 56.0
click at [512, 283] on div at bounding box center [412, 234] width 825 height 406
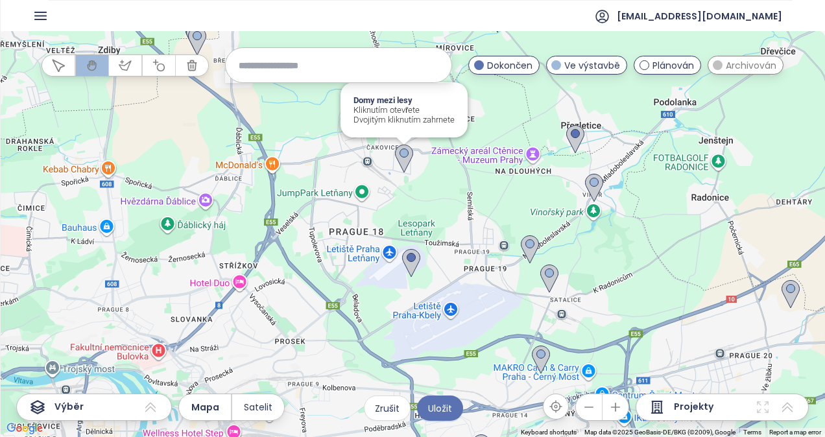
click at [400, 156] on img at bounding box center [404, 159] width 18 height 29
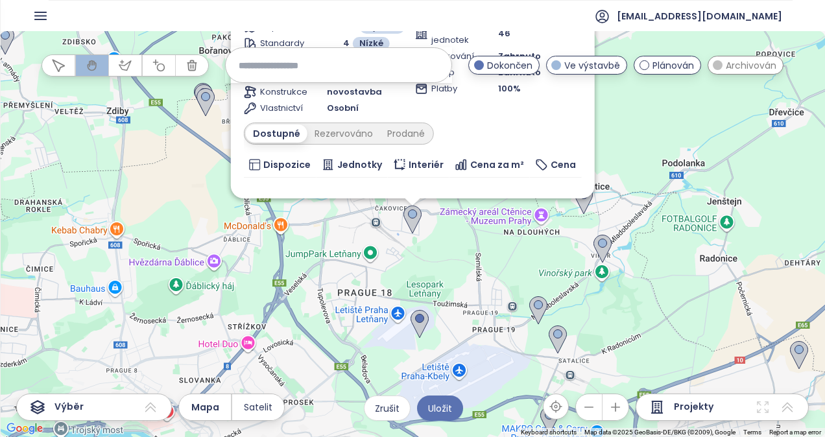
click at [416, 234] on div "To navigate, press the arrow keys. Zahrnout Domy mezi lesy Ve výstavbě [STREET_…" at bounding box center [825, 234] width 825 height 0
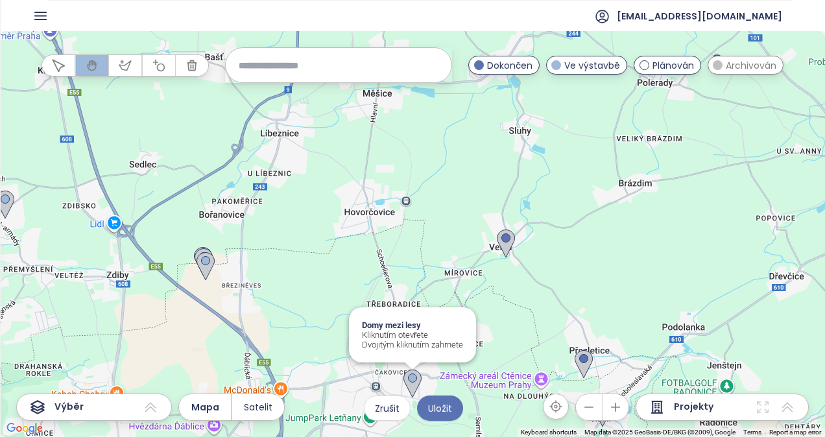
click at [411, 379] on img at bounding box center [412, 384] width 18 height 29
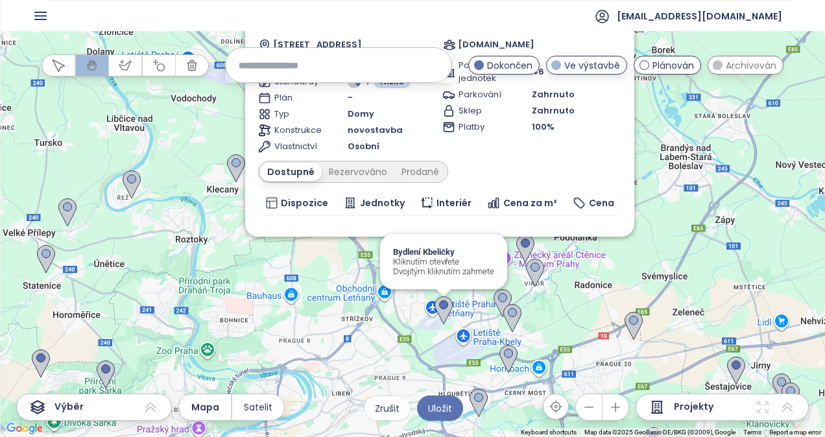
click at [446, 309] on img at bounding box center [444, 310] width 18 height 29
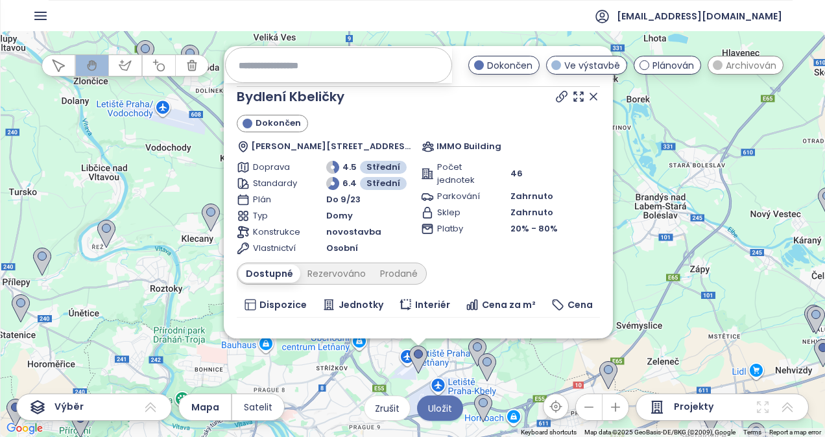
drag, startPoint x: 649, startPoint y: 147, endPoint x: 656, endPoint y: 283, distance: 136.4
click at [416, 353] on img at bounding box center [418, 360] width 18 height 29
click at [479, 351] on img at bounding box center [477, 353] width 18 height 29
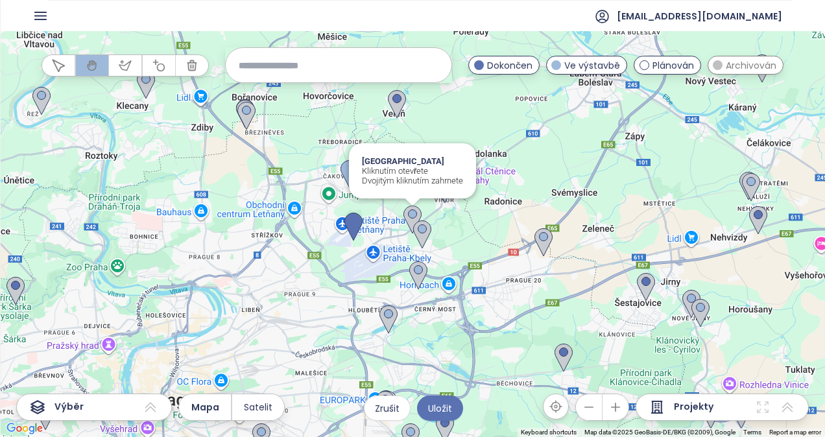
click at [409, 210] on img at bounding box center [412, 220] width 18 height 29
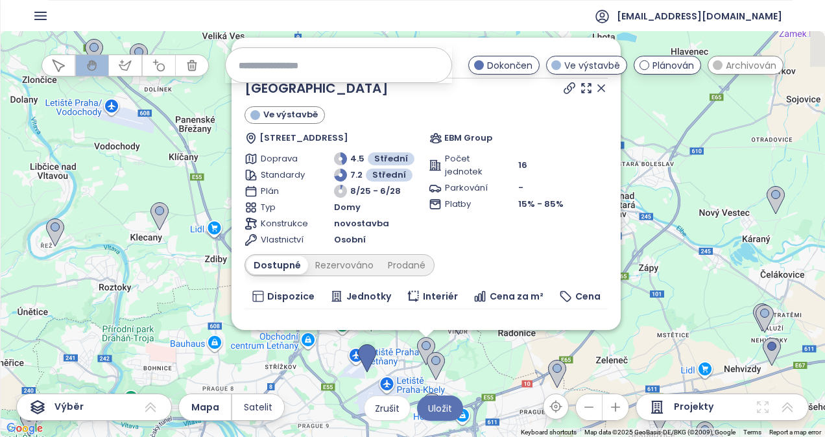
drag, startPoint x: 459, startPoint y: 256, endPoint x: 475, endPoint y: 364, distance: 108.9
click at [422, 346] on img at bounding box center [426, 351] width 18 height 29
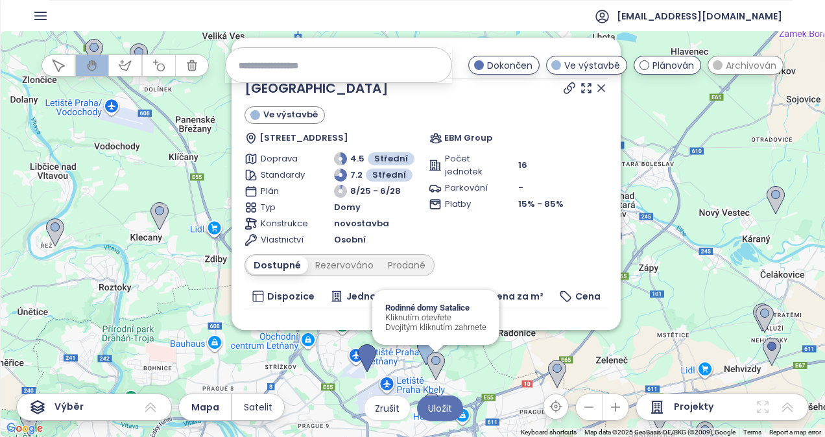
click at [441, 361] on img at bounding box center [436, 366] width 18 height 29
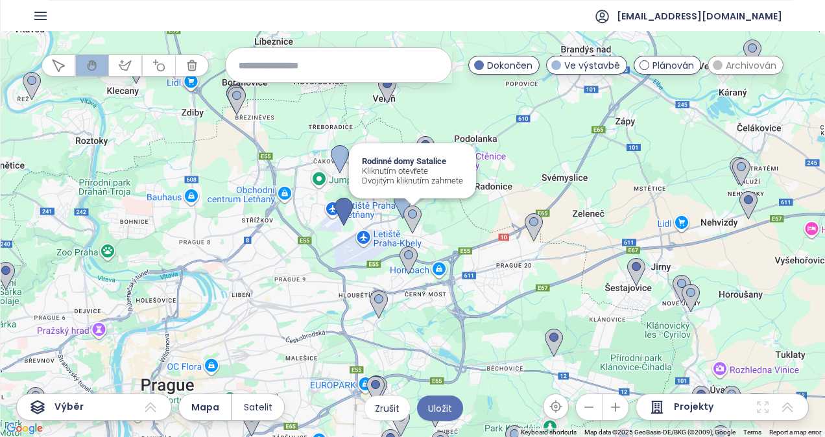
click at [412, 215] on img at bounding box center [412, 220] width 18 height 29
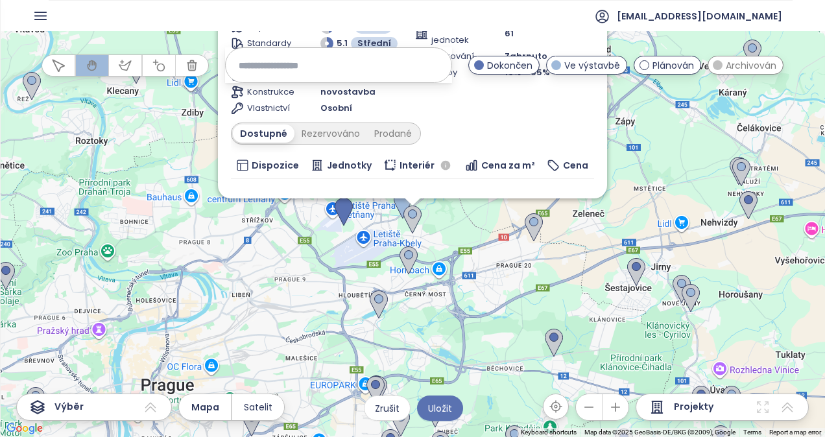
click at [412, 215] on img at bounding box center [412, 220] width 18 height 29
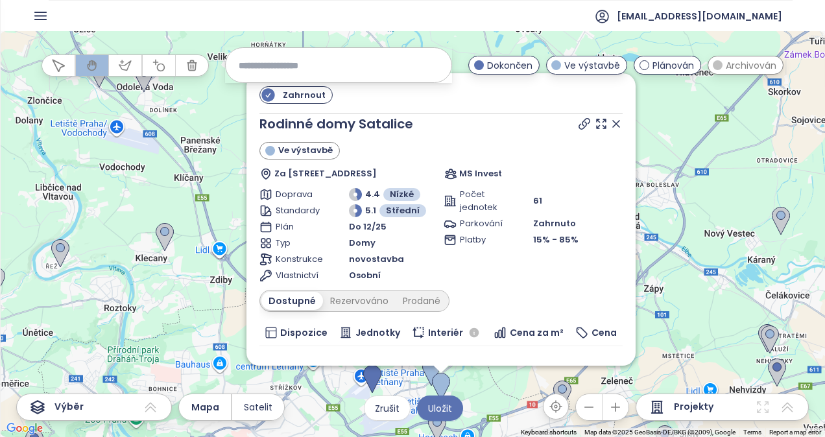
drag, startPoint x: 468, startPoint y: 235, endPoint x: 498, endPoint y: 407, distance: 174.5
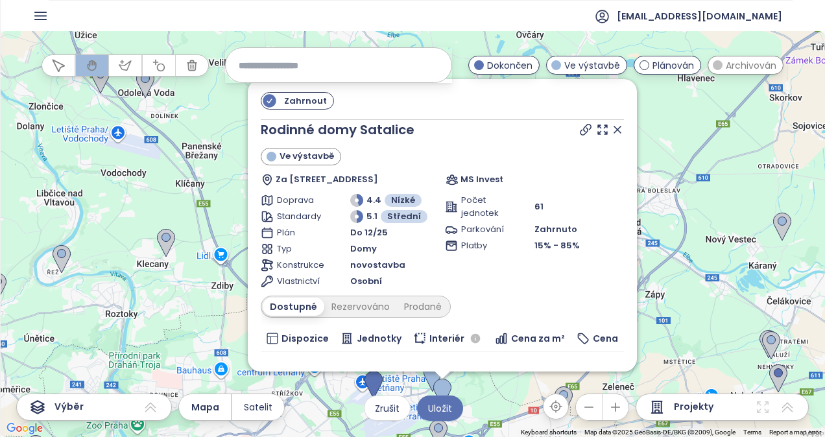
click at [614, 128] on icon at bounding box center [617, 129] width 6 height 6
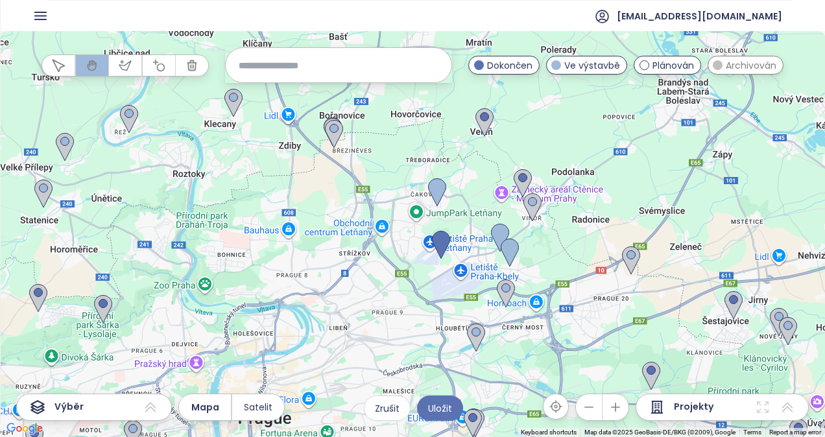
drag, startPoint x: 446, startPoint y: 255, endPoint x: 466, endPoint y: 209, distance: 50.5
click at [466, 209] on div at bounding box center [412, 234] width 825 height 406
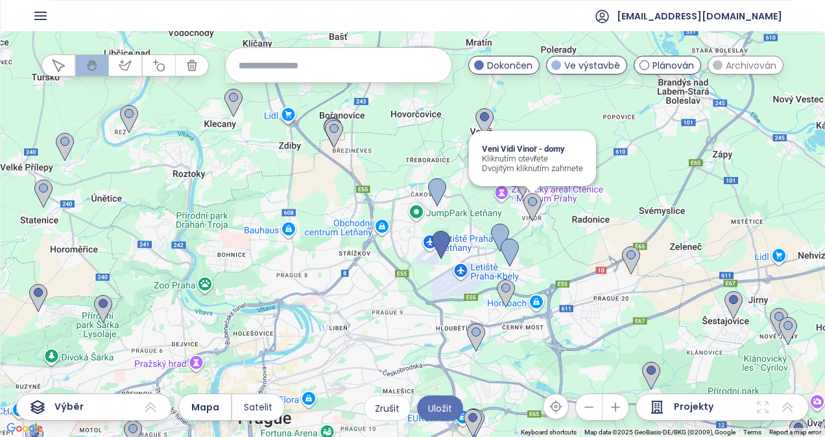
click at [532, 208] on img at bounding box center [532, 207] width 18 height 29
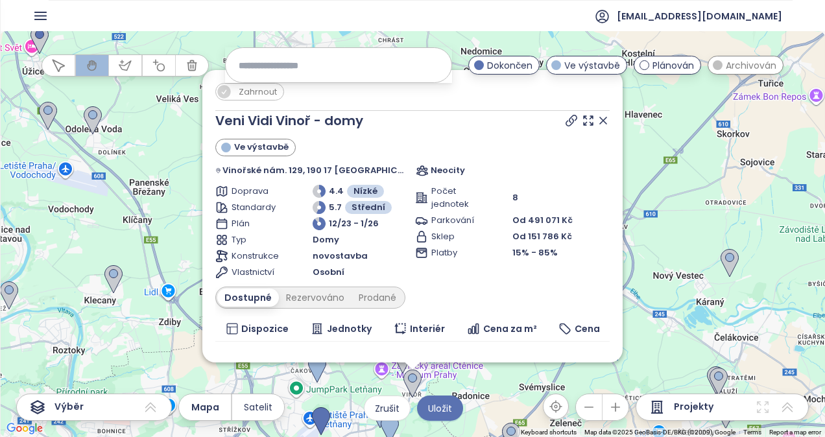
click at [597, 120] on icon at bounding box center [603, 120] width 13 height 13
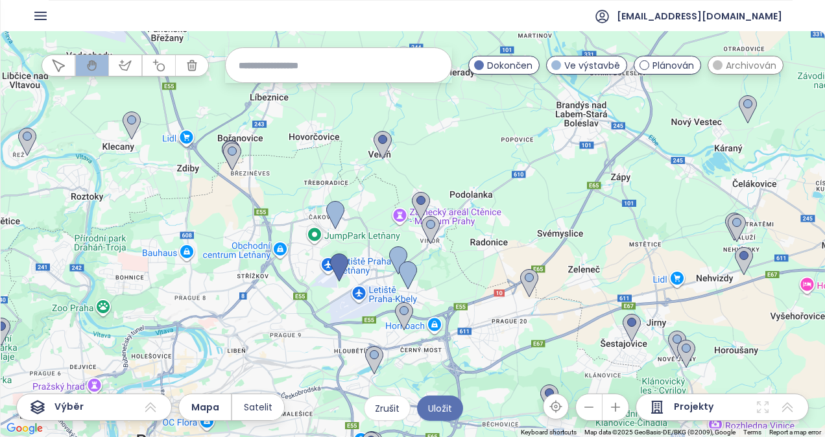
drag, startPoint x: 506, startPoint y: 327, endPoint x: 523, endPoint y: 151, distance: 176.6
click at [523, 151] on div at bounding box center [412, 234] width 825 height 406
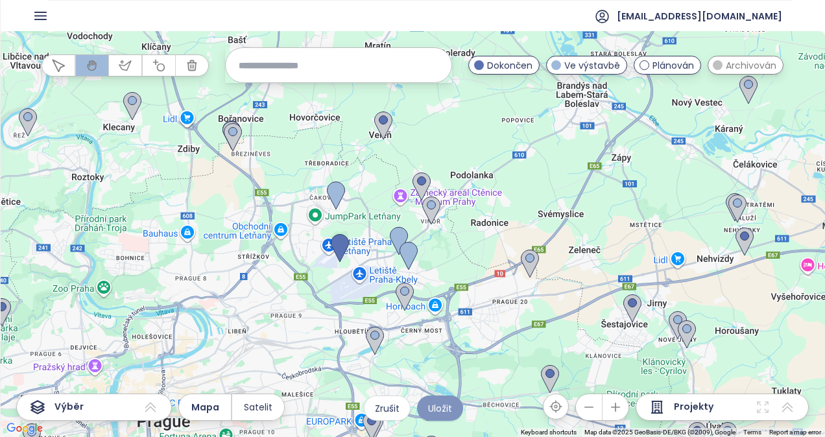
click at [459, 405] on button "Uložit" at bounding box center [440, 408] width 46 height 25
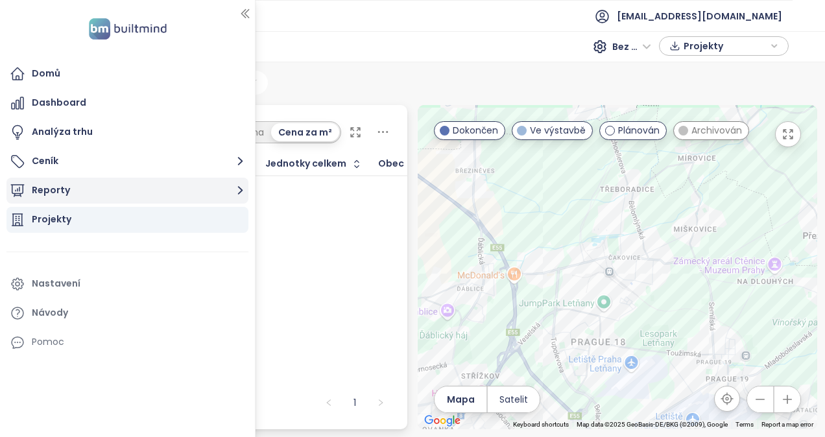
click at [94, 188] on button "Reporty" at bounding box center [127, 191] width 242 height 26
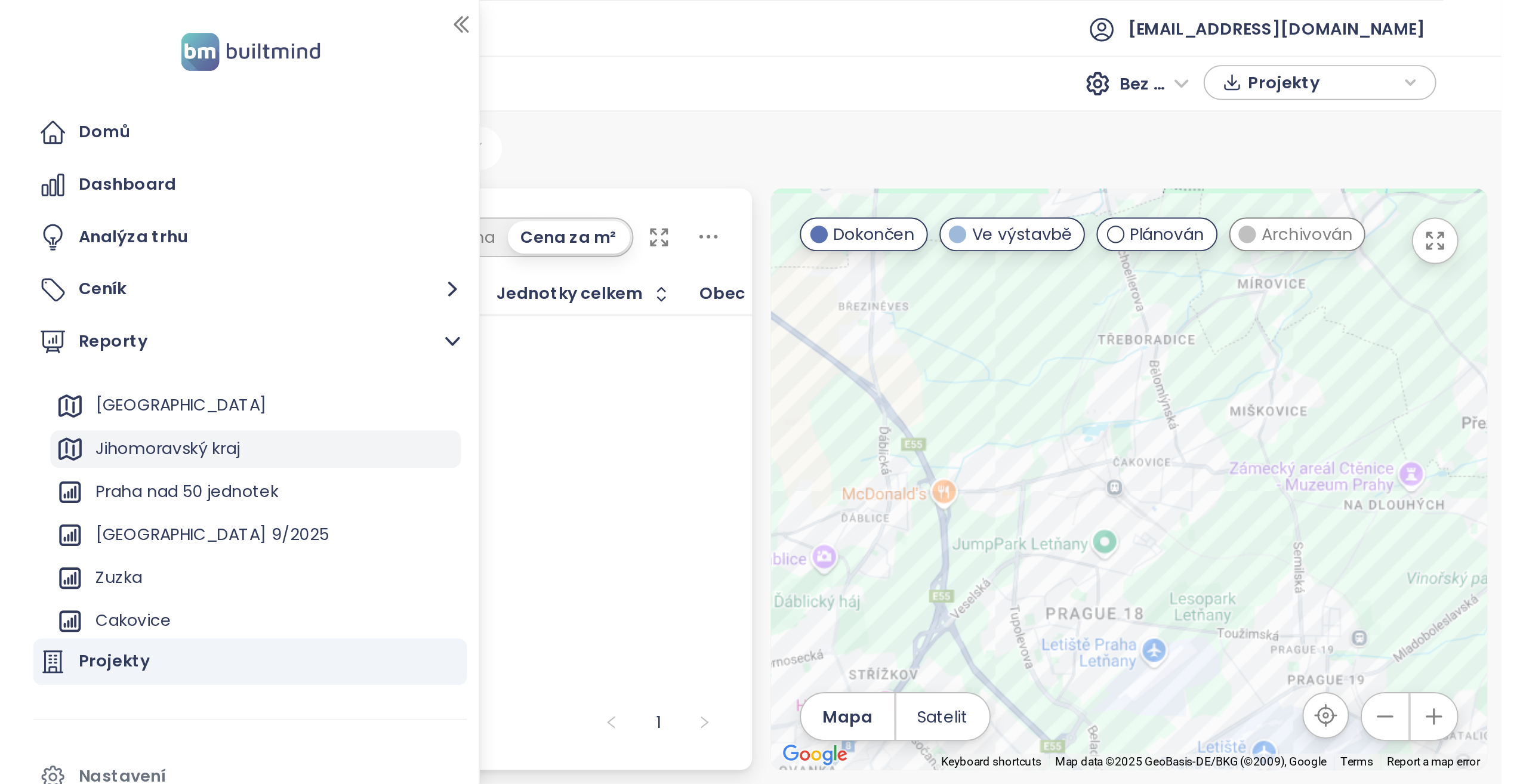
scroll to position [153, 0]
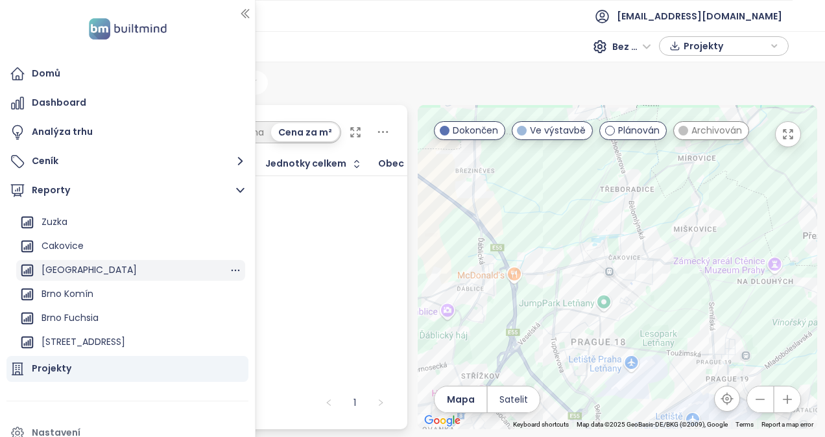
click at [80, 262] on div "[GEOGRAPHIC_DATA]" at bounding box center [89, 270] width 95 height 16
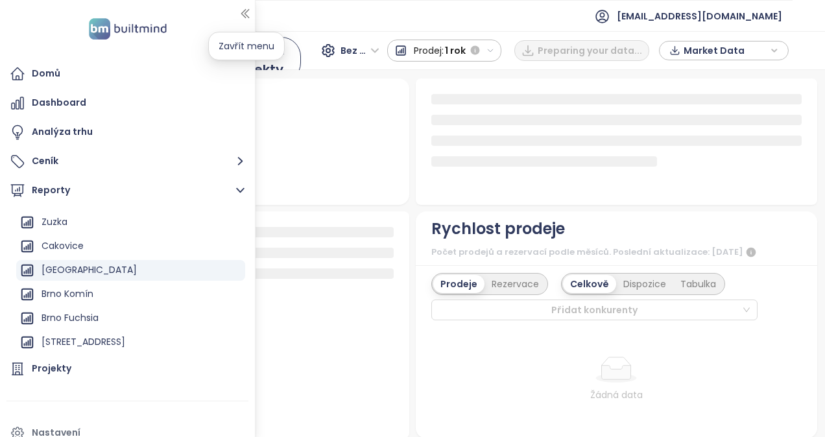
click at [243, 14] on icon "button" at bounding box center [244, 14] width 7 height 8
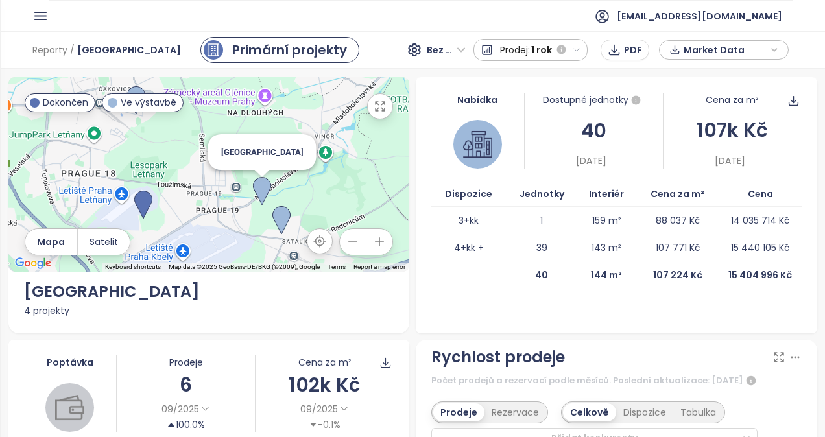
click at [256, 186] on img at bounding box center [262, 191] width 18 height 29
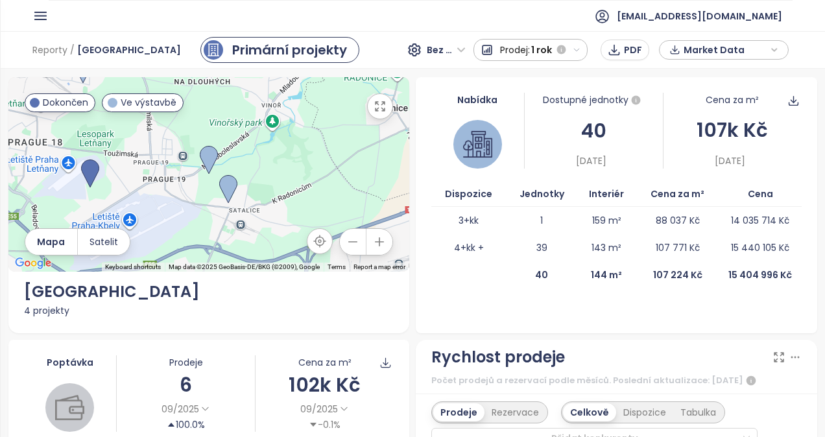
click at [378, 106] on icon "button" at bounding box center [380, 106] width 13 height 13
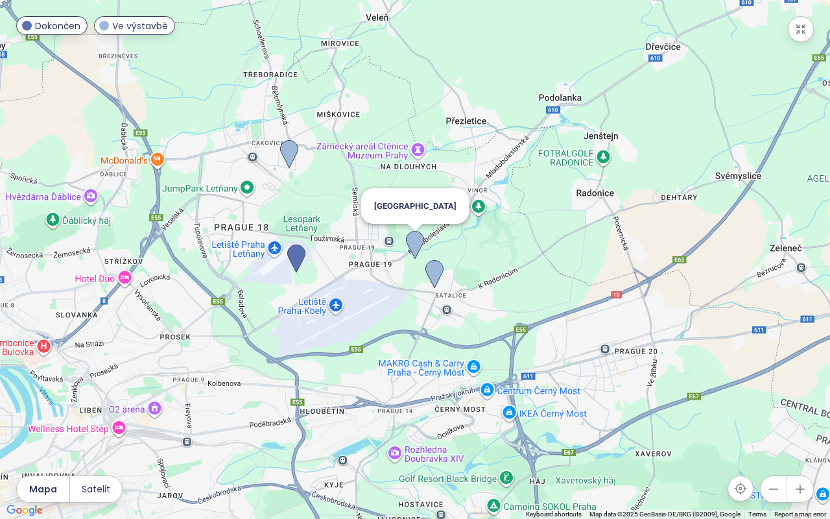
click at [419, 245] on img at bounding box center [415, 245] width 18 height 29
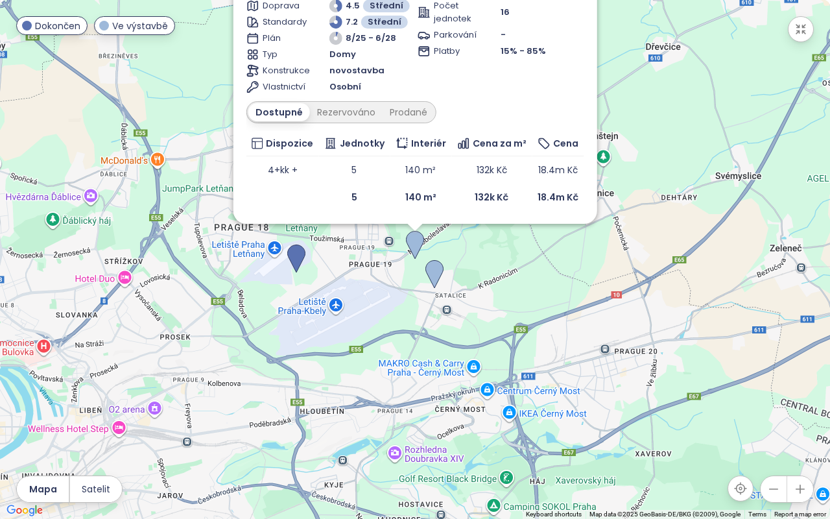
drag, startPoint x: 463, startPoint y: 109, endPoint x: 476, endPoint y: 128, distance: 23.4
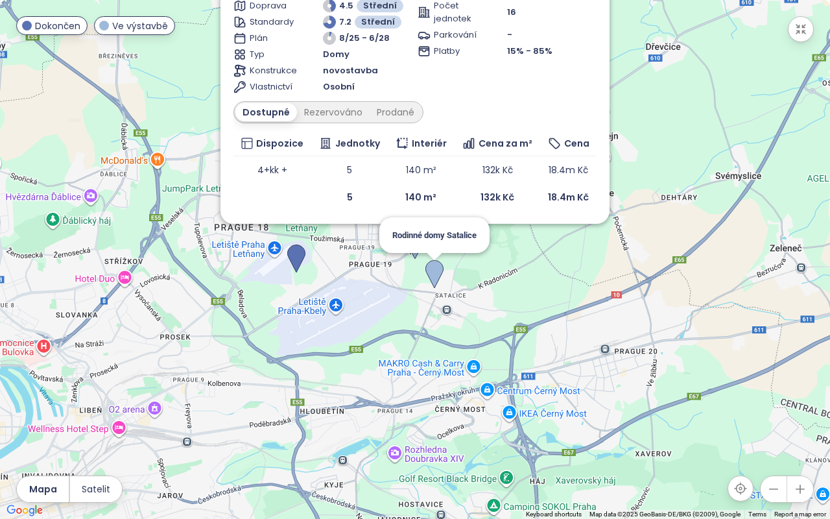
click at [435, 272] on img at bounding box center [435, 274] width 18 height 29
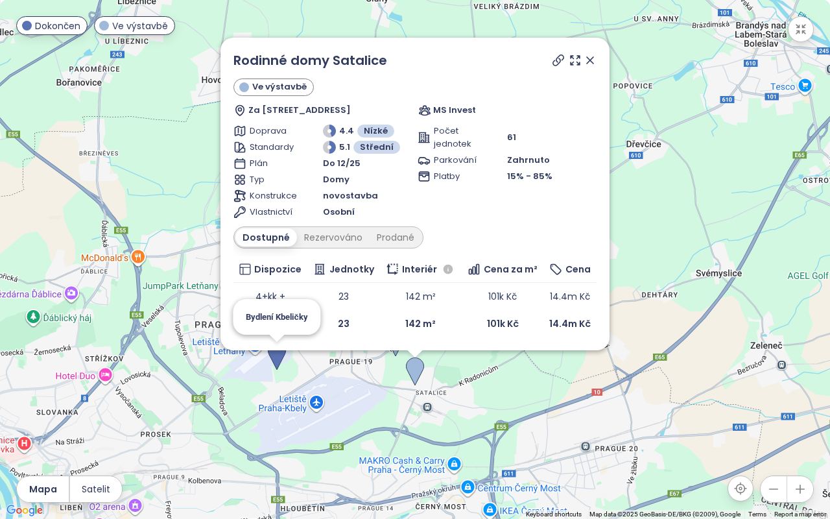
click at [278, 360] on img at bounding box center [277, 356] width 18 height 29
click at [276, 354] on img at bounding box center [277, 356] width 18 height 29
drag, startPoint x: 593, startPoint y: 65, endPoint x: 571, endPoint y: 90, distance: 33.5
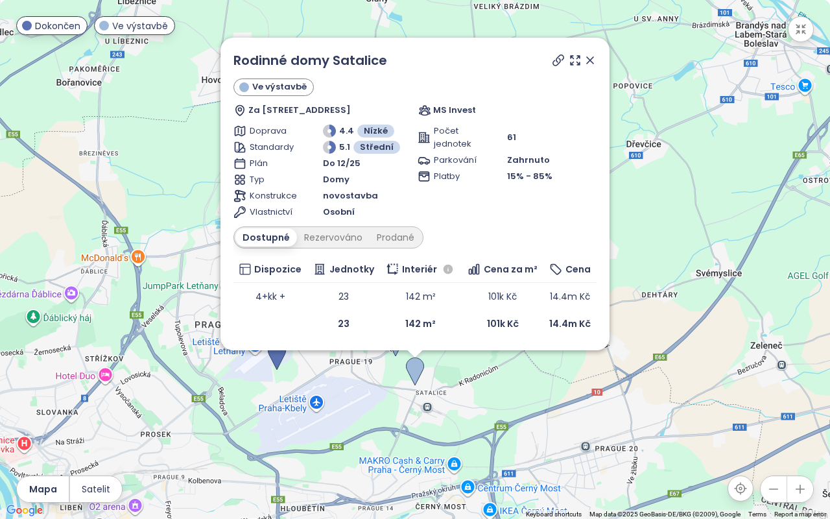
click at [593, 64] on icon at bounding box center [590, 60] width 6 height 6
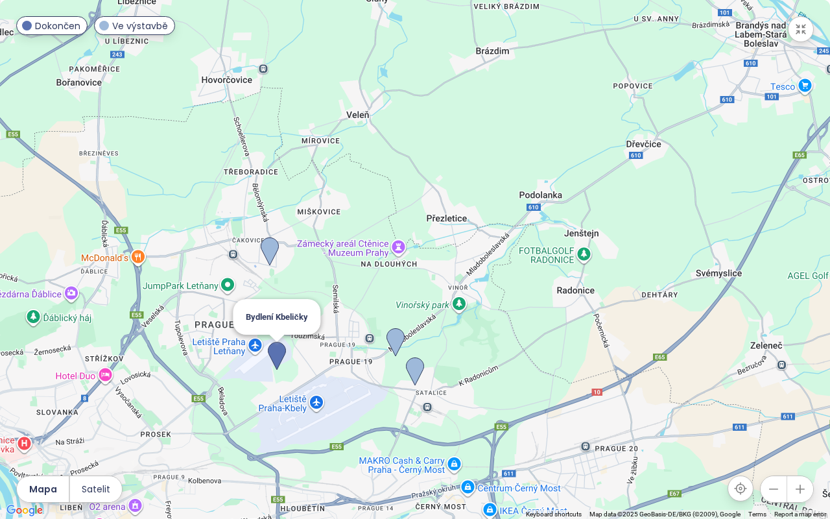
click at [285, 350] on img at bounding box center [277, 356] width 18 height 29
click at [278, 346] on img at bounding box center [277, 356] width 18 height 29
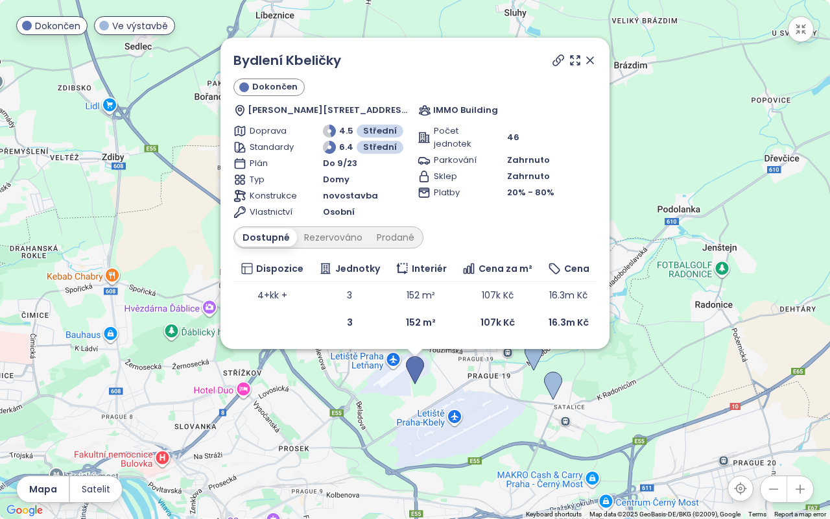
click at [592, 63] on icon at bounding box center [590, 60] width 6 height 6
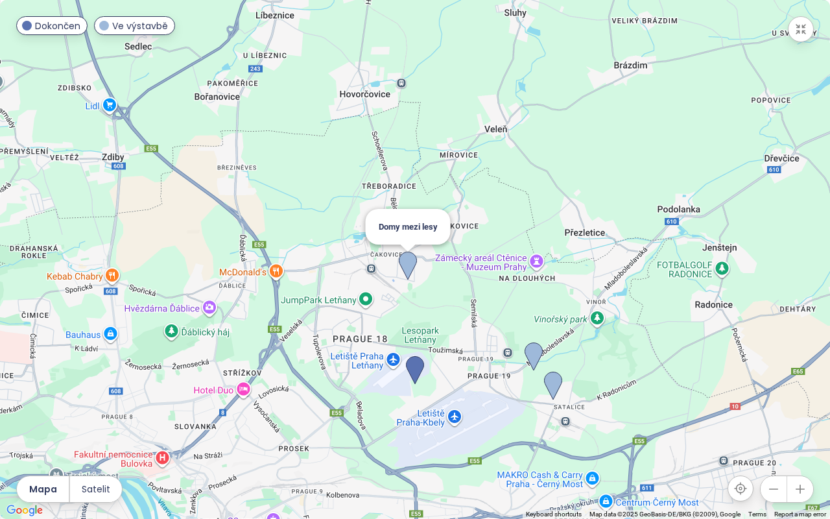
click at [405, 267] on img at bounding box center [408, 266] width 18 height 29
click at [409, 261] on img at bounding box center [408, 266] width 18 height 29
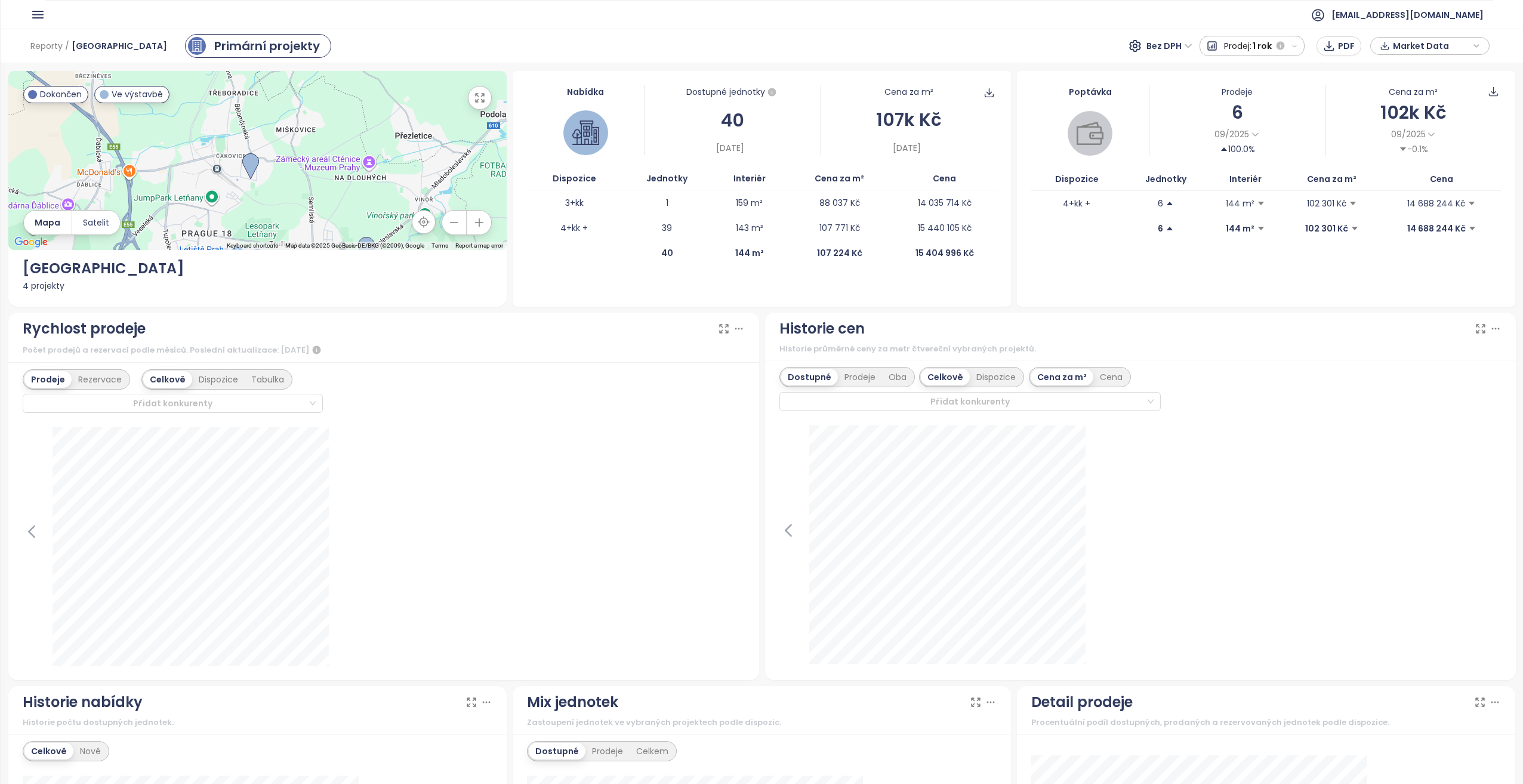
scroll to position [153, 0]
